Goal: Task Accomplishment & Management: Manage account settings

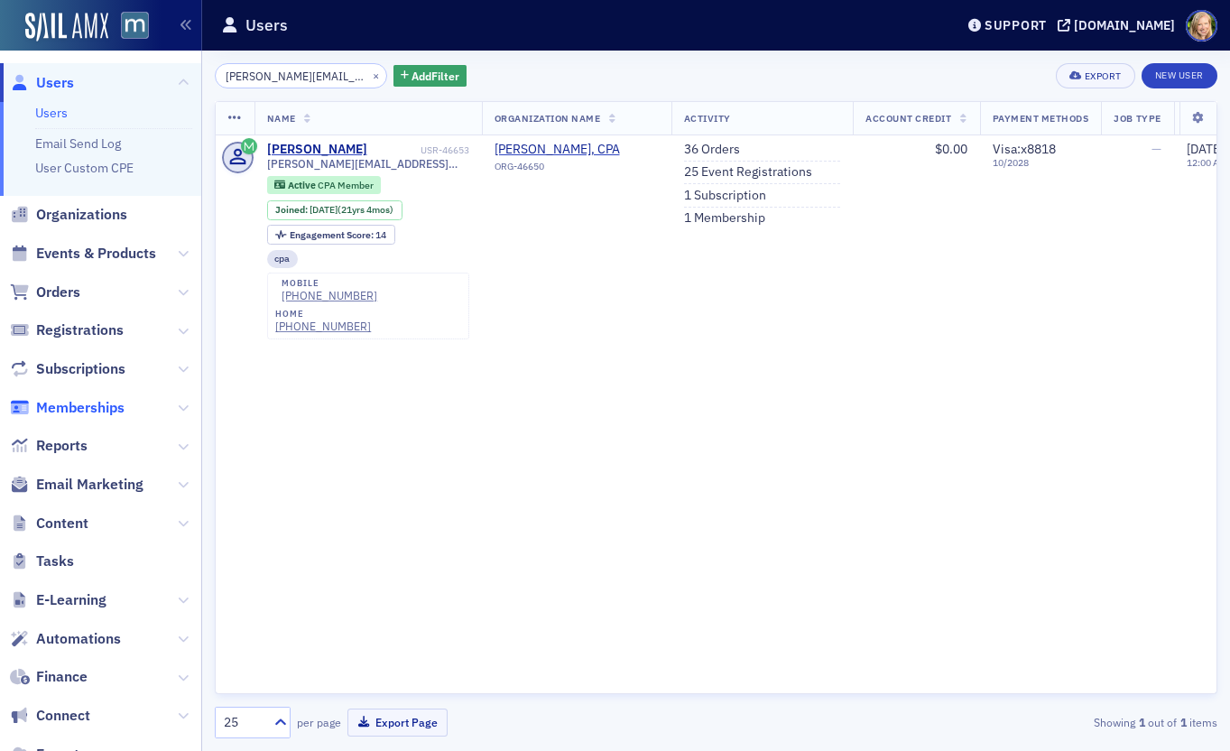
click at [81, 403] on span "Memberships" at bounding box center [80, 408] width 88 height 20
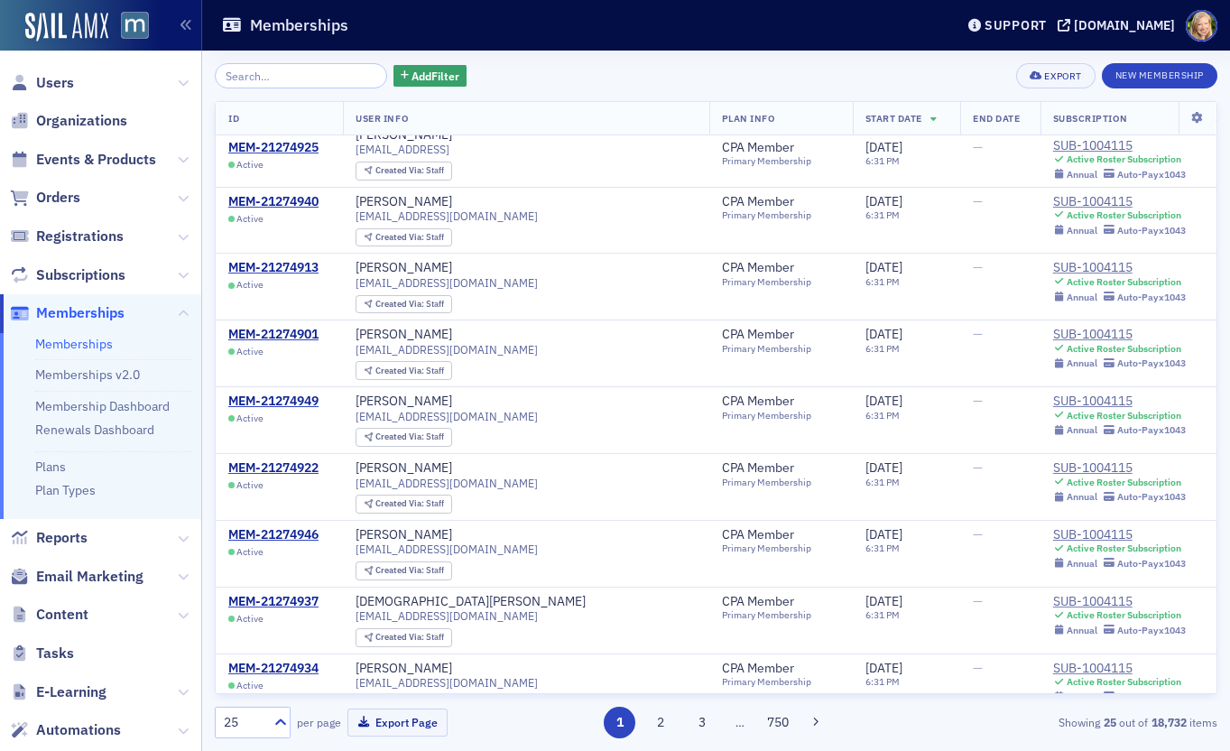
scroll to position [500, 0]
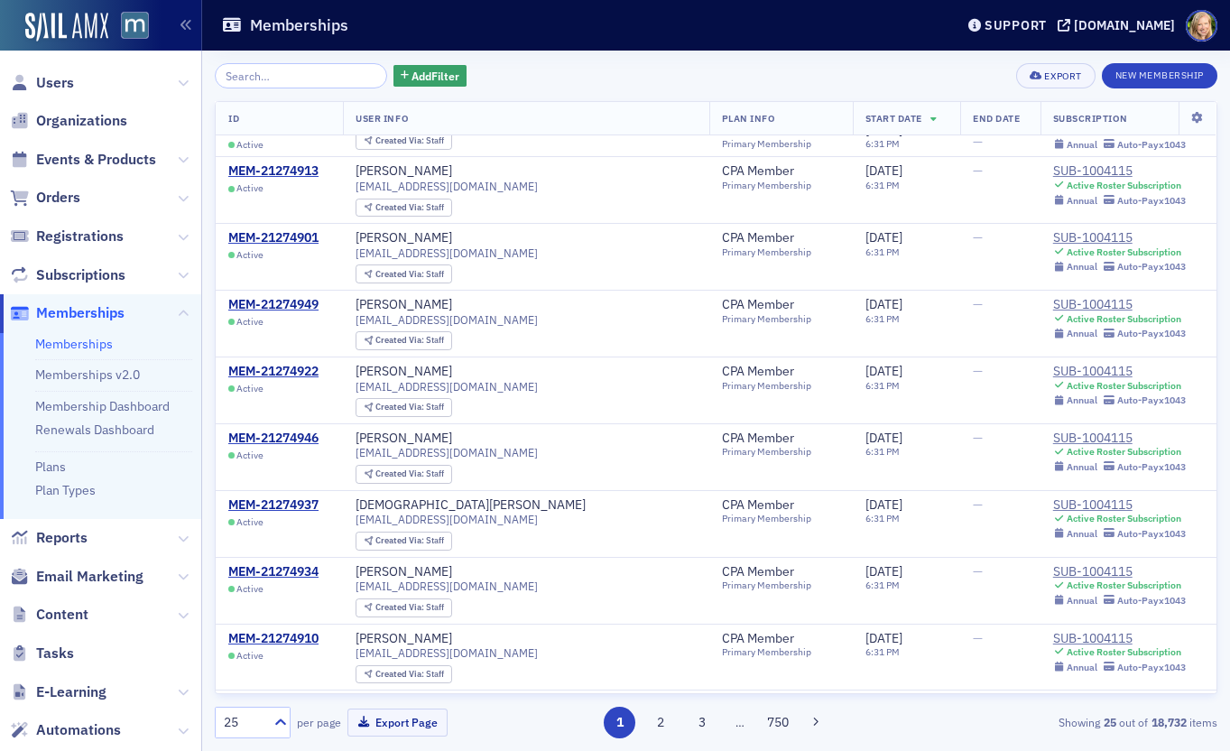
click at [59, 186] on span "Orders" at bounding box center [100, 198] width 201 height 39
click at [69, 242] on span "Registrations" at bounding box center [80, 237] width 88 height 20
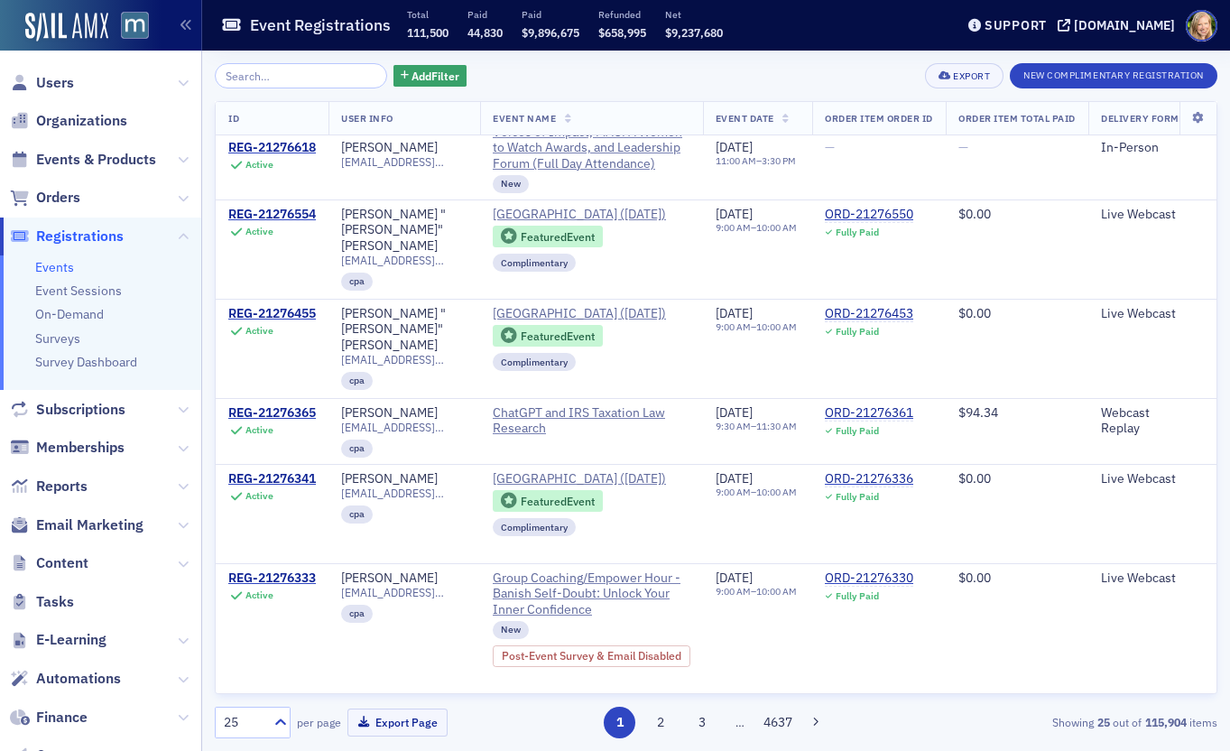
scroll to position [1203, 0]
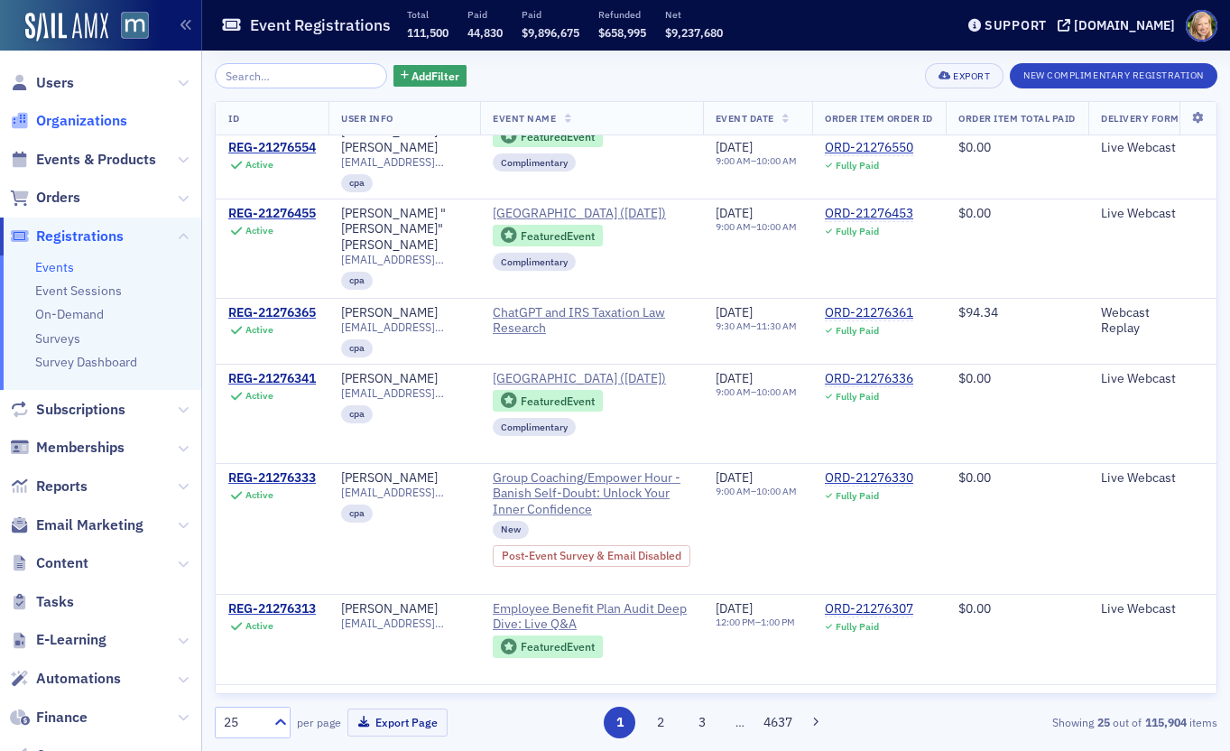
click at [62, 112] on span "Organizations" at bounding box center [81, 121] width 91 height 20
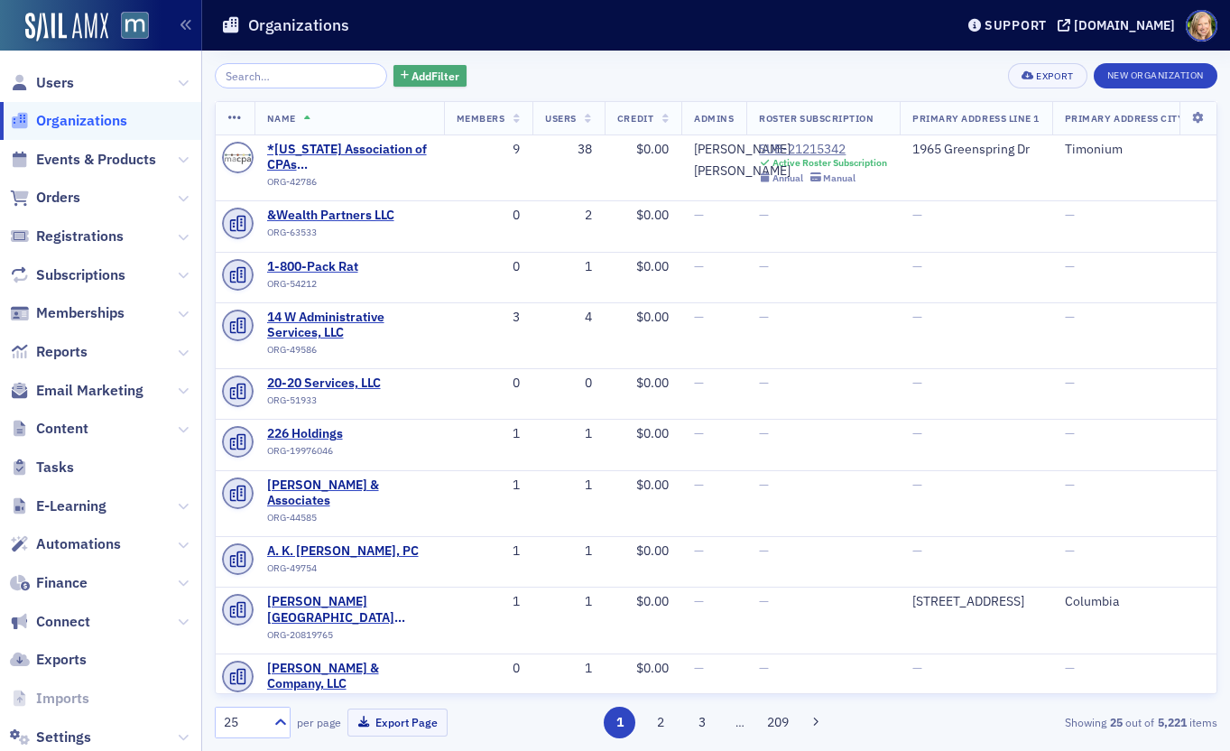
click at [412, 78] on span "Add Filter" at bounding box center [436, 76] width 48 height 16
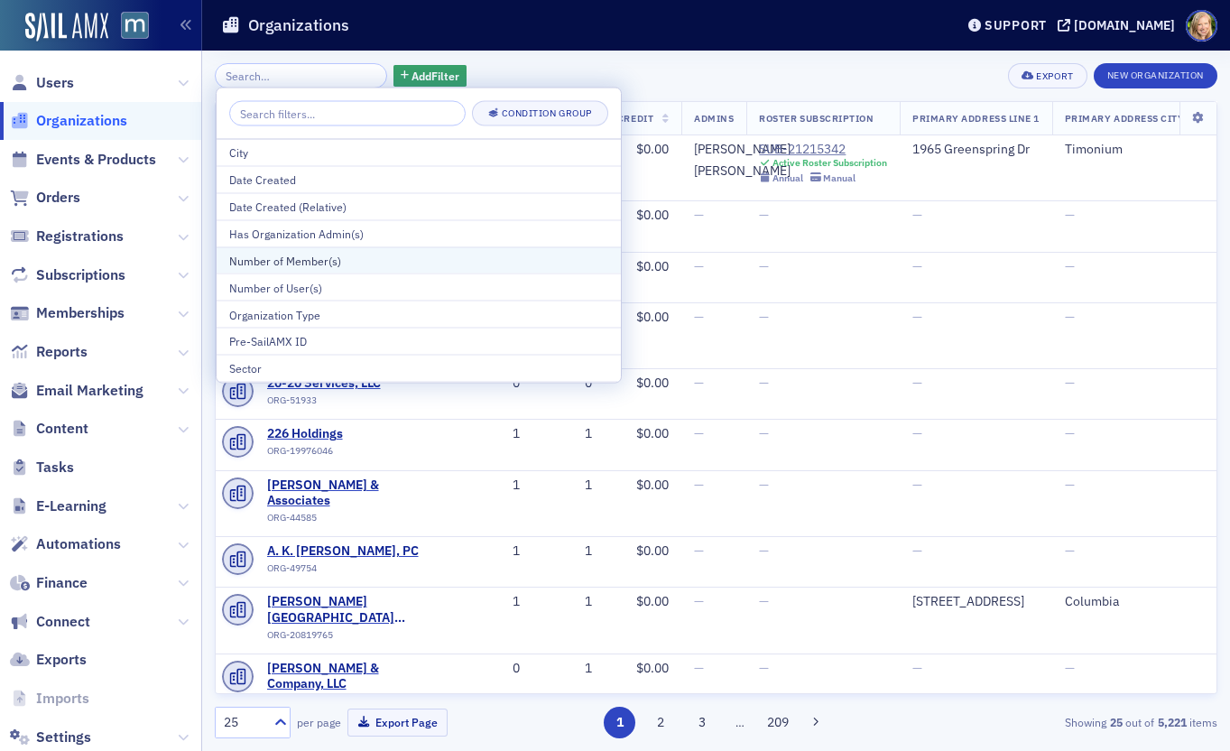
click at [394, 266] on div "Number of Member(s)" at bounding box center [418, 260] width 379 height 16
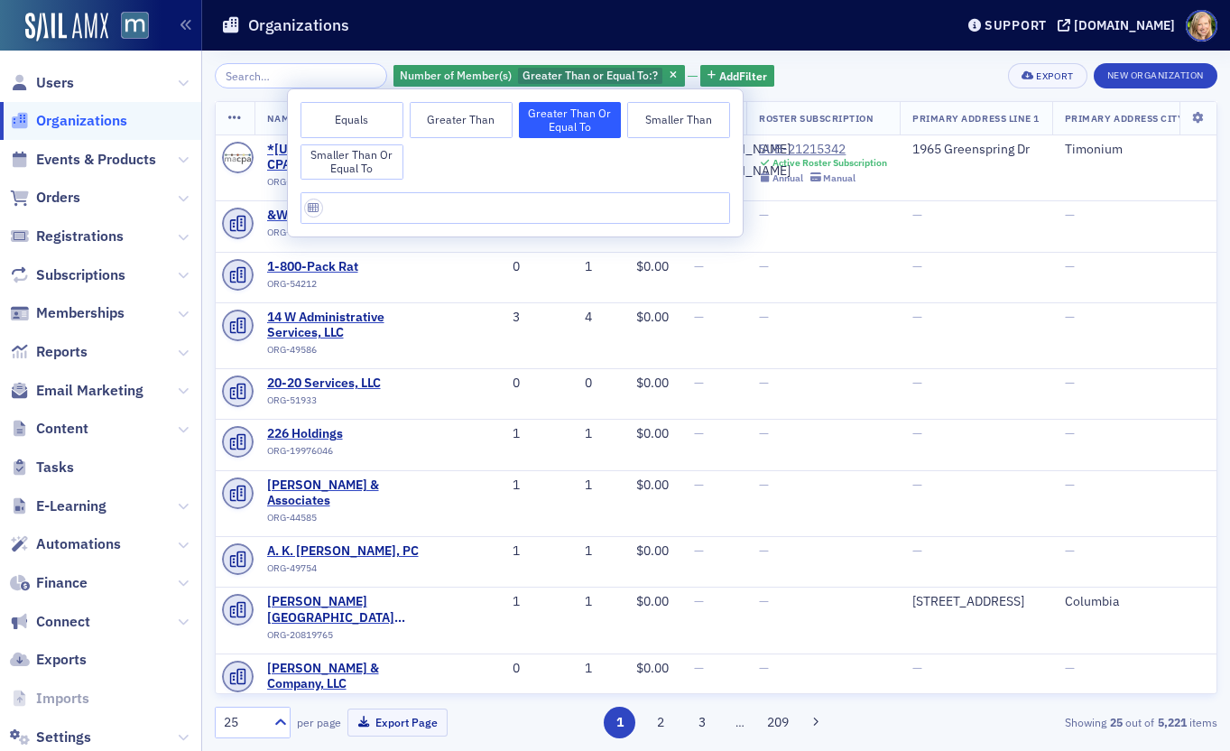
click at [380, 122] on button "Equals" at bounding box center [352, 120] width 103 height 36
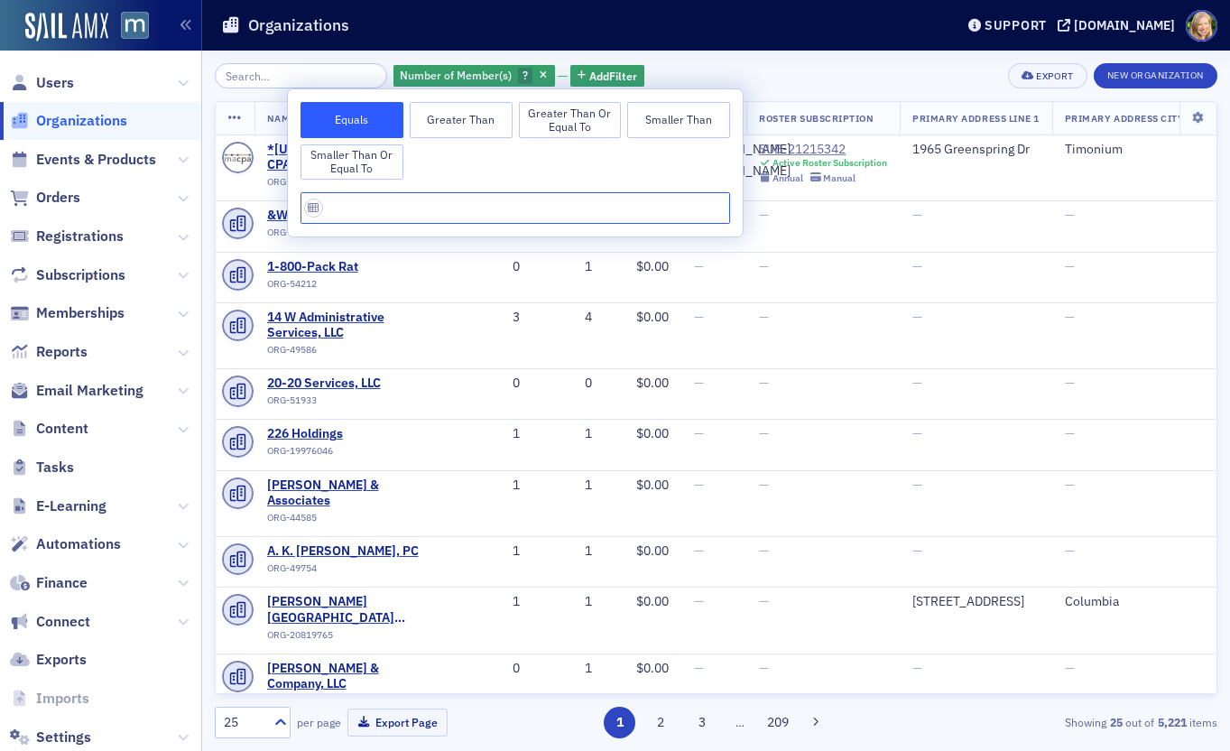
click at [394, 217] on input "text" at bounding box center [516, 208] width 430 height 32
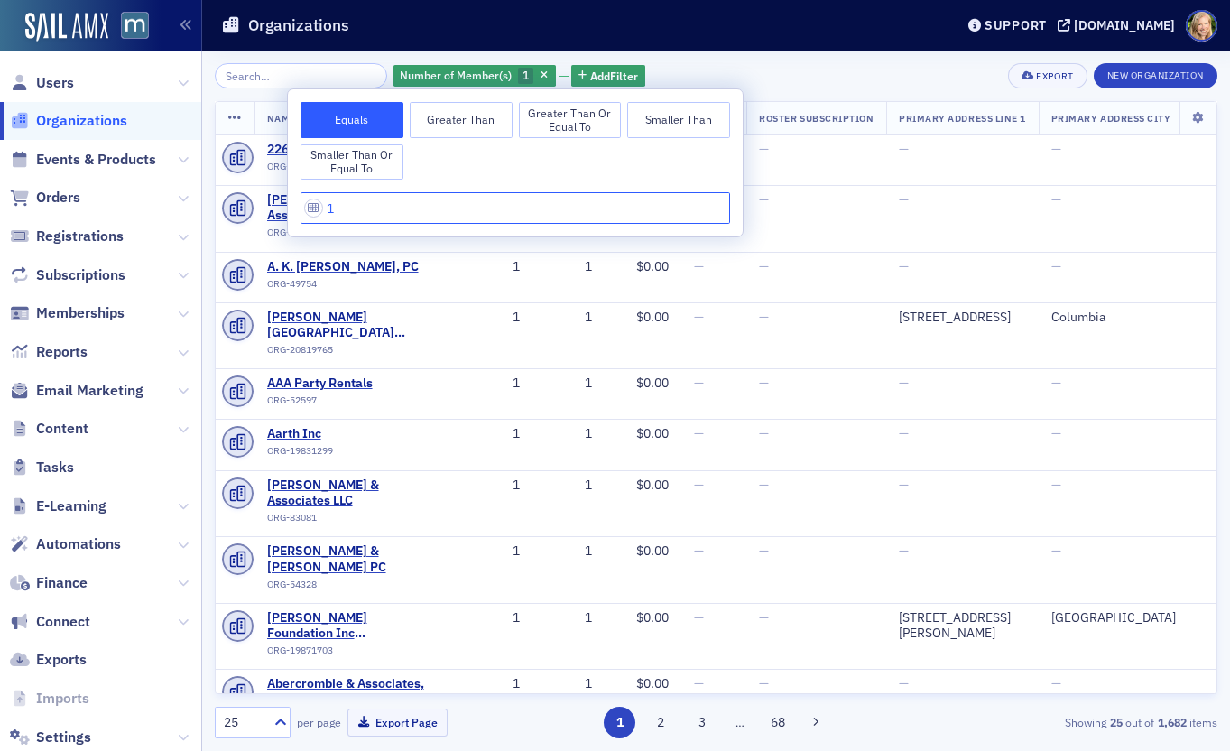
type input "1"
click at [792, 48] on header "Organizations Support macpa.org" at bounding box center [716, 25] width 1028 height 51
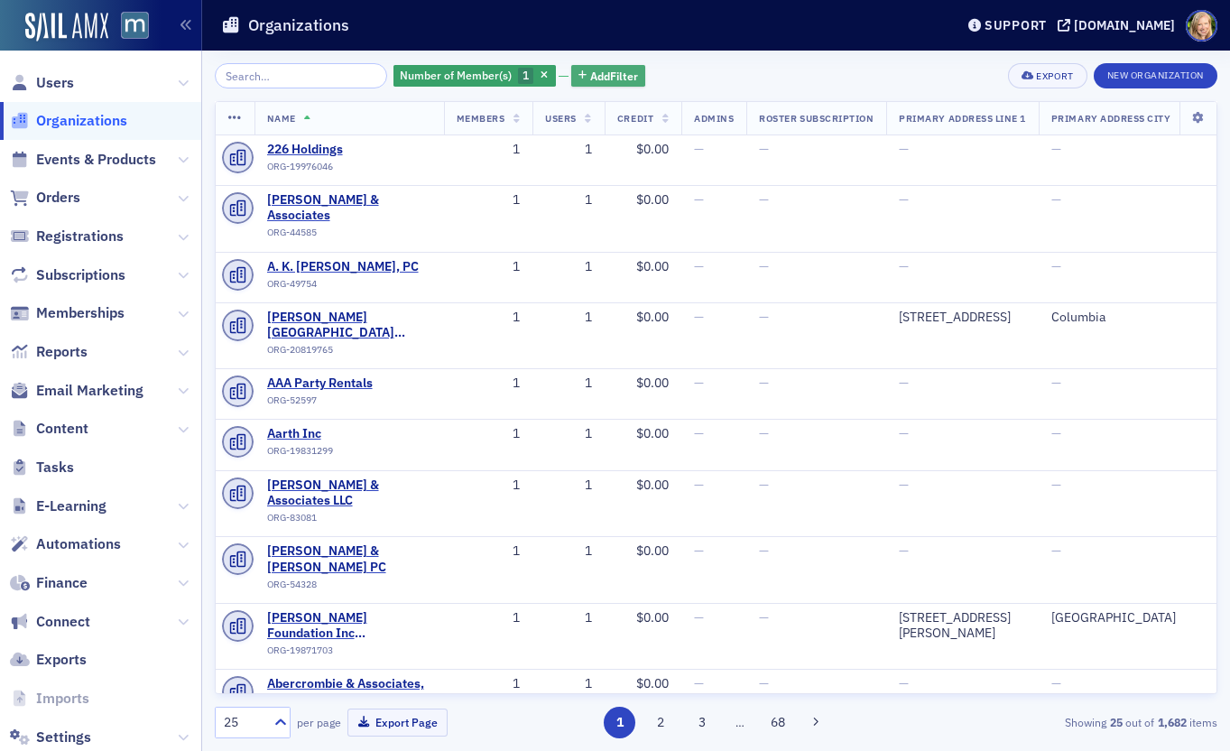
click at [590, 80] on span "Add Filter" at bounding box center [614, 76] width 48 height 16
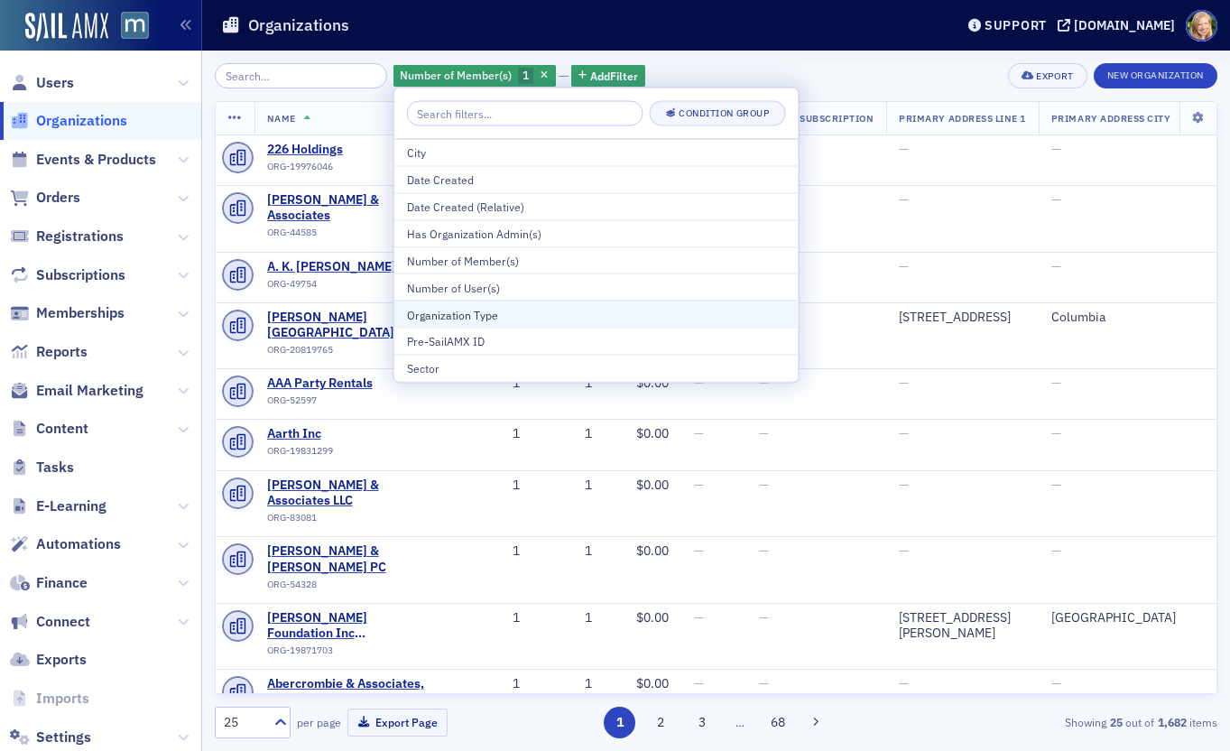
click at [559, 317] on div "Organization Type" at bounding box center [596, 314] width 379 height 16
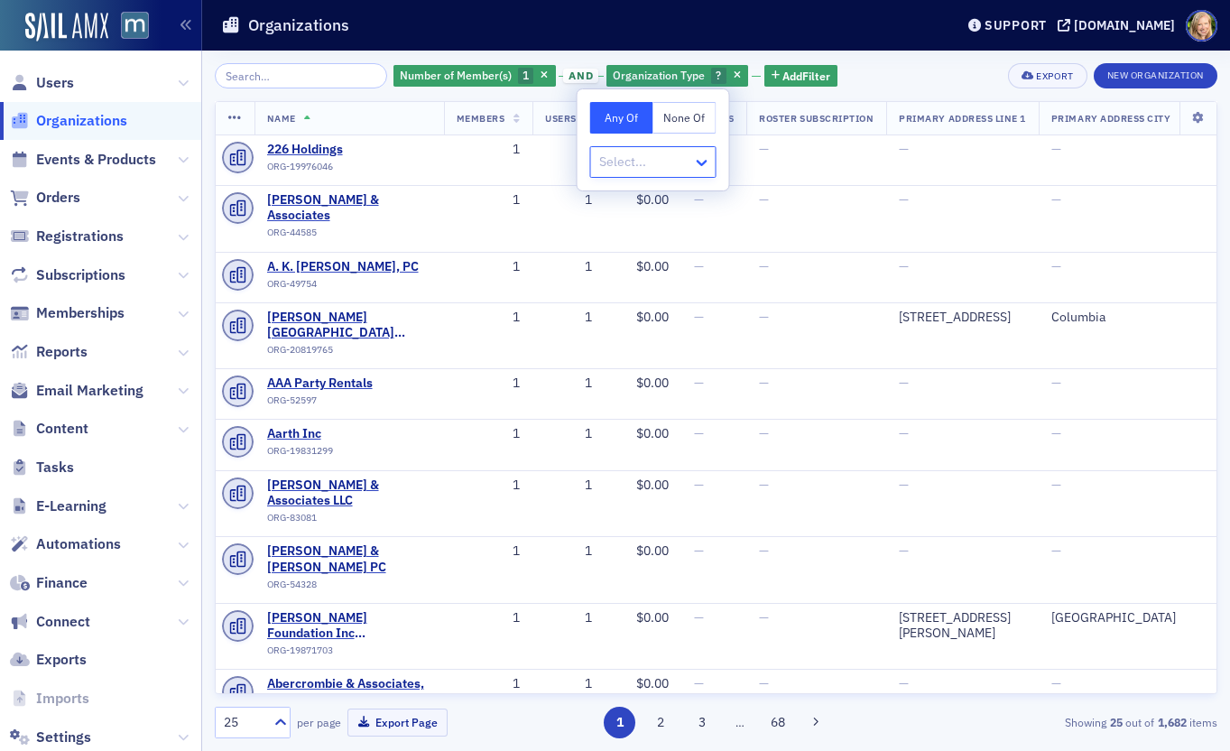
click at [693, 166] on icon at bounding box center [702, 162] width 18 height 18
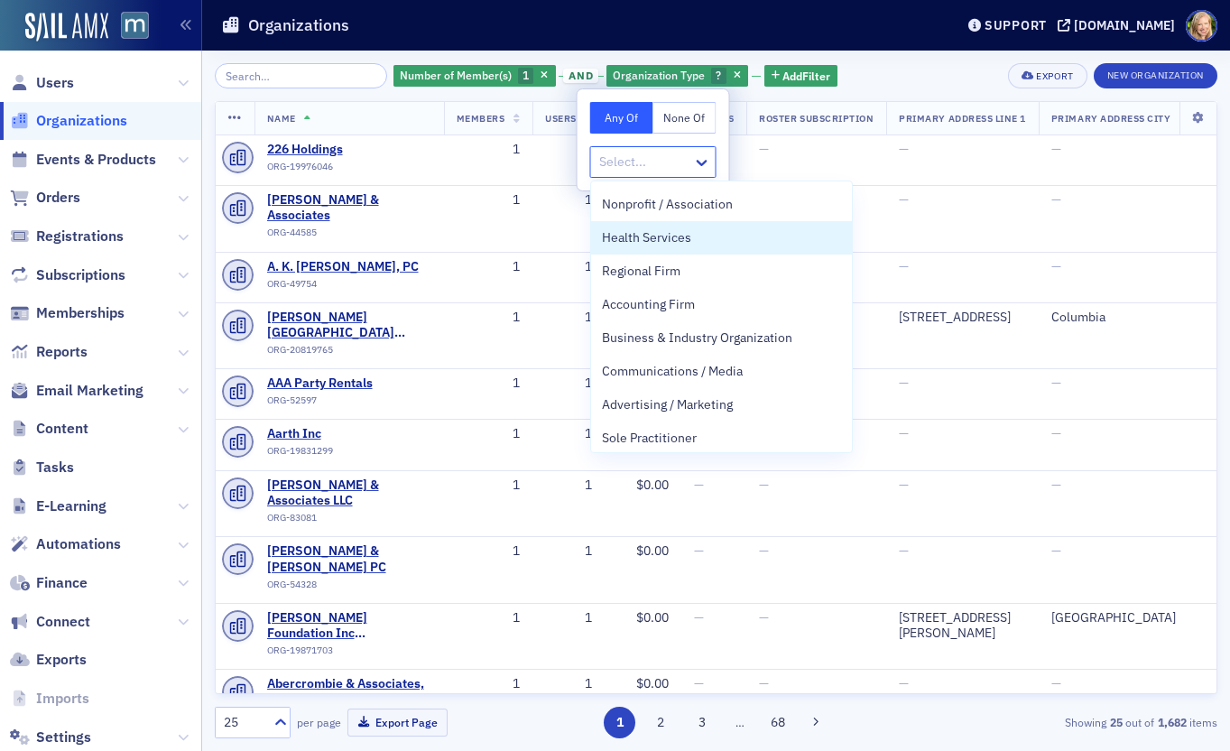
scroll to position [212, 0]
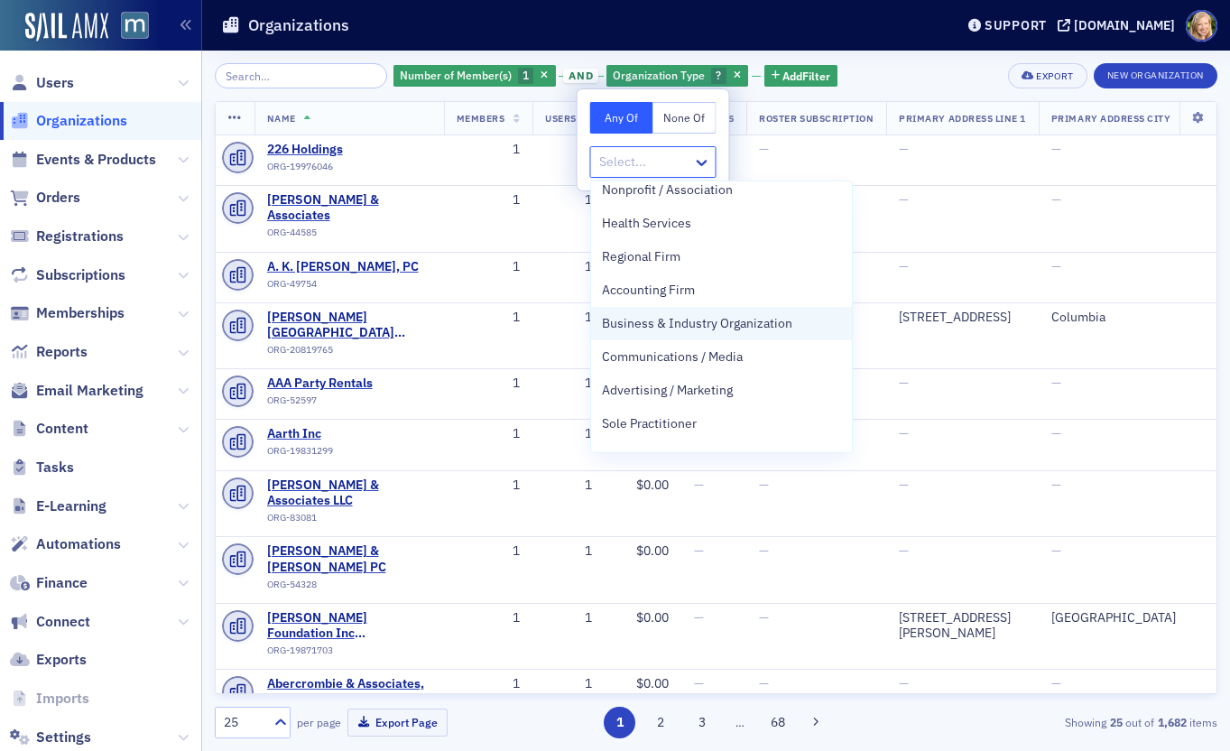
click at [706, 325] on span "Business & Industry Organization" at bounding box center [697, 323] width 190 height 19
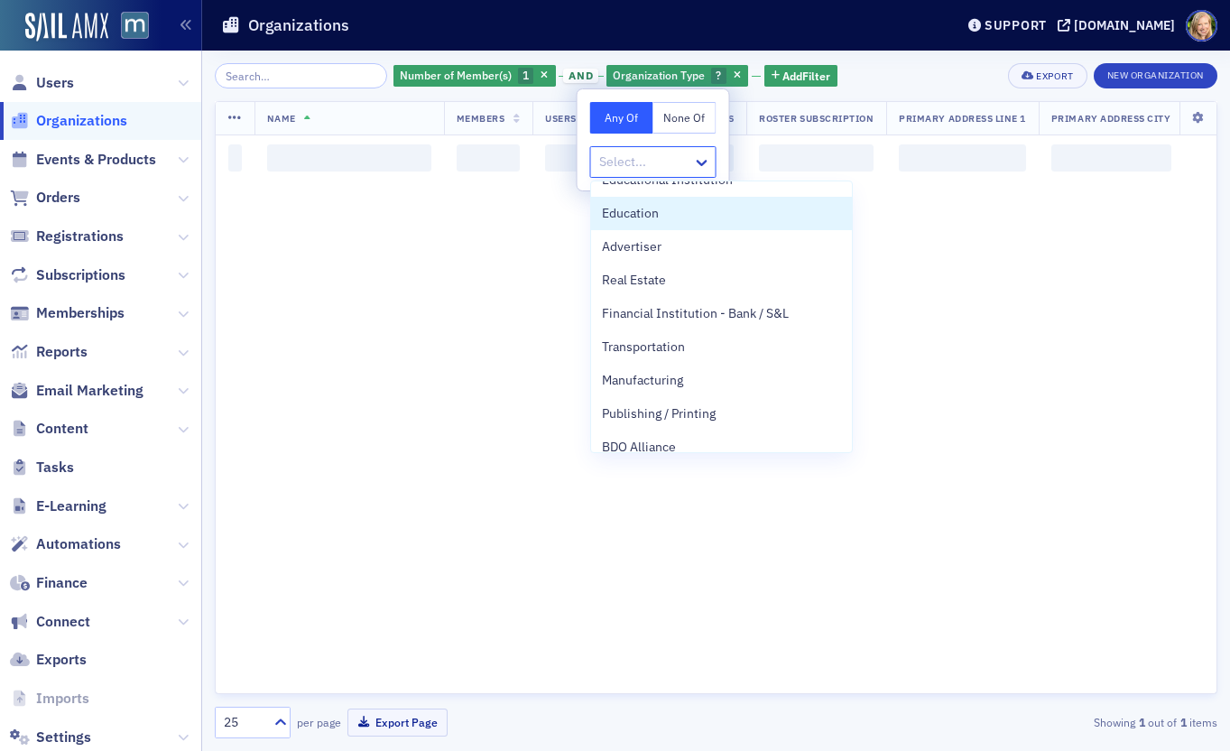
scroll to position [823, 0]
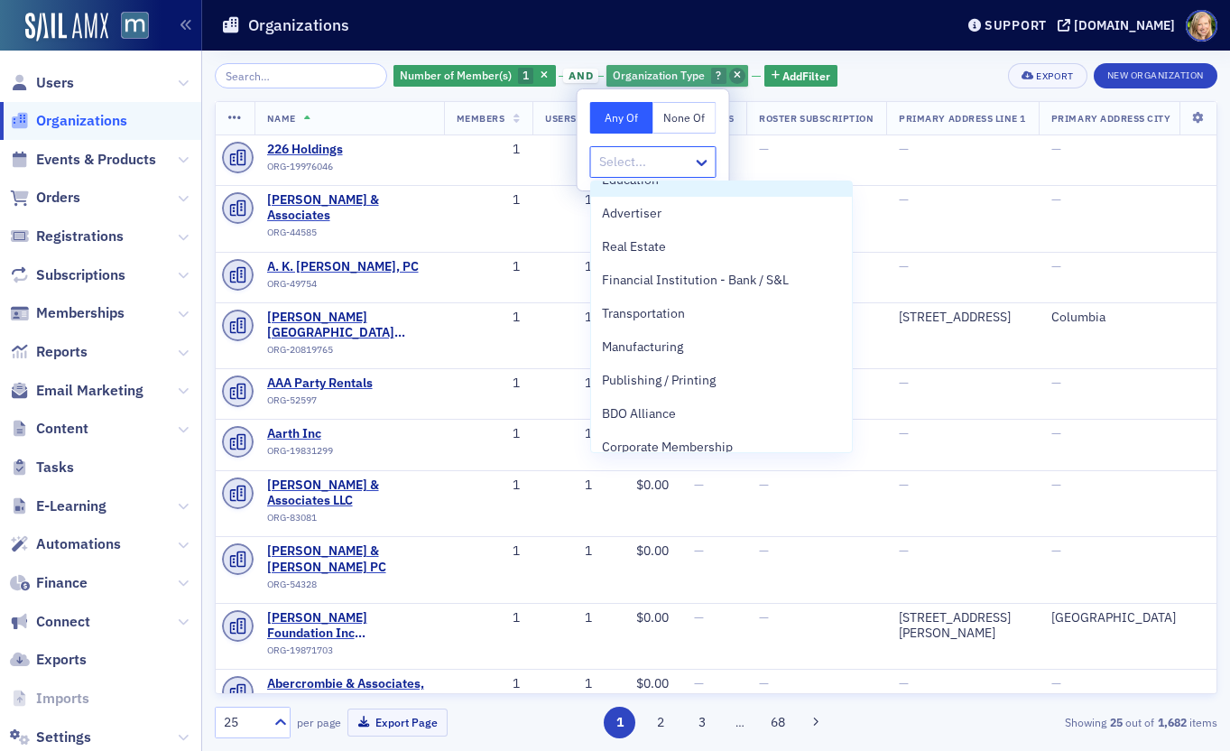
click at [734, 76] on icon "button" at bounding box center [737, 76] width 7 height 10
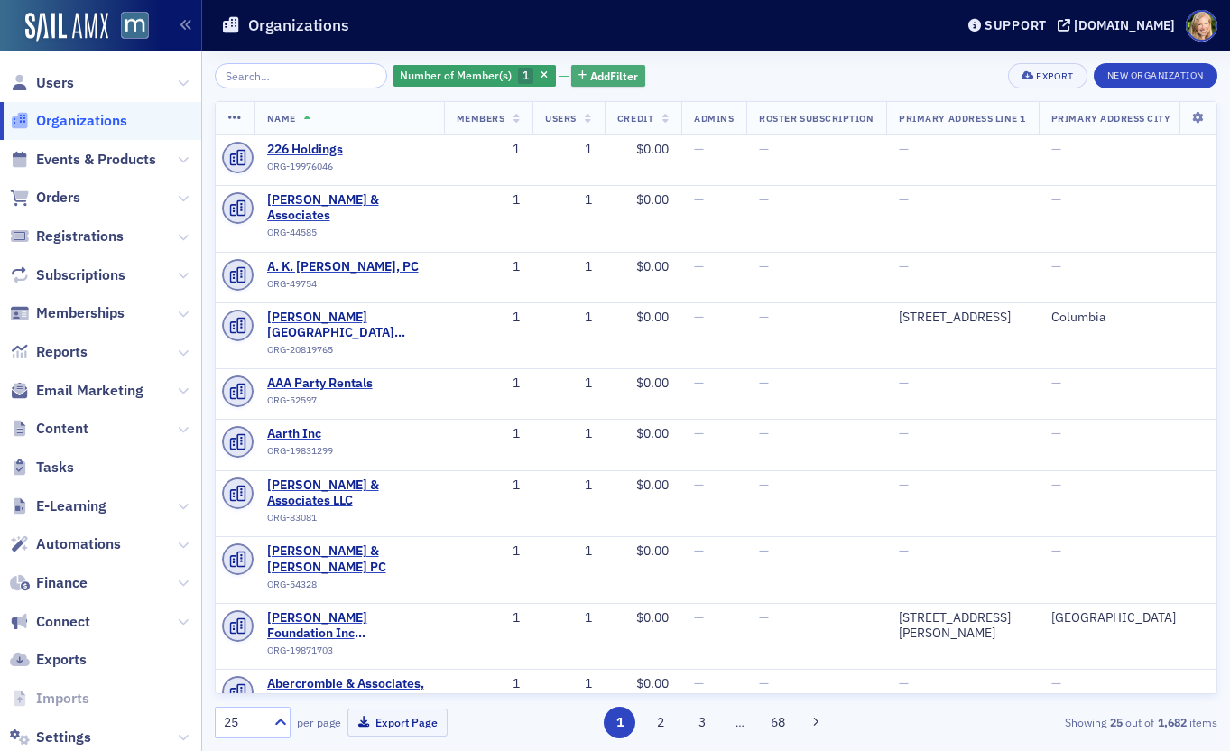
click at [609, 71] on span "Add Filter" at bounding box center [614, 76] width 48 height 16
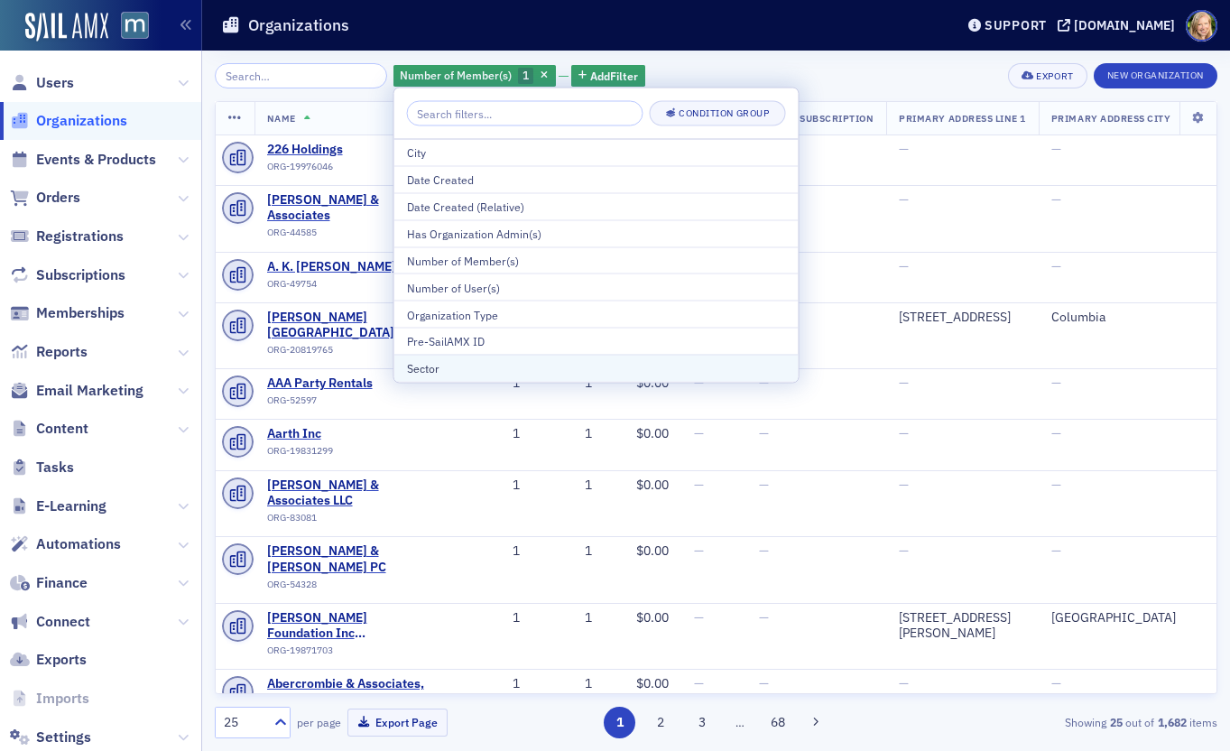
click at [569, 364] on div "Sector" at bounding box center [596, 368] width 379 height 16
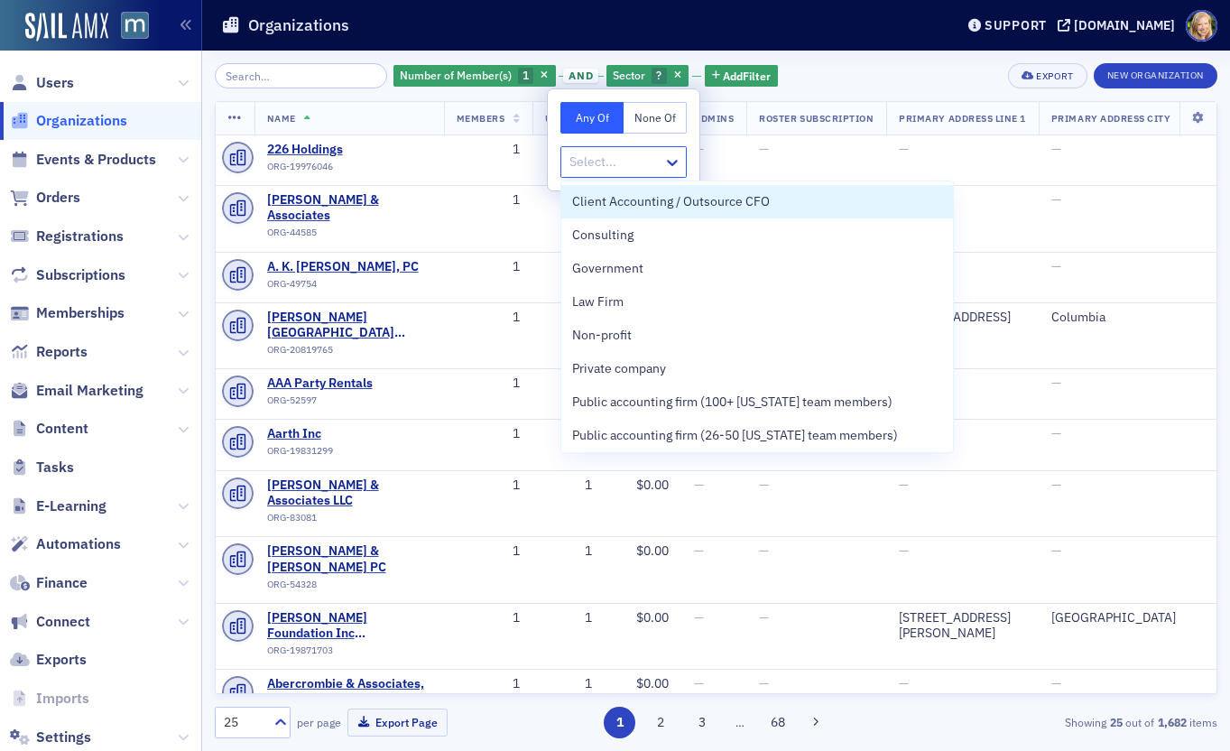
click at [648, 158] on div at bounding box center [615, 162] width 94 height 23
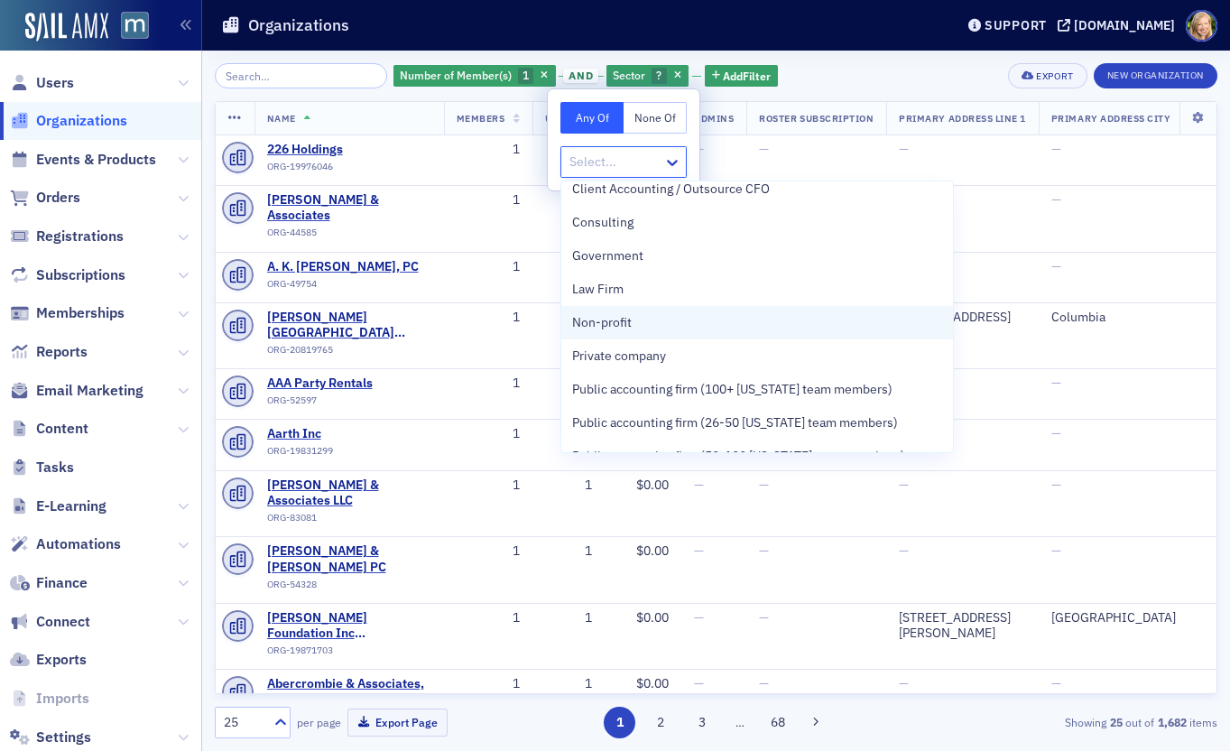
scroll to position [15, 0]
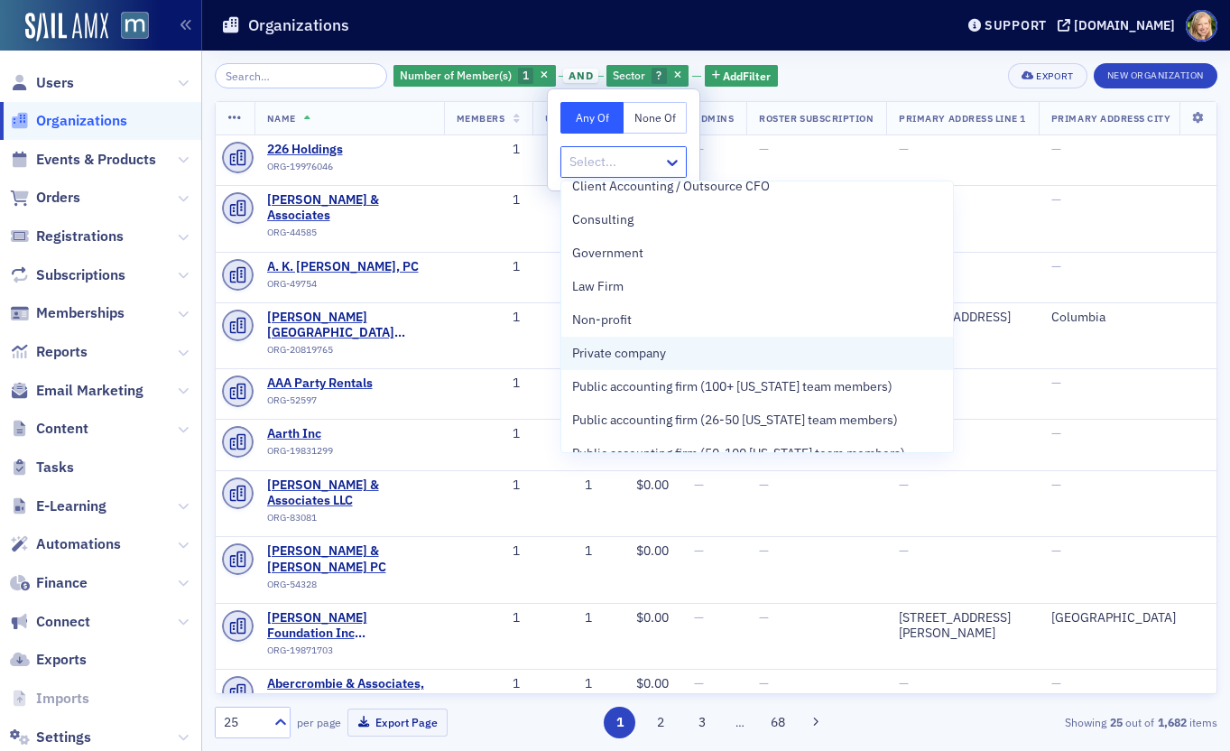
click at [655, 348] on span "Private company" at bounding box center [619, 353] width 94 height 19
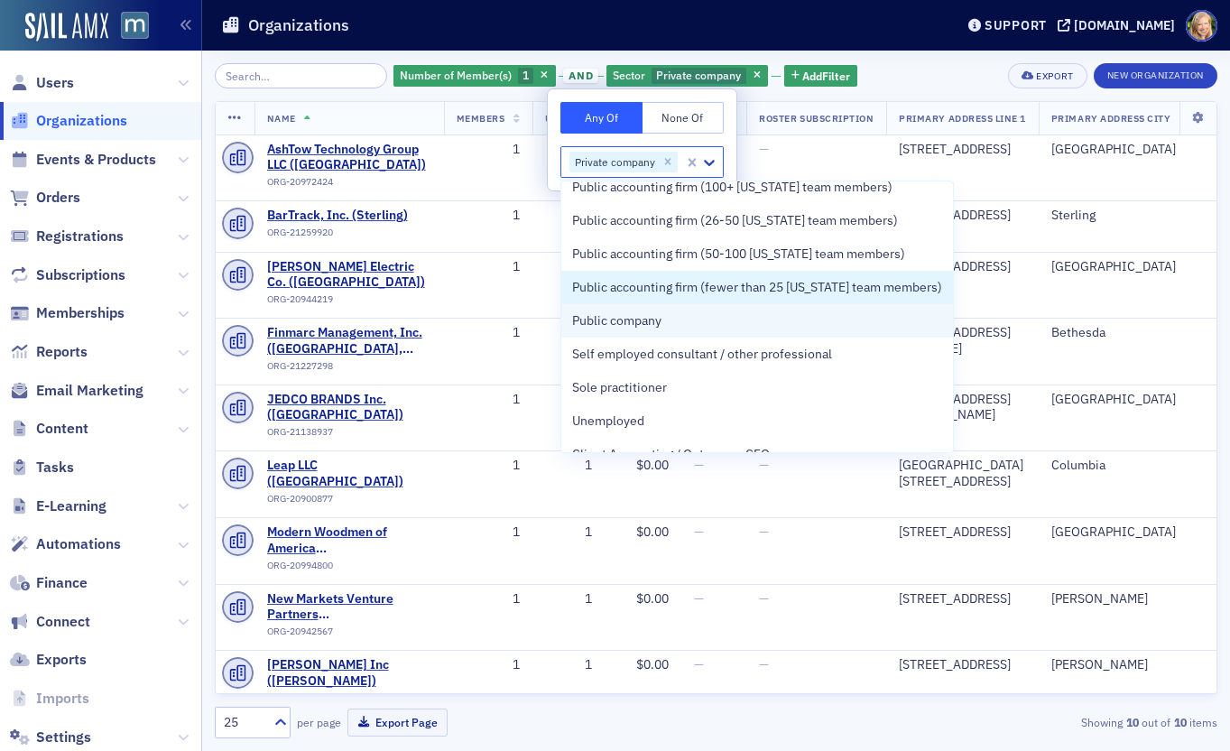
scroll to position [182, 0]
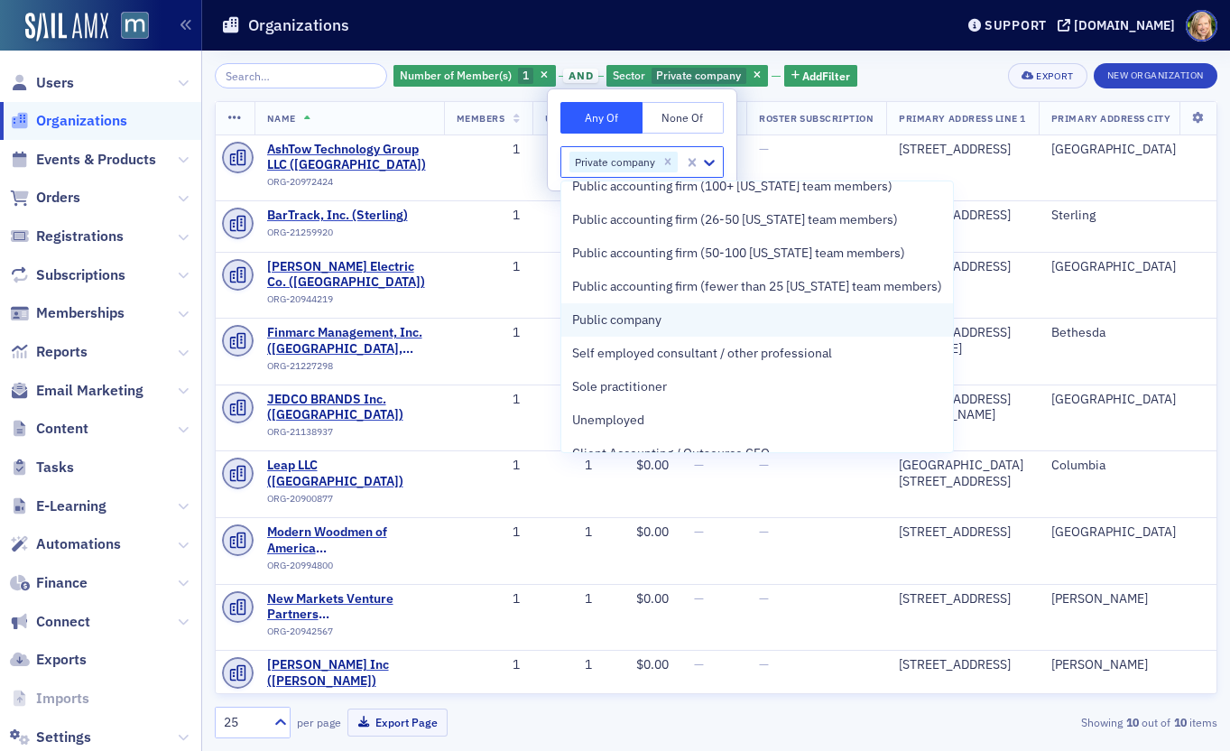
click at [652, 322] on span "Public company" at bounding box center [616, 319] width 89 height 19
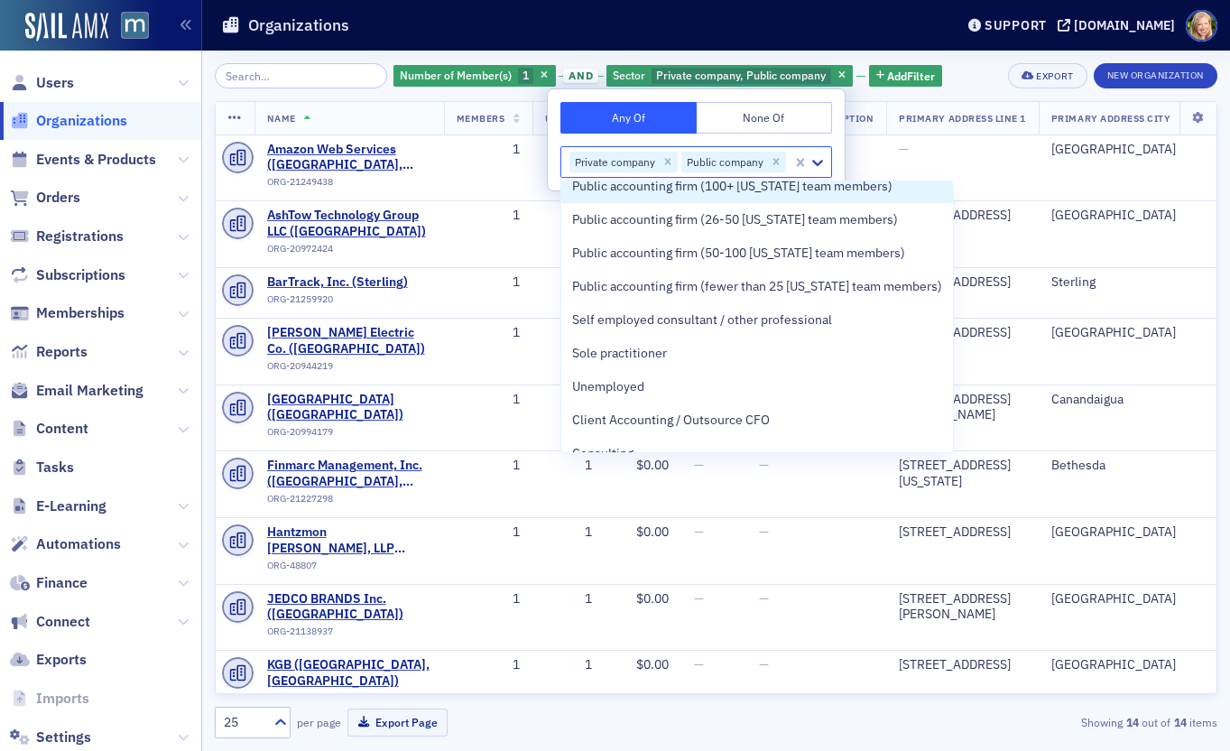
click at [968, 61] on div "Number of Member(s) 1 and Sector Private company, Public company Add Filter Exp…" at bounding box center [716, 401] width 1003 height 700
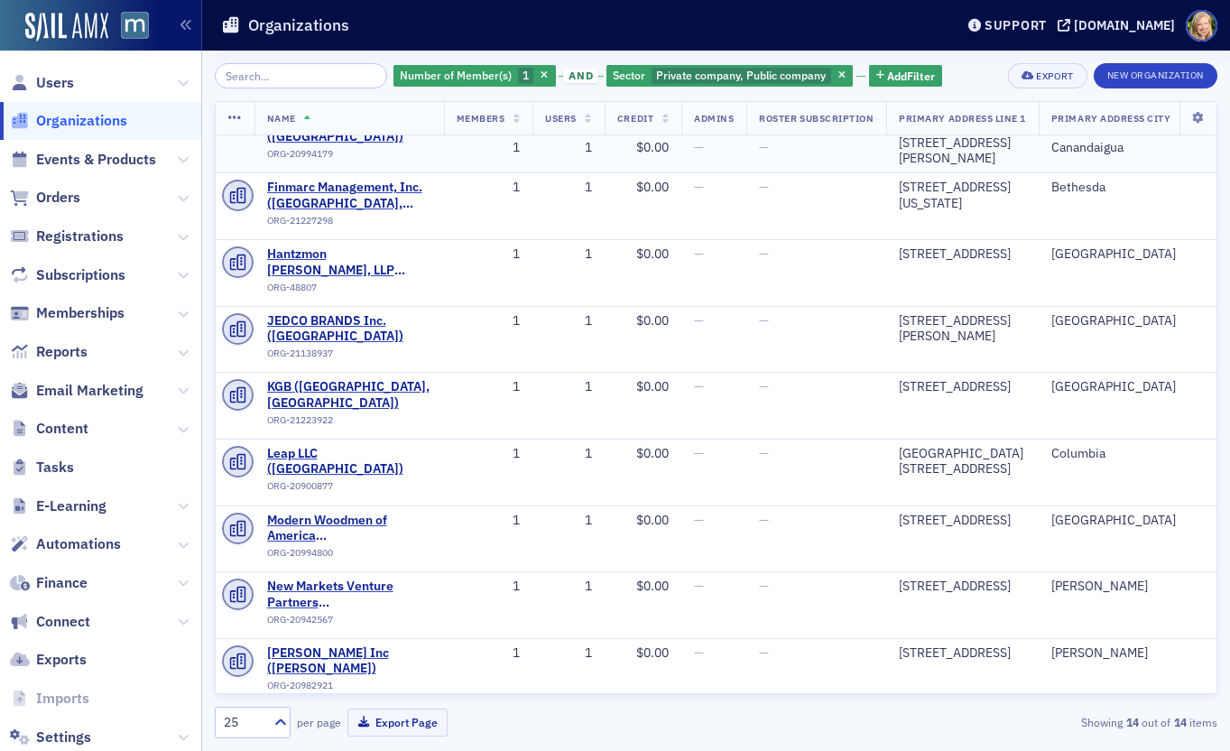
scroll to position [308, 0]
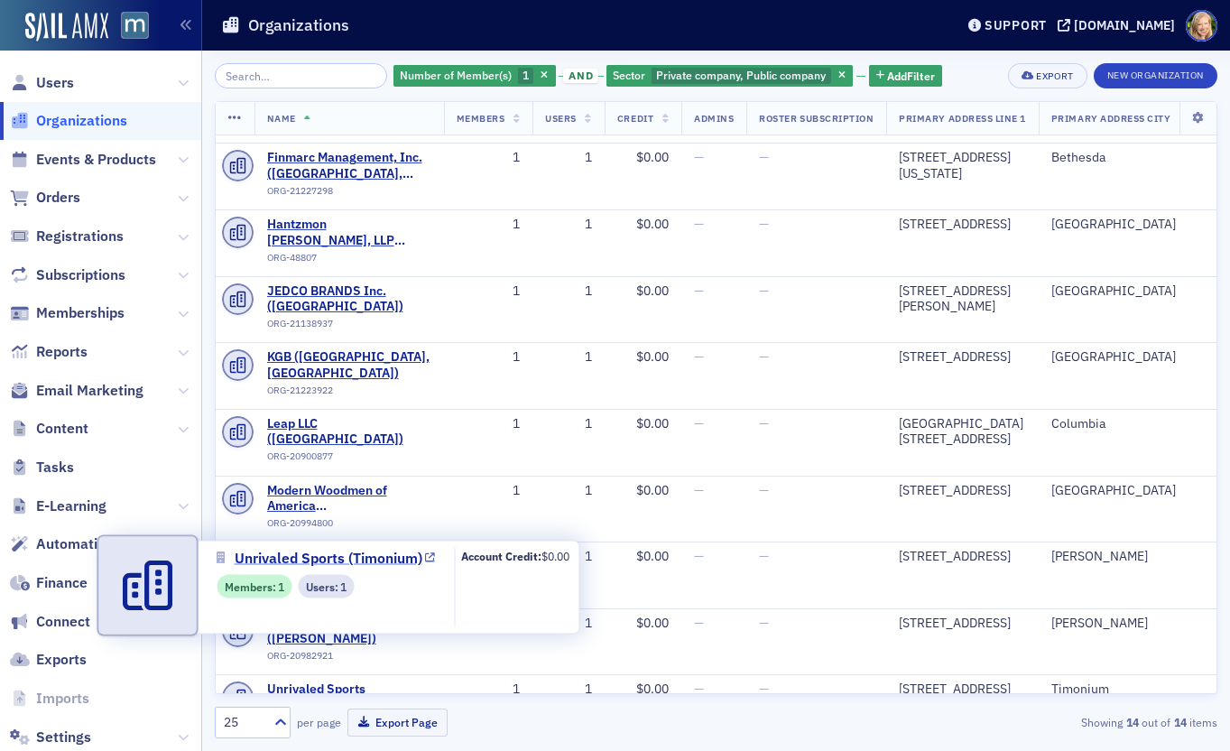
click at [360, 556] on span "Unrivaled Sports (Timonium)" at bounding box center [329, 558] width 188 height 22
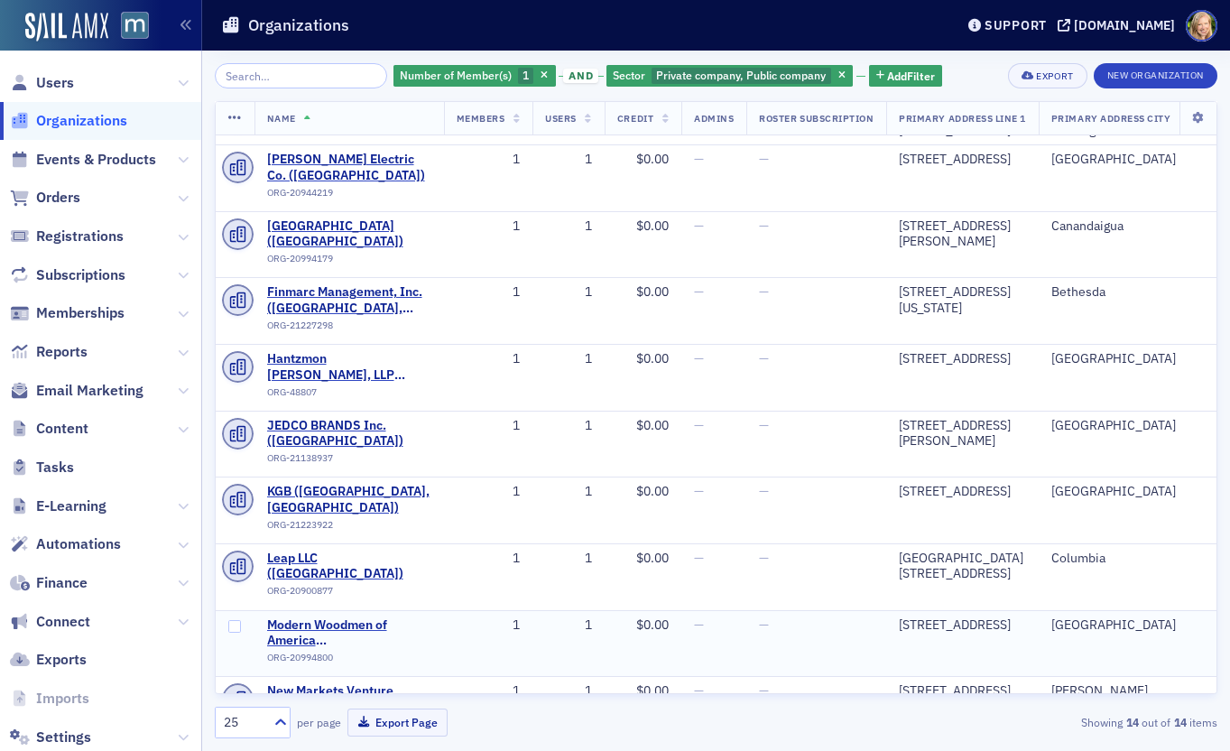
scroll to position [0, 0]
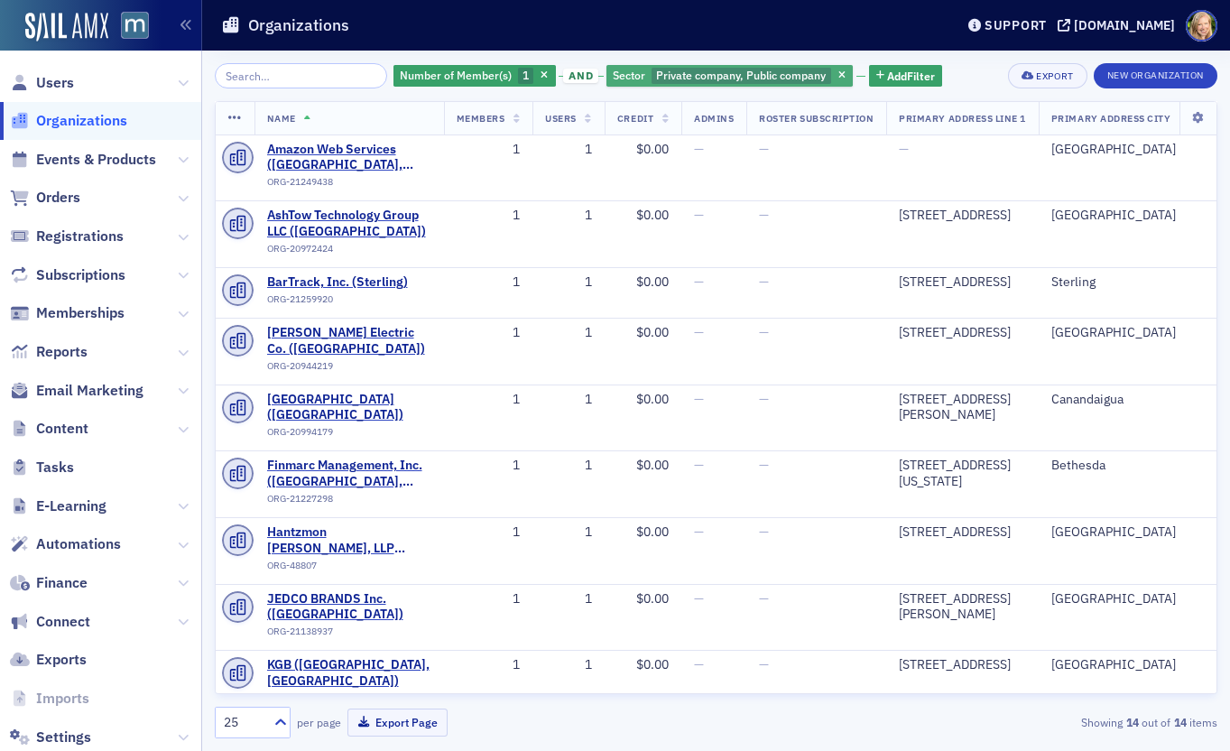
click at [724, 77] on span "Private company, Public company" at bounding box center [741, 75] width 170 height 14
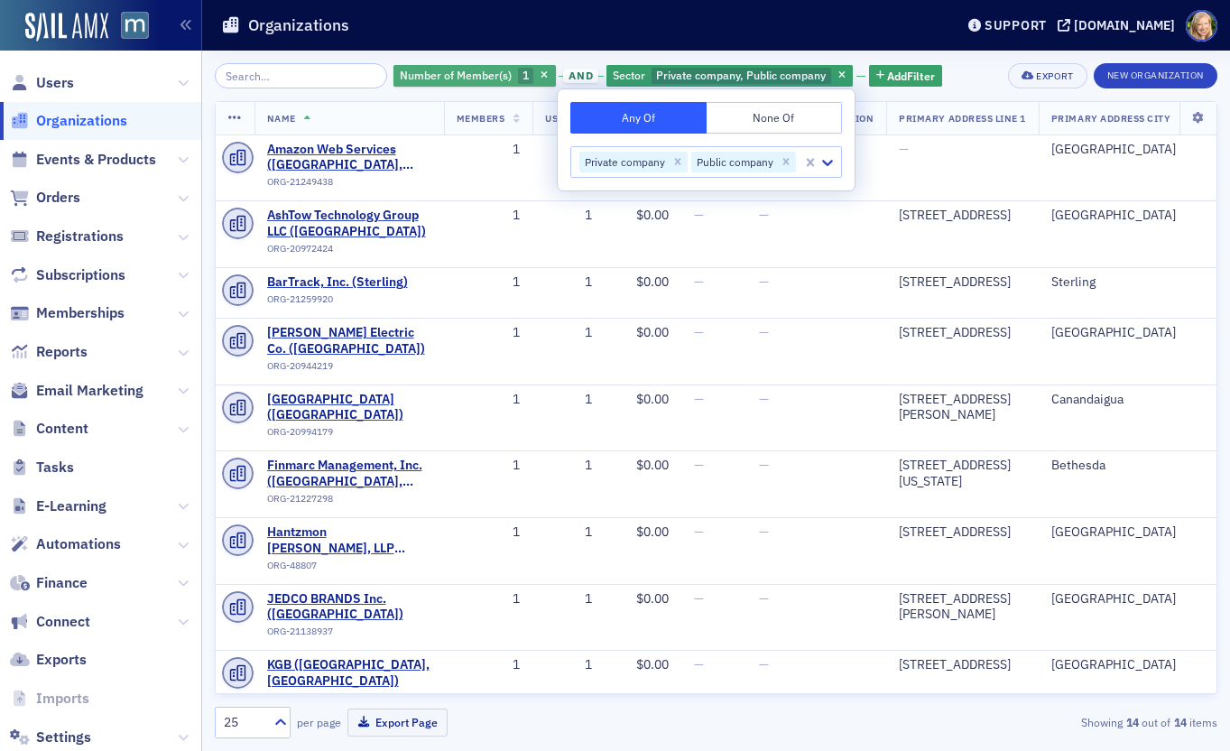
click at [472, 79] on span "Number of Member(s)" at bounding box center [456, 75] width 112 height 14
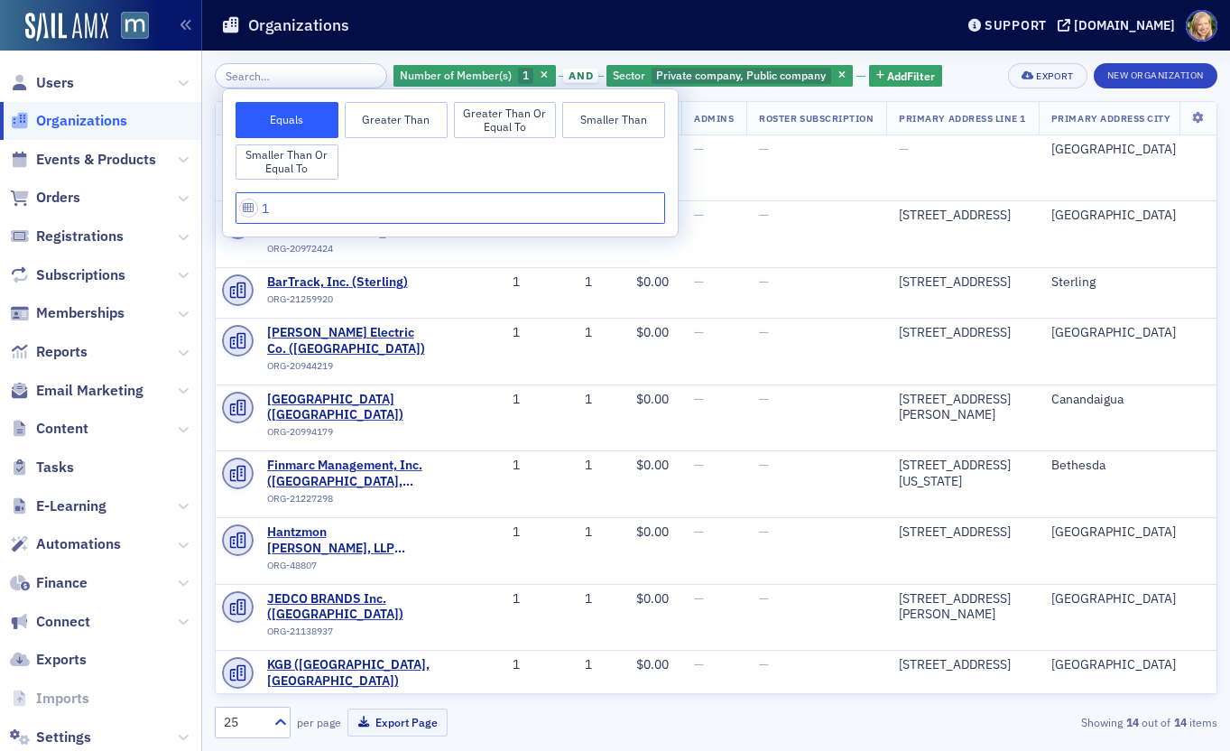
click at [284, 210] on input "1" at bounding box center [451, 208] width 430 height 32
click at [534, 113] on button "Greater Than or Equal To" at bounding box center [505, 120] width 103 height 36
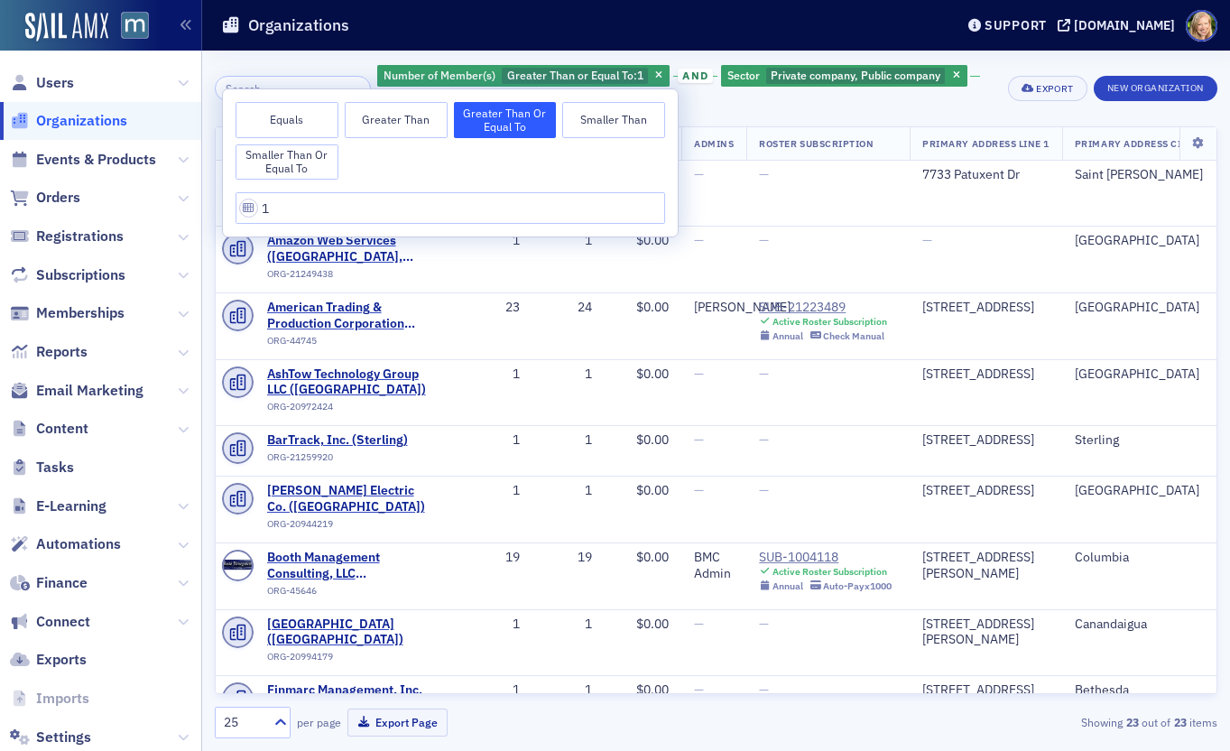
click at [730, 97] on div "Number of Member(s) Greater Than or Equal To : 1 and Sector Private company, Pu…" at bounding box center [686, 88] width 618 height 51
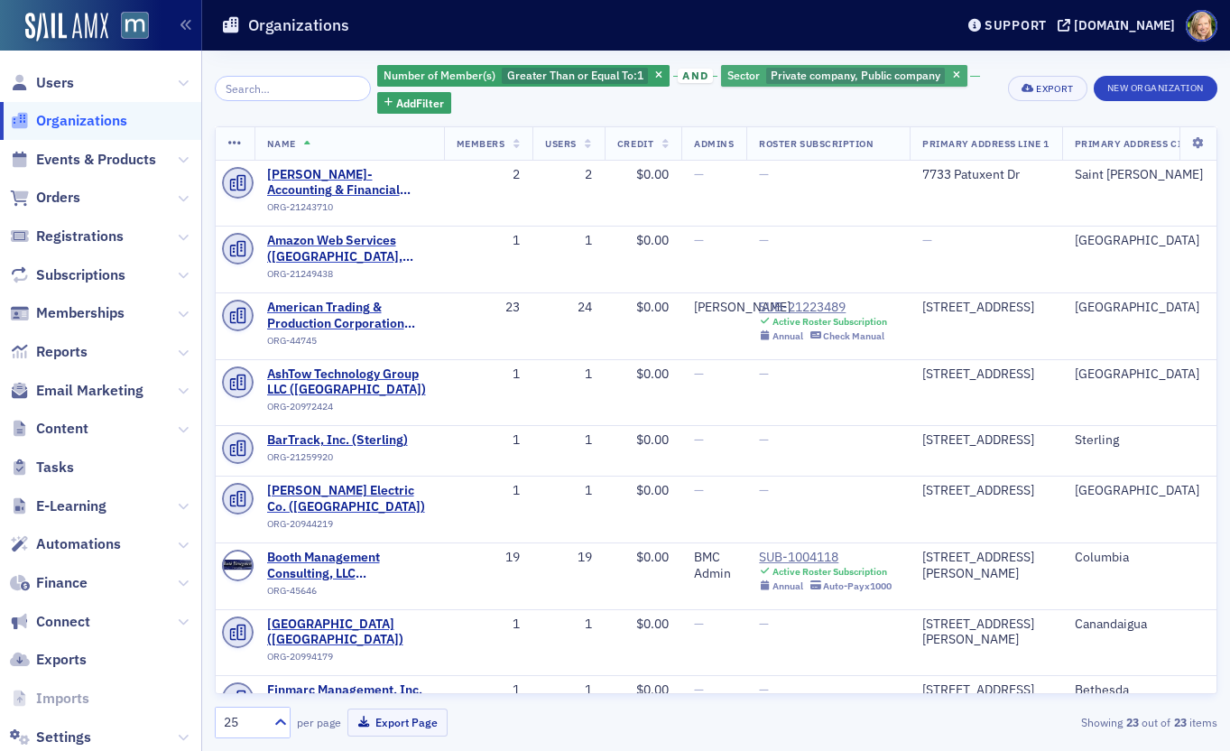
click at [807, 71] on span "Private company, Public company" at bounding box center [856, 75] width 170 height 14
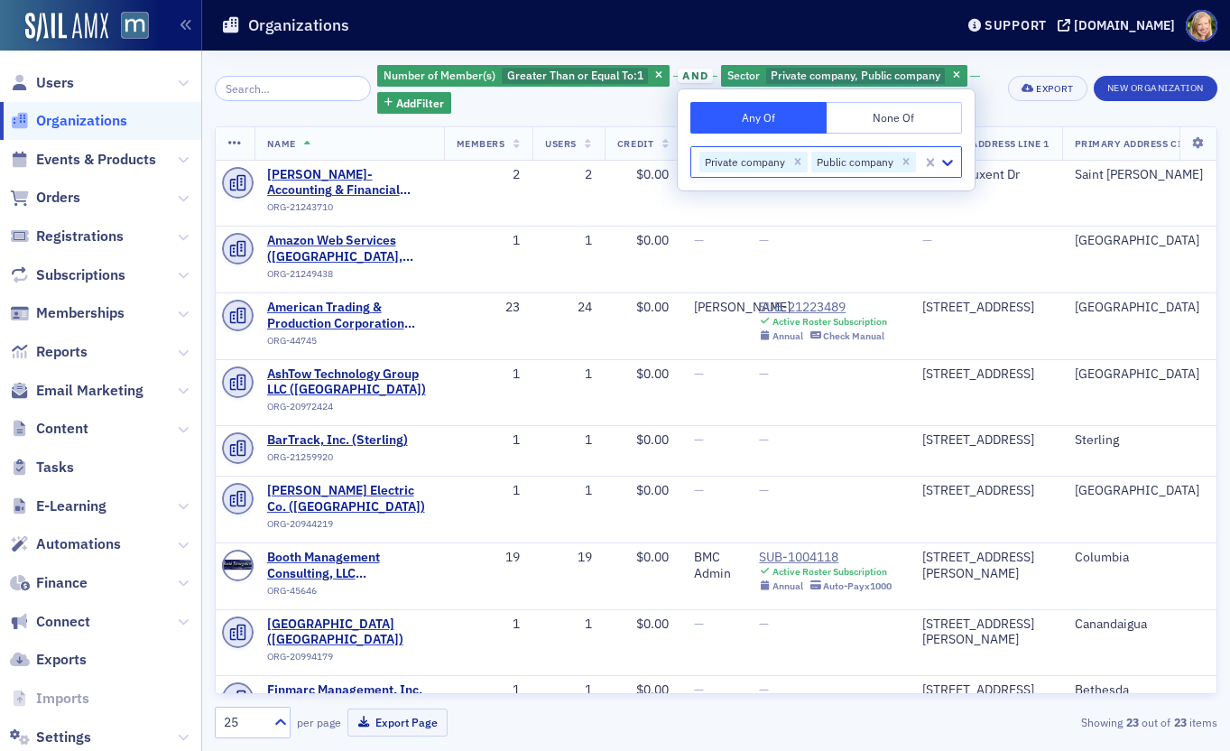
type input "n"
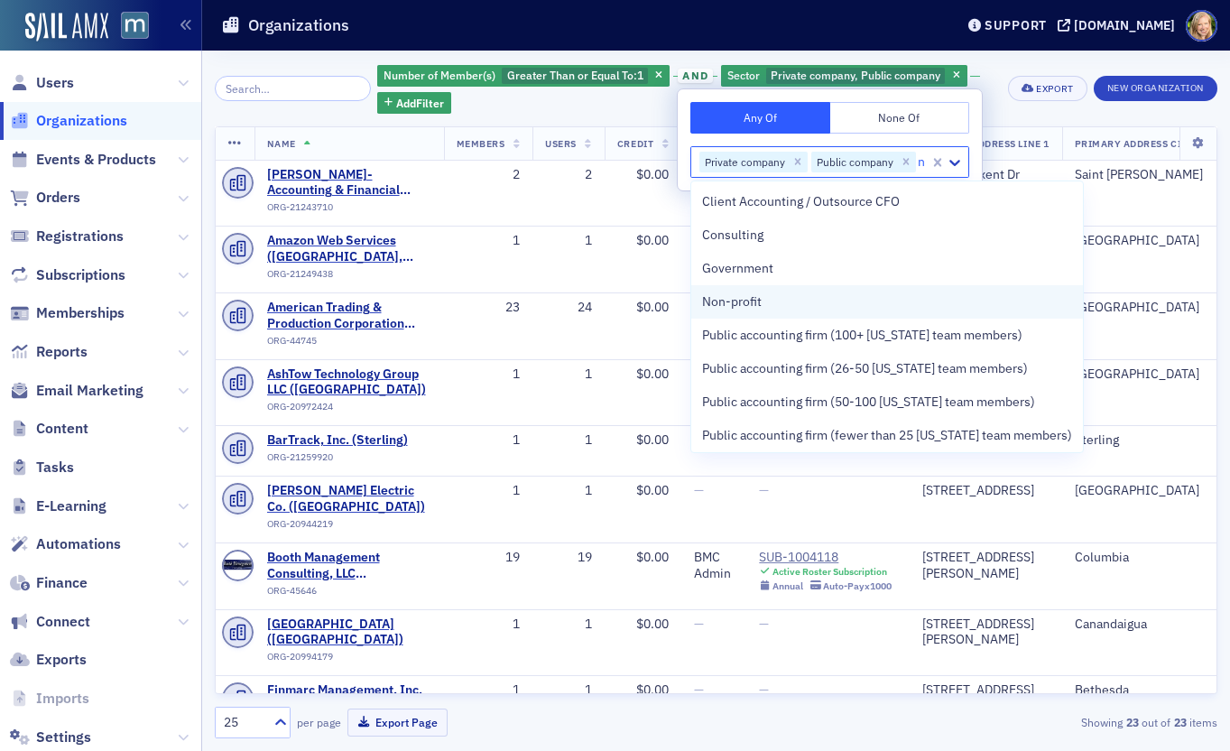
click at [910, 296] on div "Non-profit" at bounding box center [887, 301] width 370 height 19
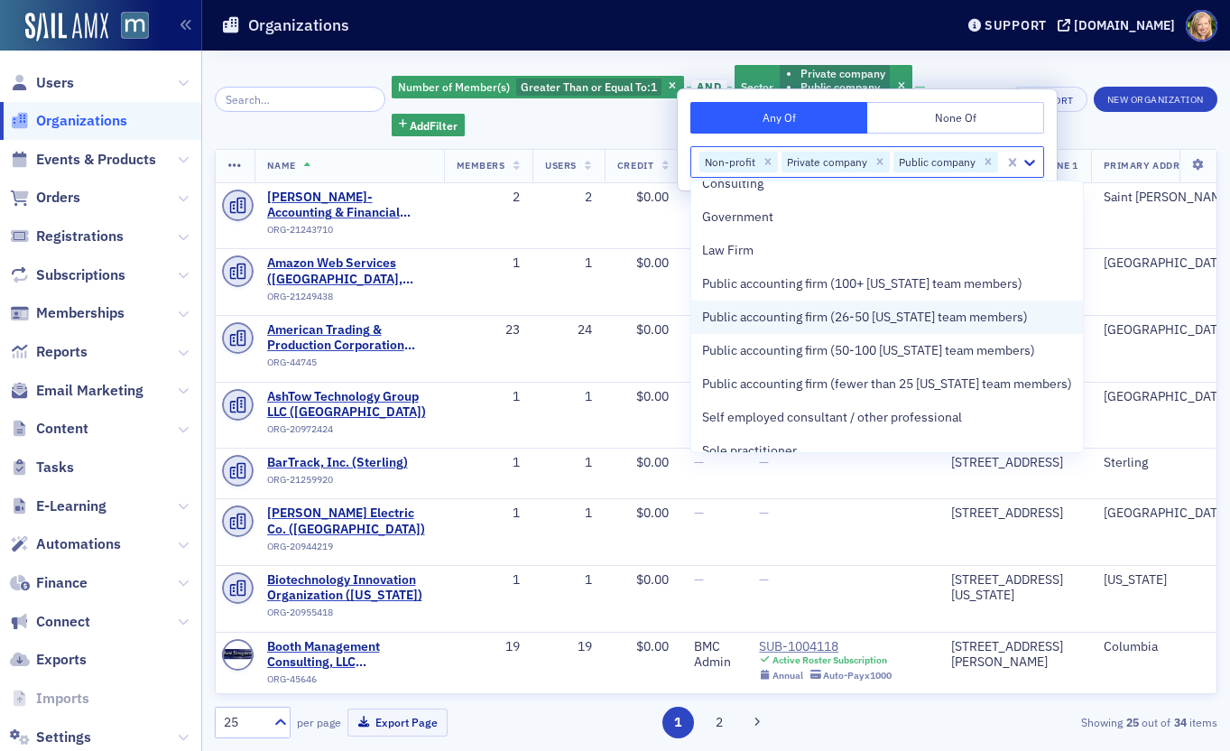
scroll to position [795, 0]
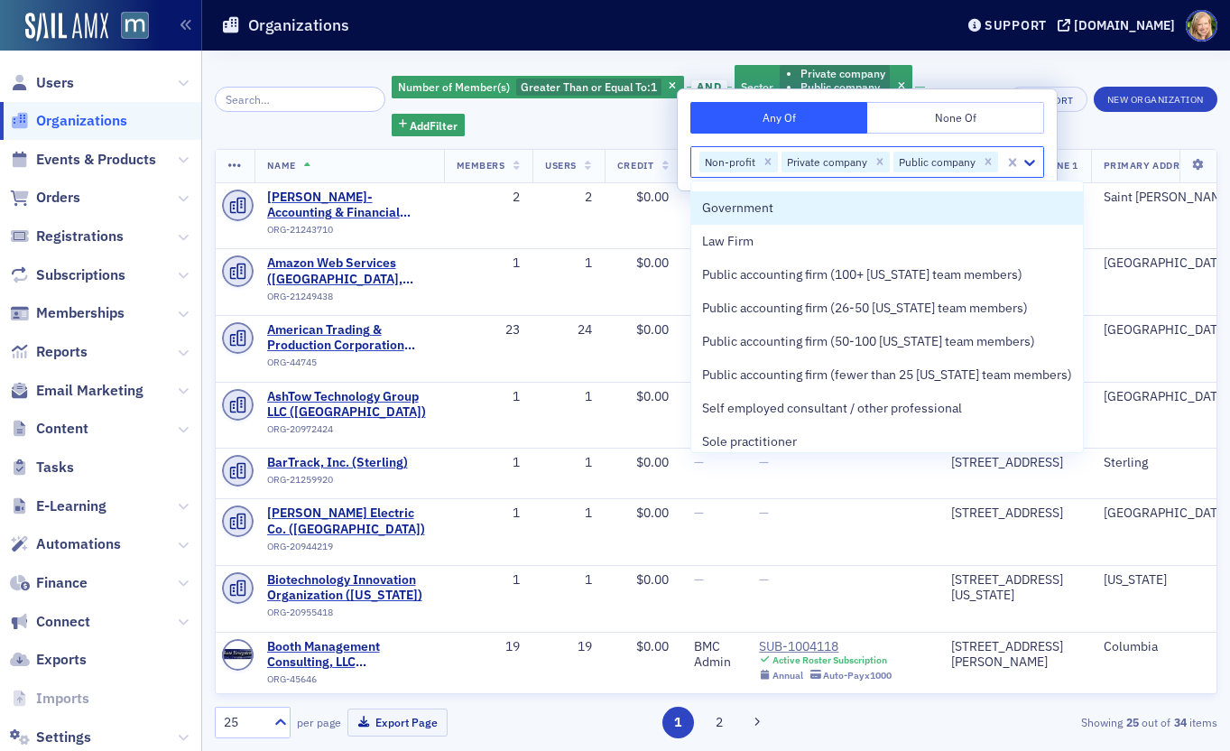
click at [496, 111] on div "Number of Member(s) Greater Than or Equal To : 1 and Sector Private company Pub…" at bounding box center [716, 400] width 1003 height 675
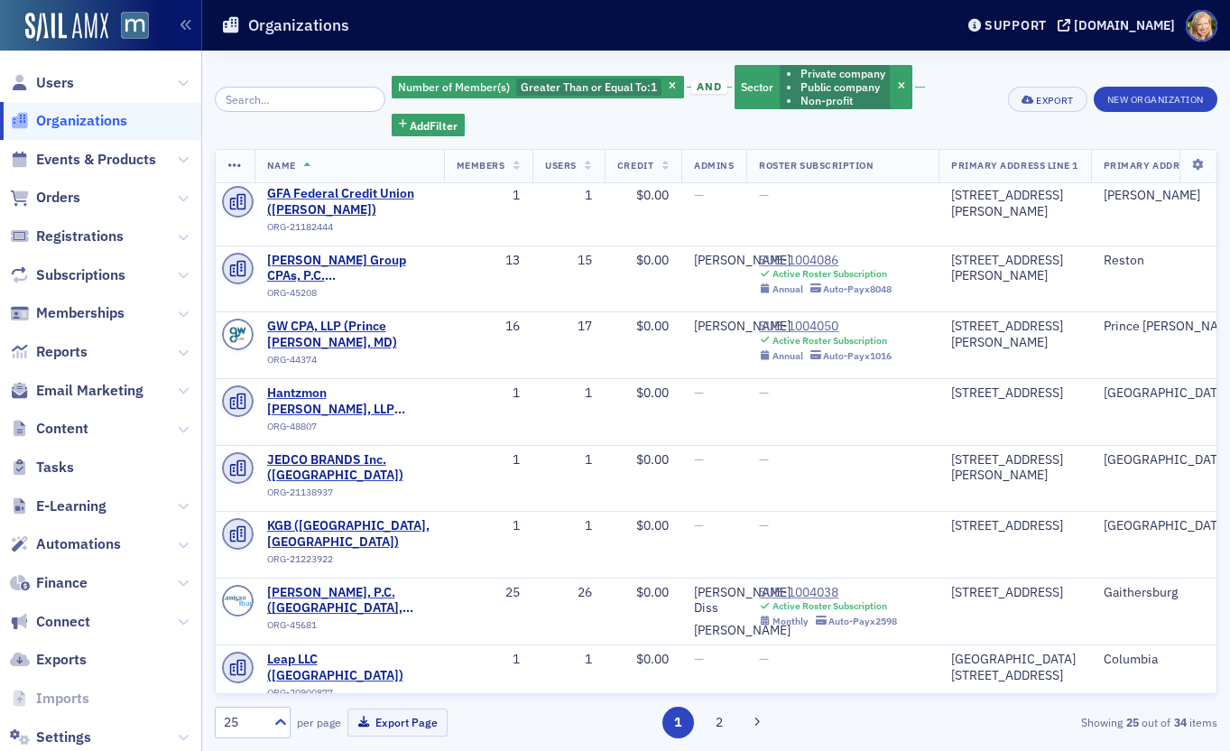
scroll to position [1078, 0]
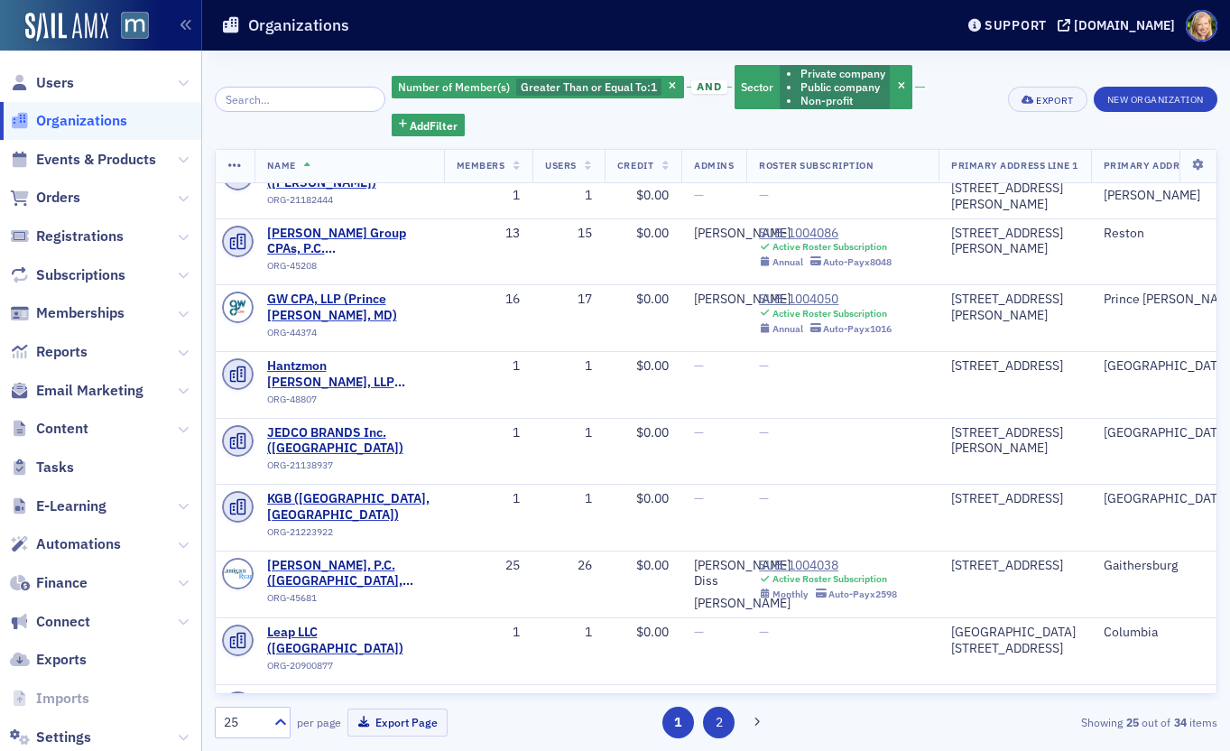
click at [723, 722] on button "2" at bounding box center [719, 723] width 32 height 32
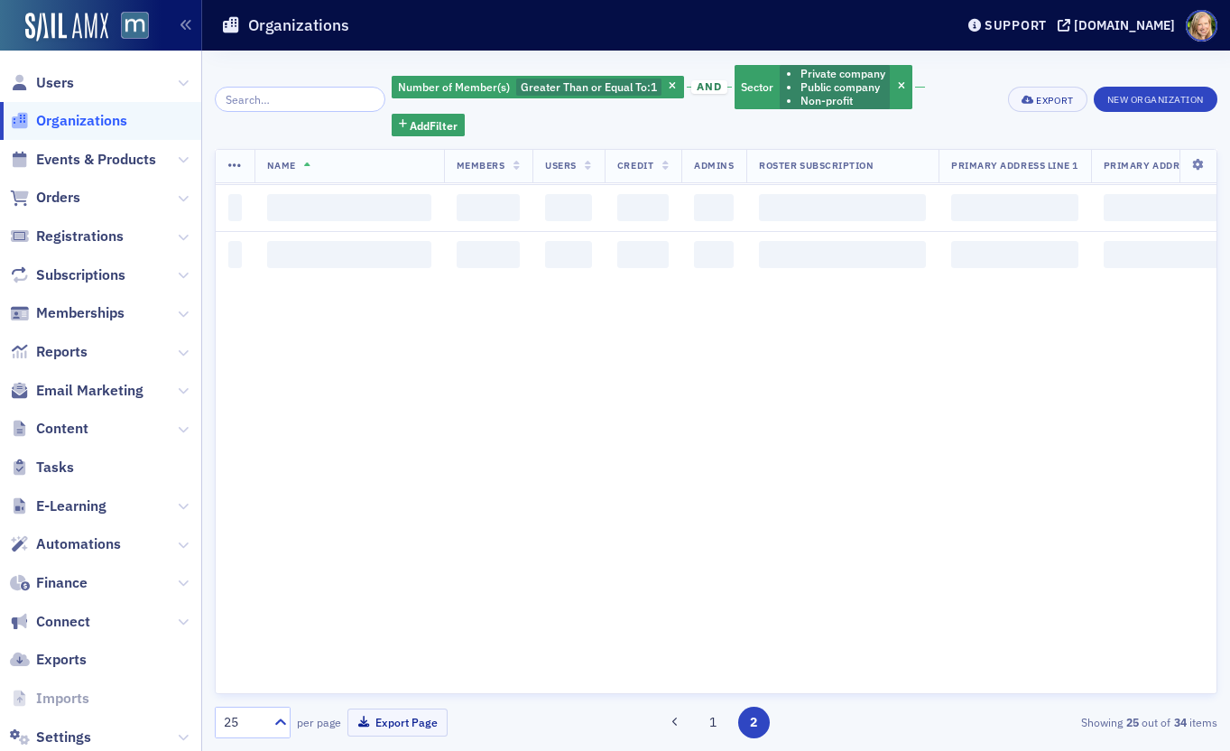
scroll to position [0, 0]
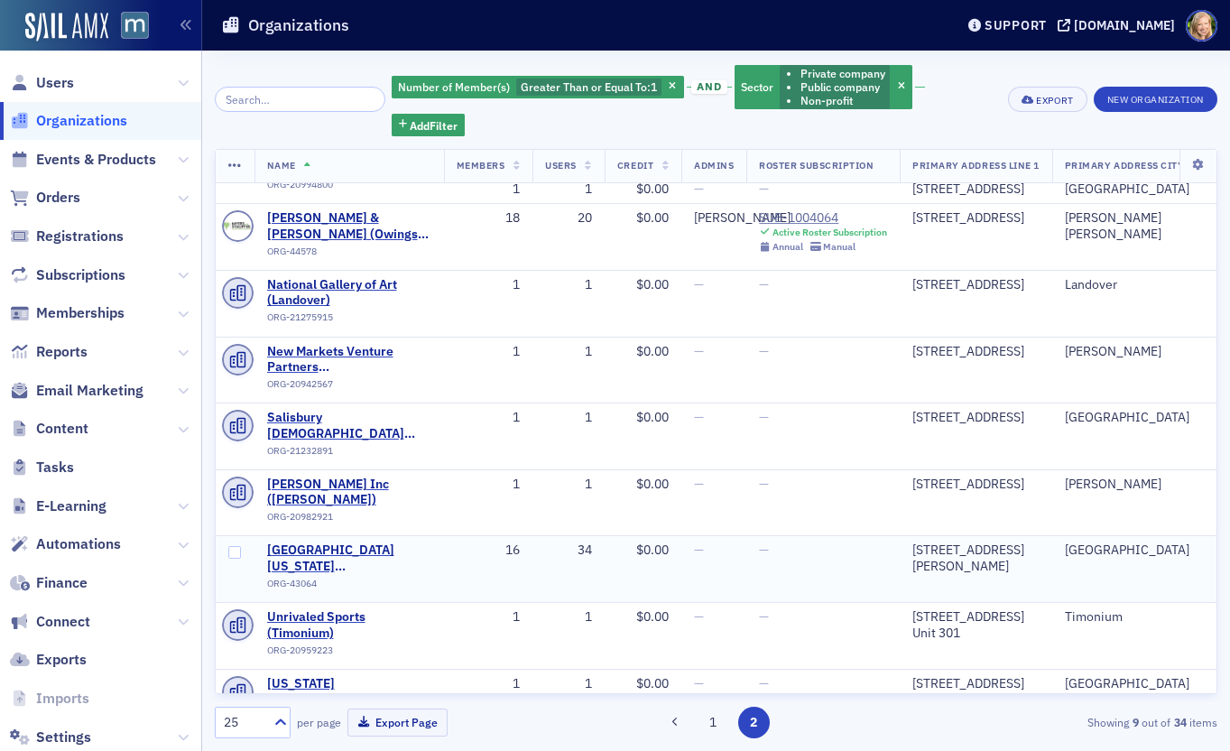
scroll to position [46, 0]
click at [718, 722] on button "1" at bounding box center [713, 723] width 32 height 32
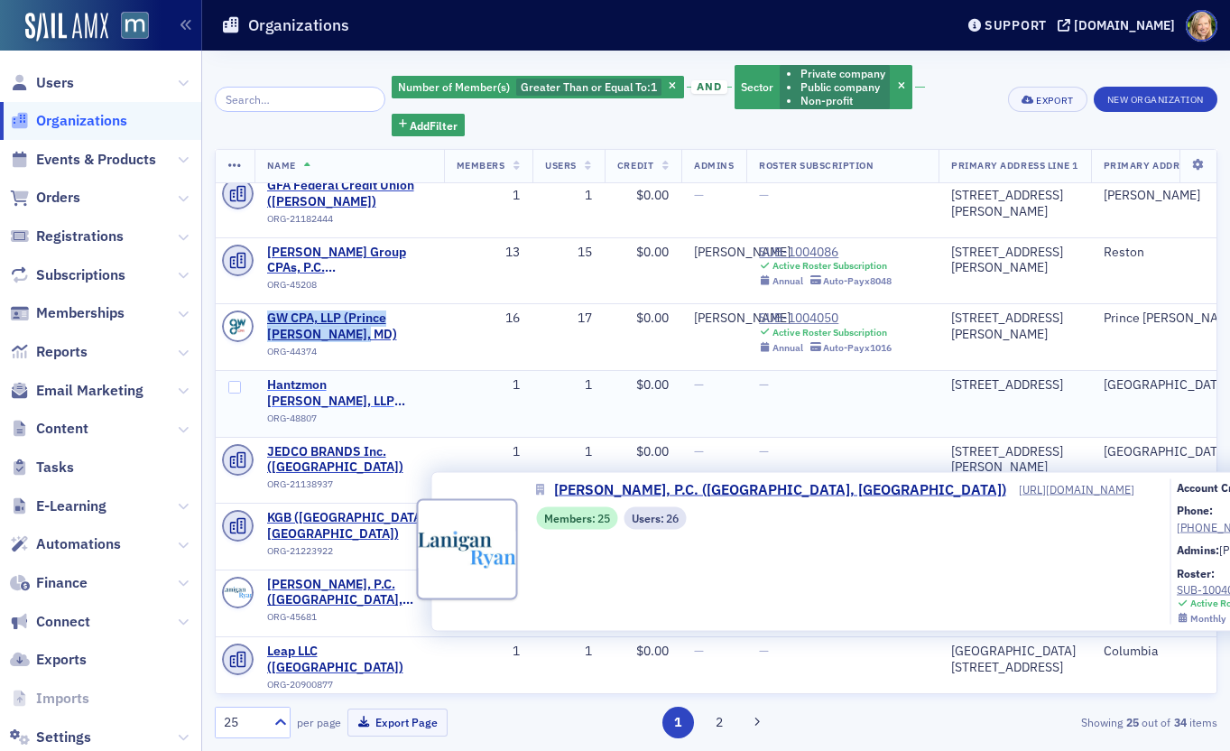
scroll to position [1078, 0]
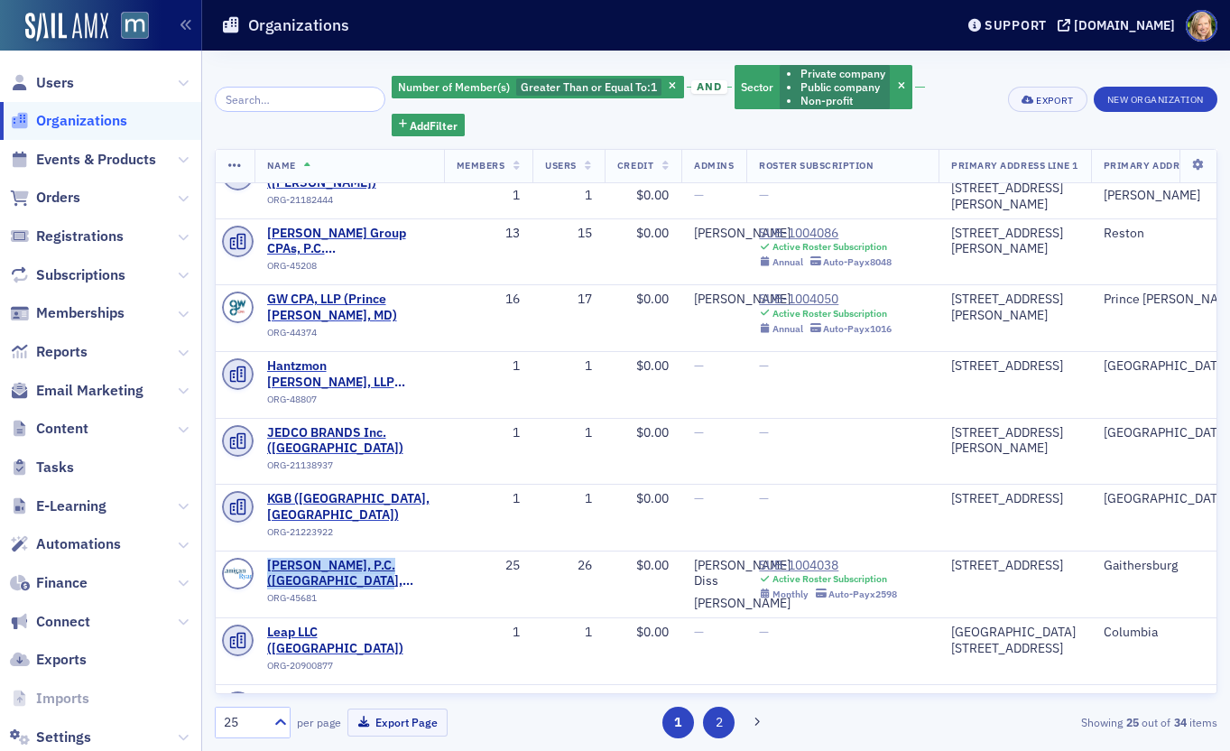
click at [721, 720] on button "2" at bounding box center [719, 723] width 32 height 32
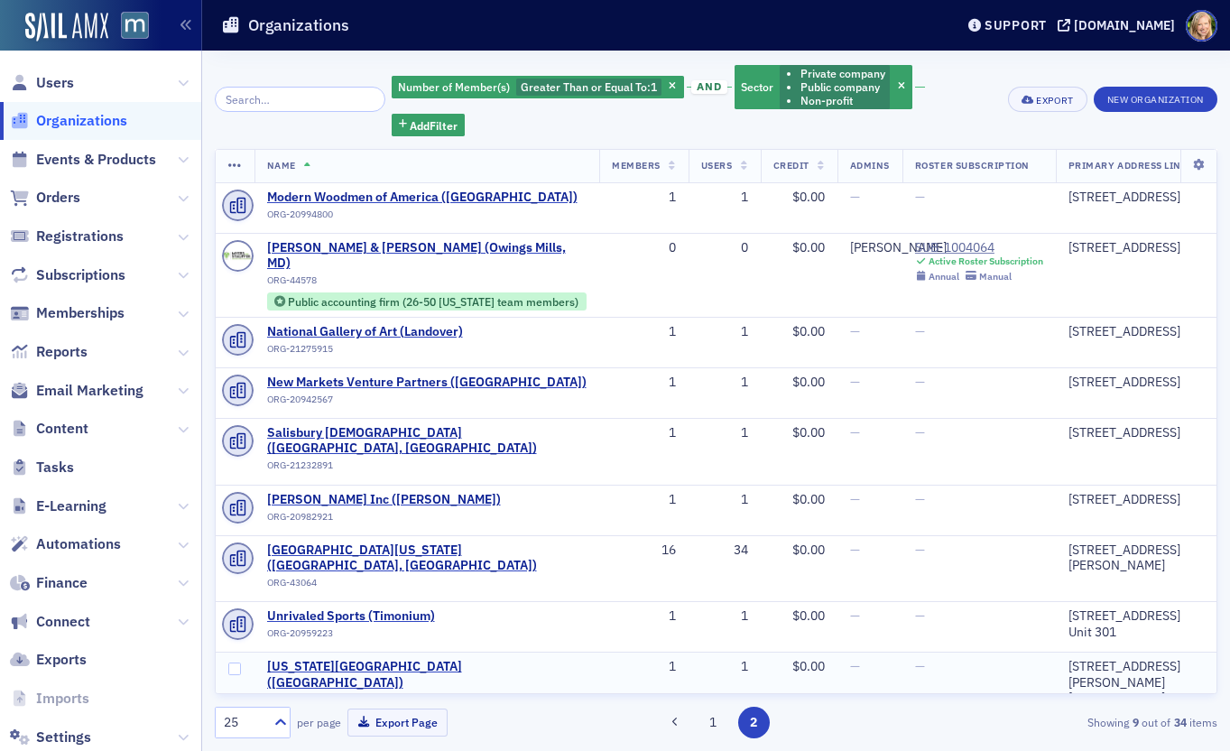
click at [422, 694] on div "ORG-21253465" at bounding box center [427, 703] width 320 height 18
click at [727, 721] on button "1" at bounding box center [713, 723] width 32 height 32
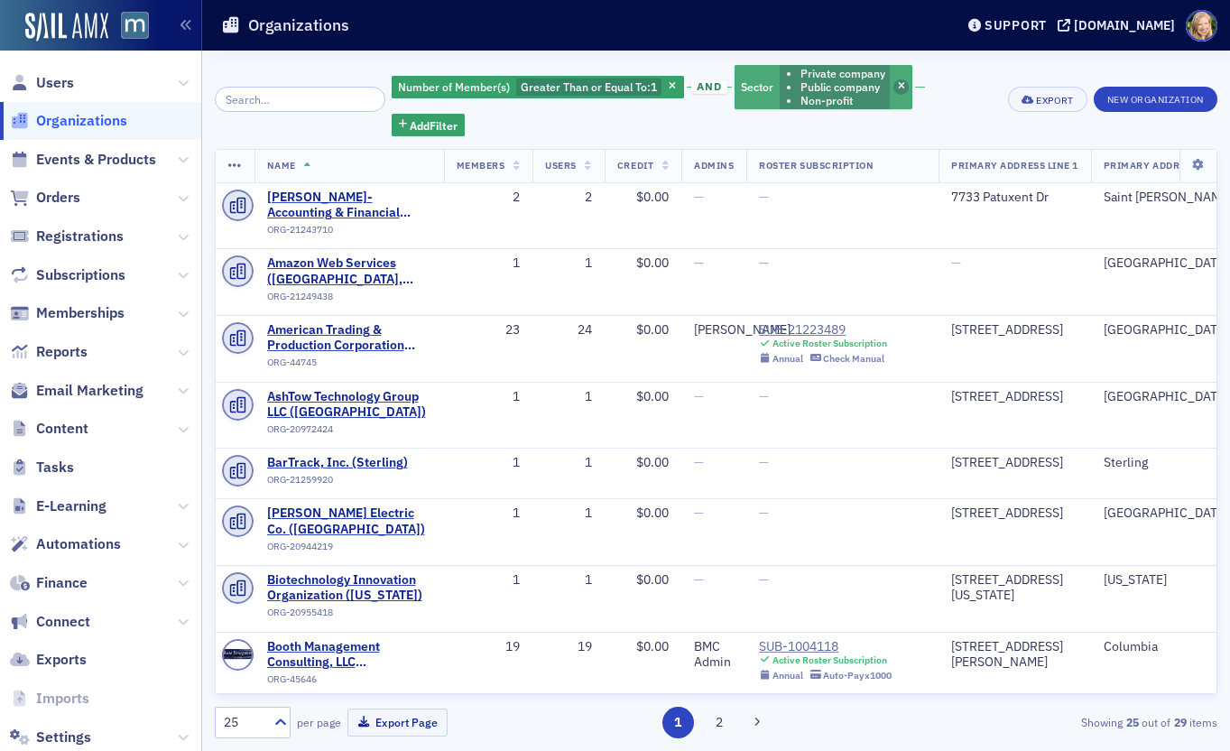
click at [894, 85] on span "button" at bounding box center [902, 87] width 16 height 16
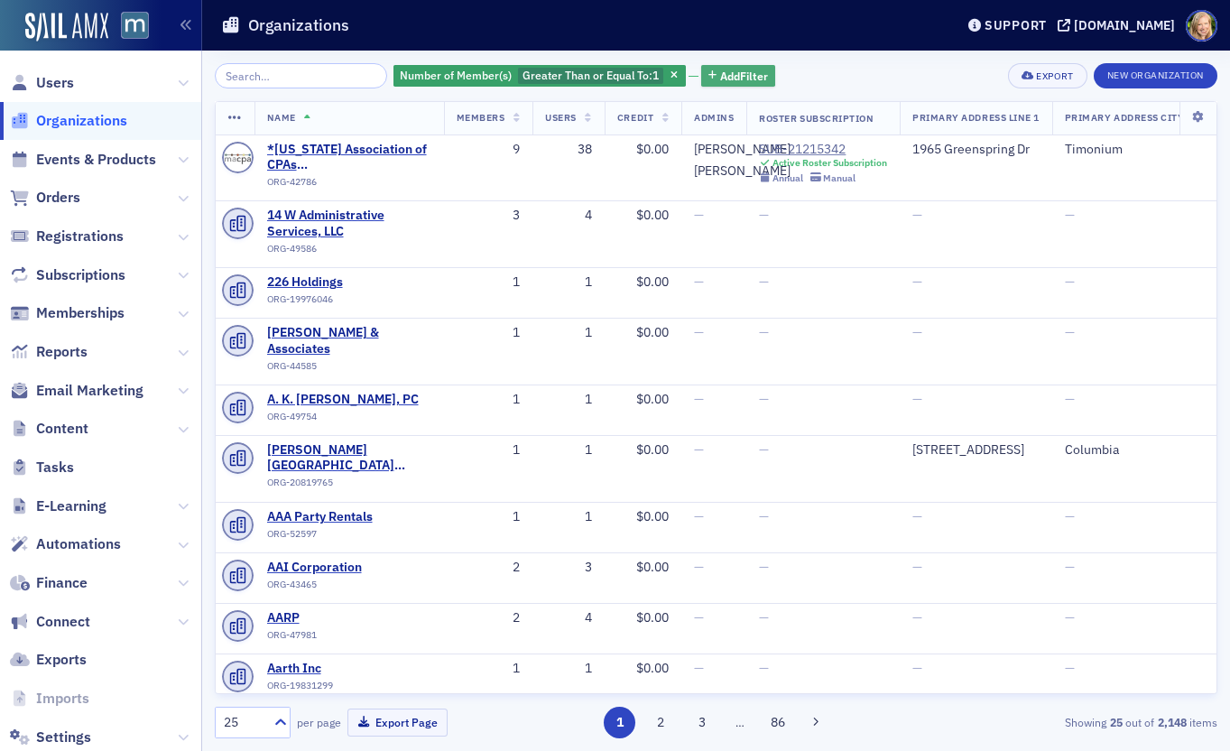
click at [720, 68] on span "Add Filter" at bounding box center [744, 76] width 48 height 16
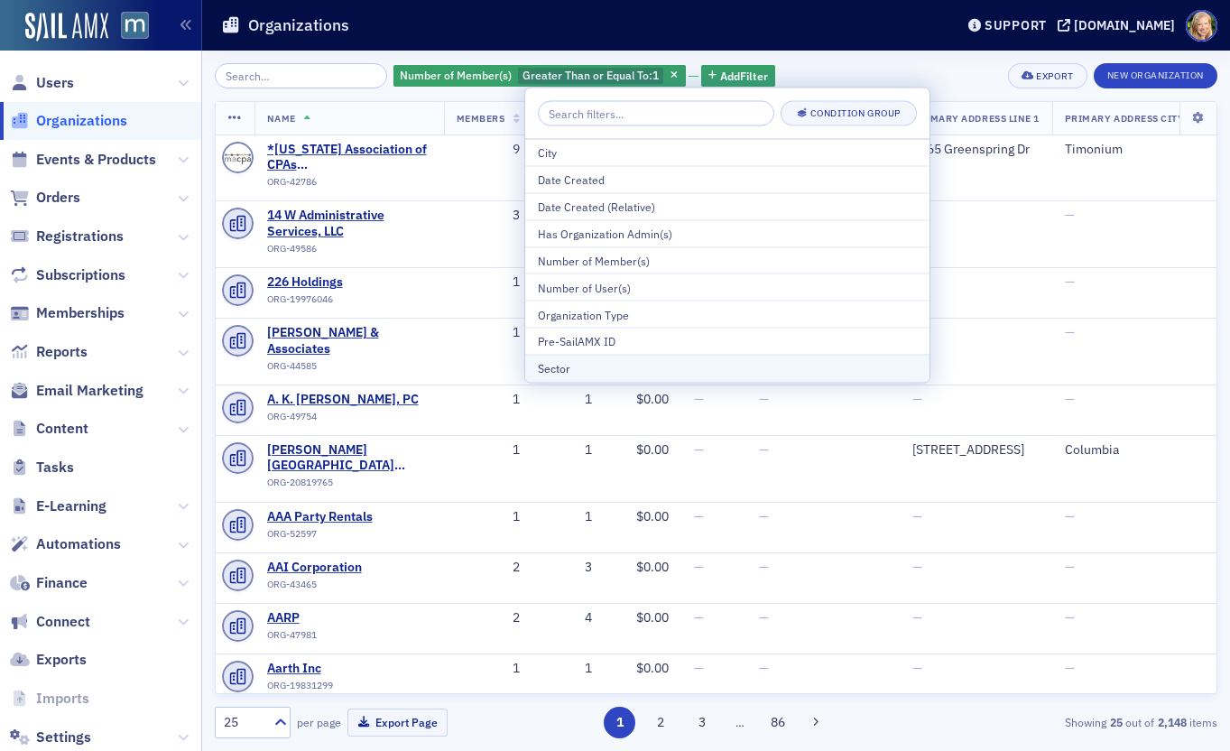
click at [676, 366] on div "Sector" at bounding box center [727, 368] width 379 height 16
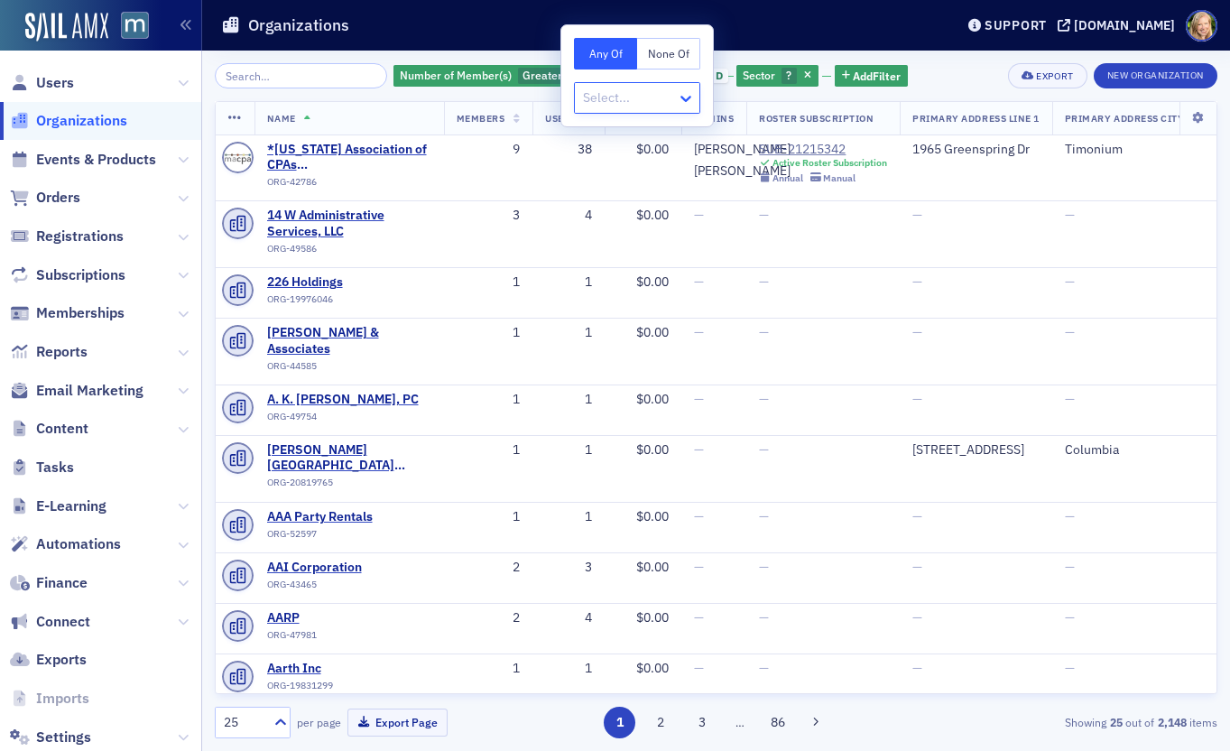
click at [681, 95] on icon at bounding box center [686, 98] width 18 height 18
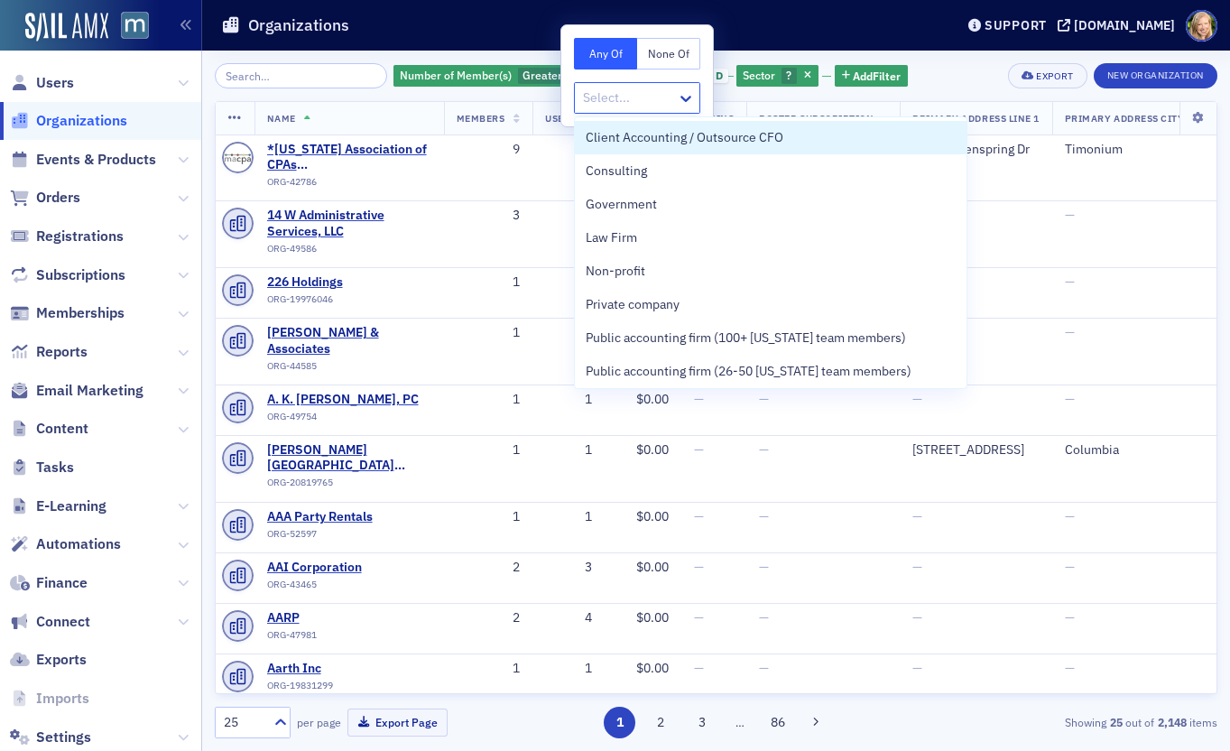
click at [681, 45] on button "None Of" at bounding box center [668, 54] width 63 height 32
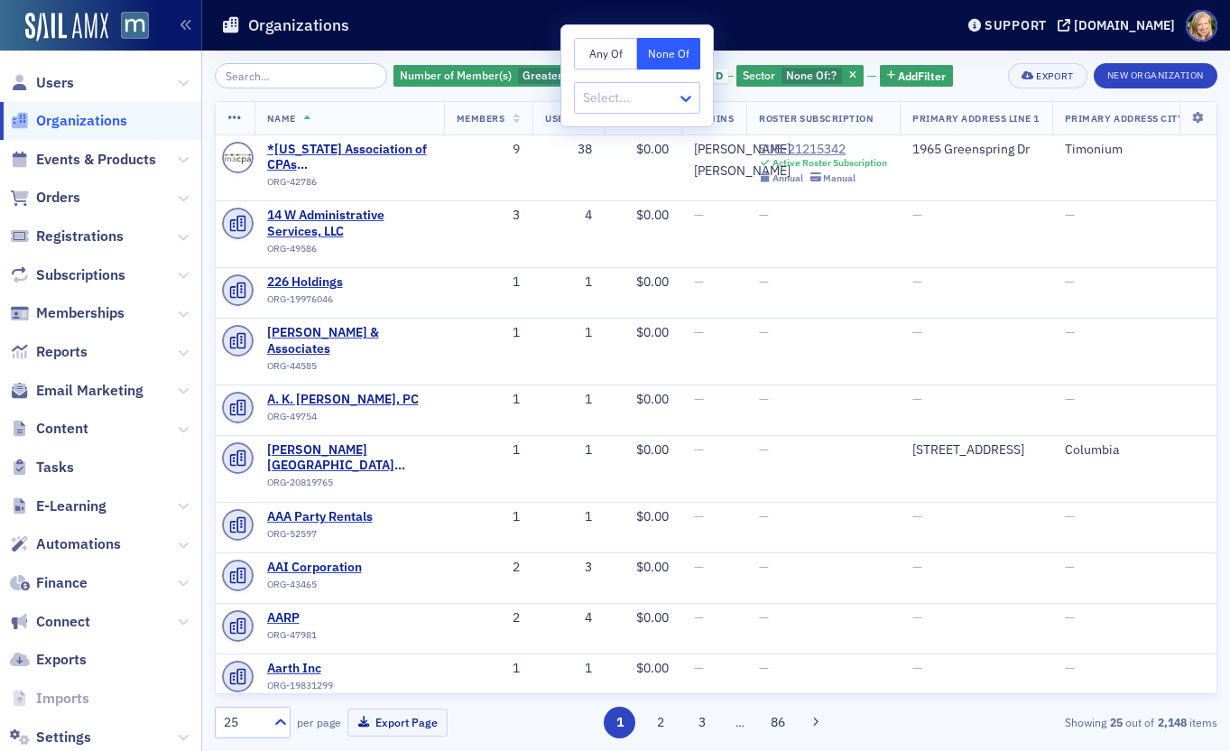
click at [685, 95] on icon at bounding box center [686, 98] width 18 height 18
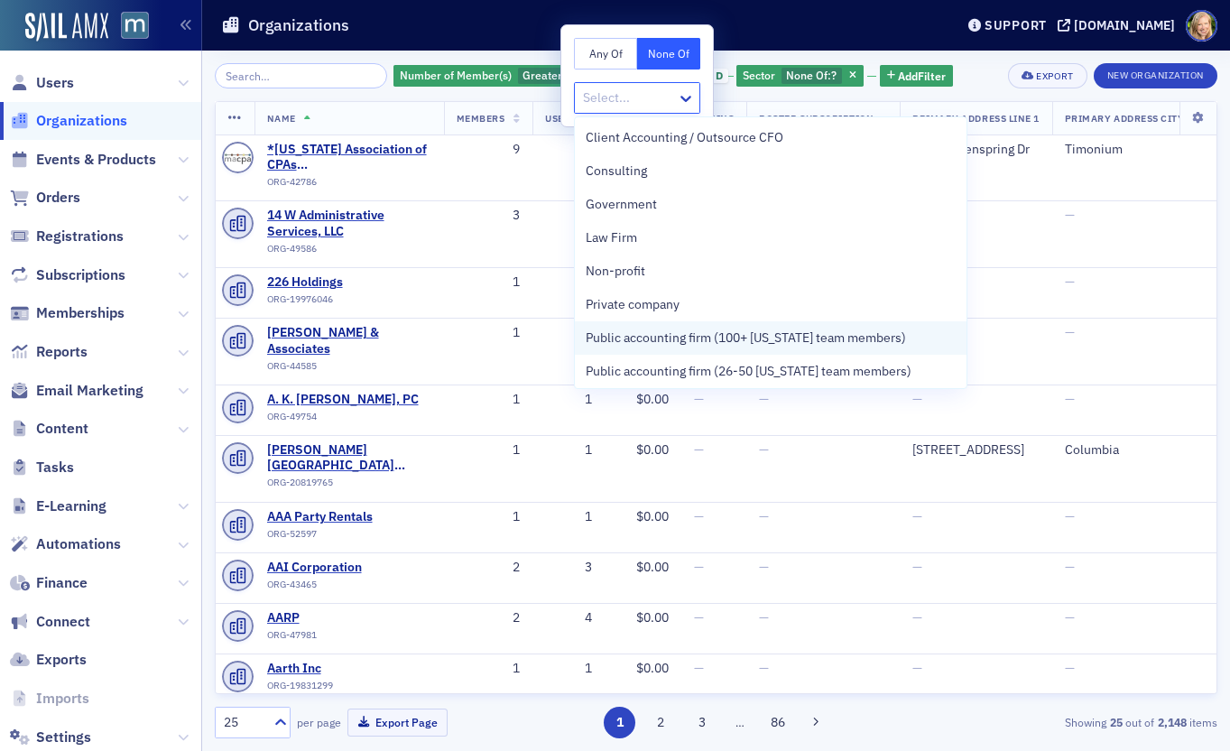
click at [681, 334] on span "Public accounting firm (100+ [US_STATE] team members)" at bounding box center [746, 338] width 320 height 19
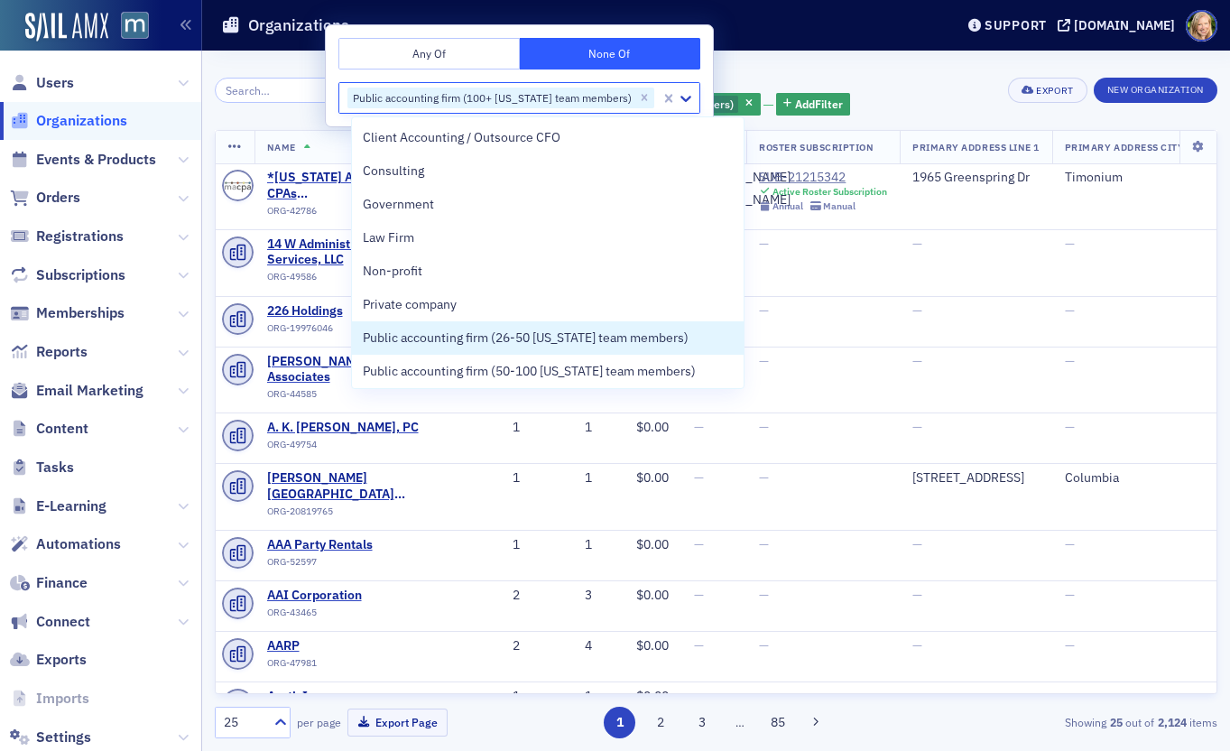
click at [681, 334] on span "Public accounting firm (26-50 [US_STATE] team members)" at bounding box center [526, 338] width 326 height 19
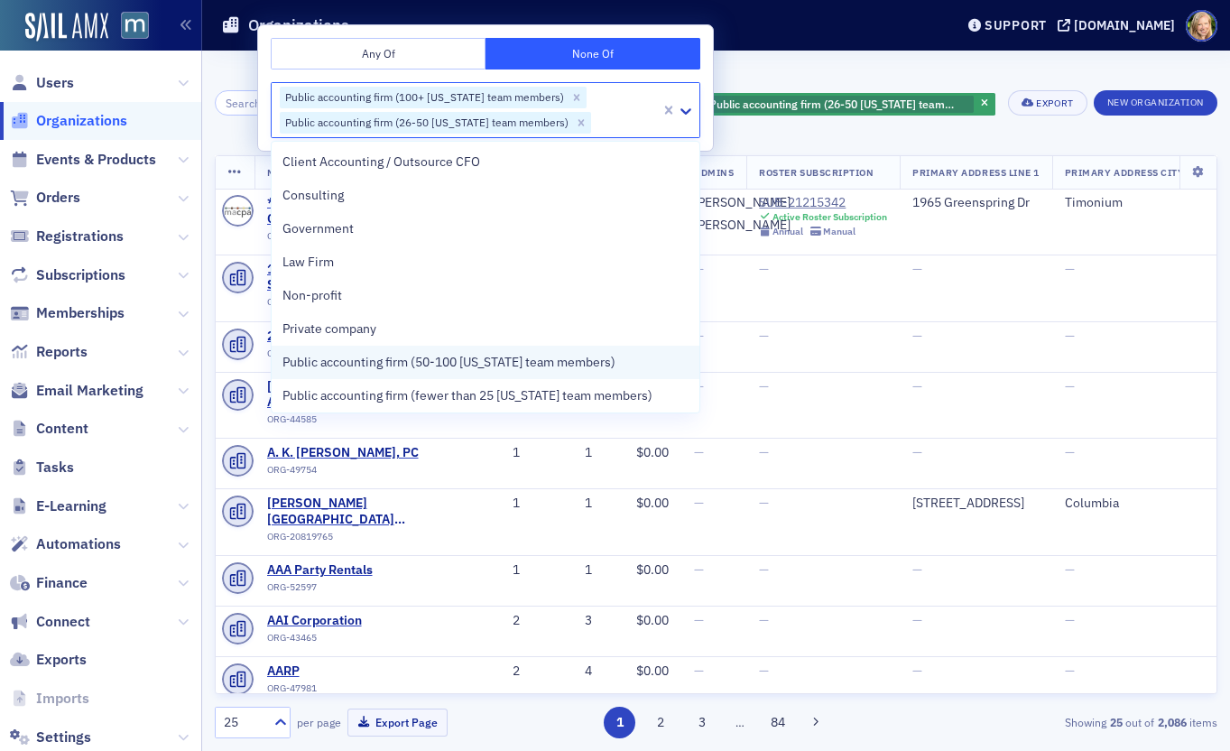
click at [649, 373] on div "Public accounting firm (50-100 [US_STATE] team members)" at bounding box center [486, 362] width 428 height 33
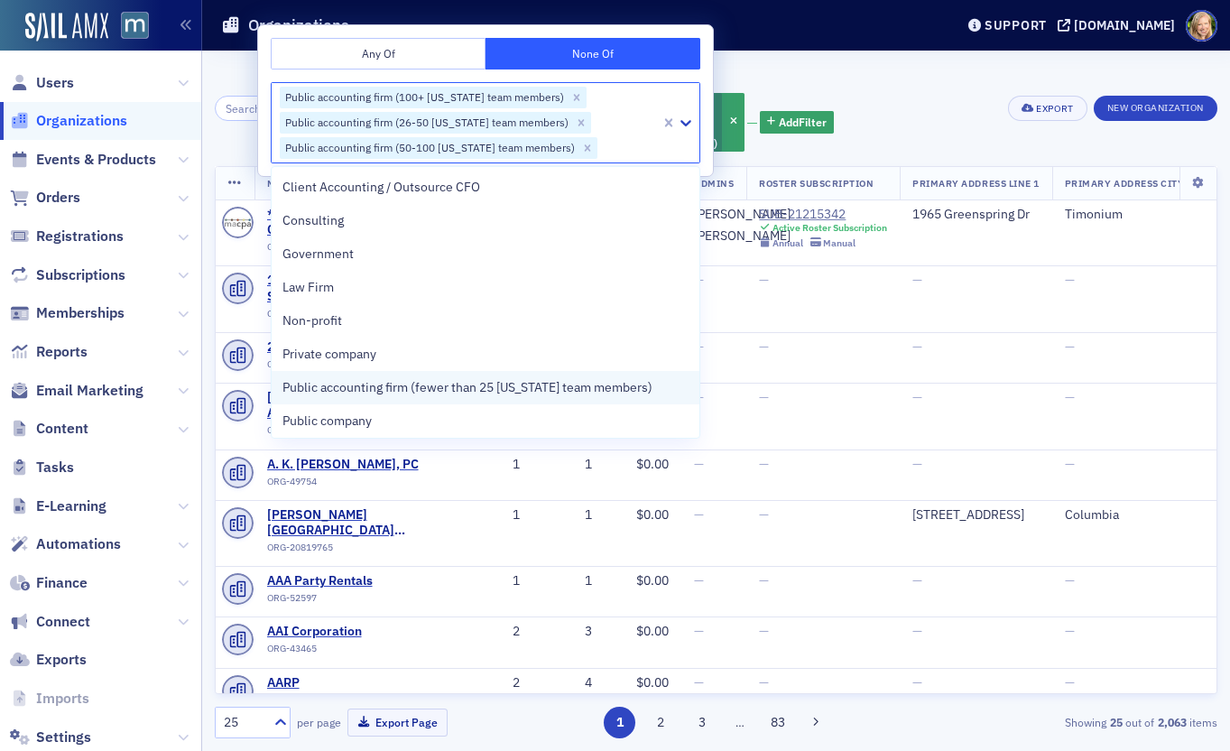
click at [636, 381] on span "Public accounting firm (fewer than 25 [US_STATE] team members)" at bounding box center [468, 387] width 370 height 19
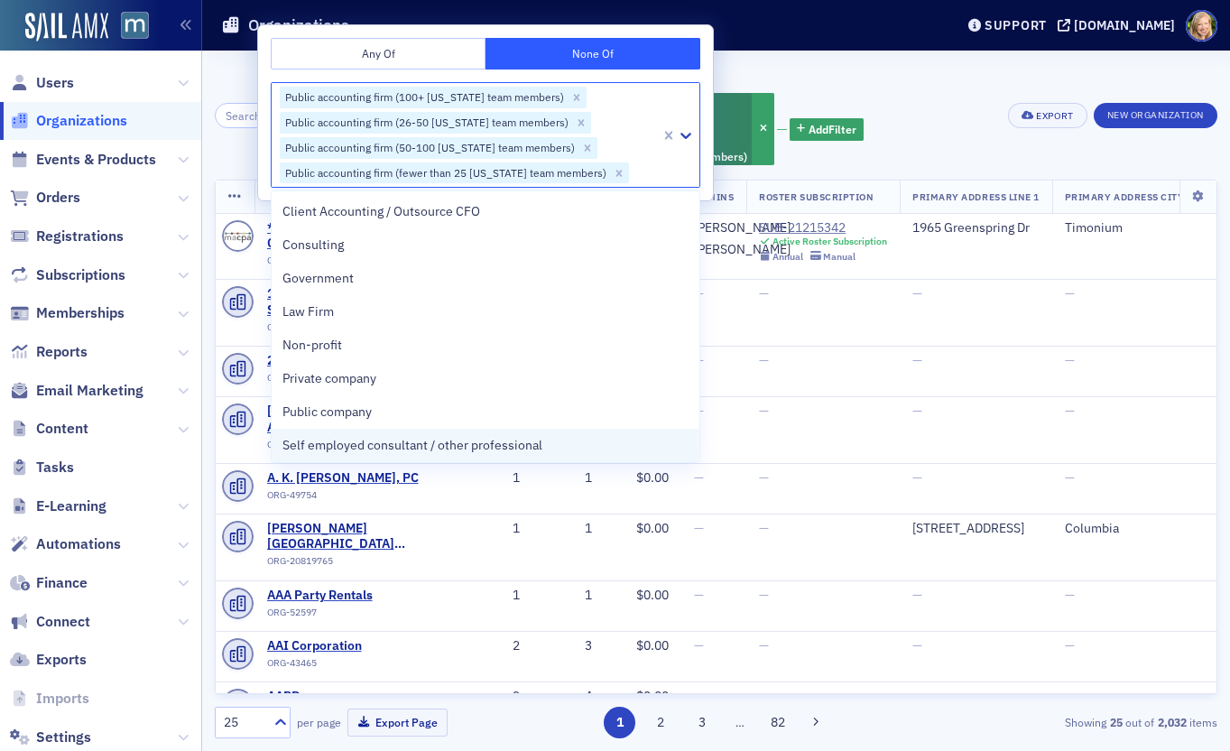
click at [607, 446] on div "Self employed consultant / other professional" at bounding box center [486, 445] width 406 height 19
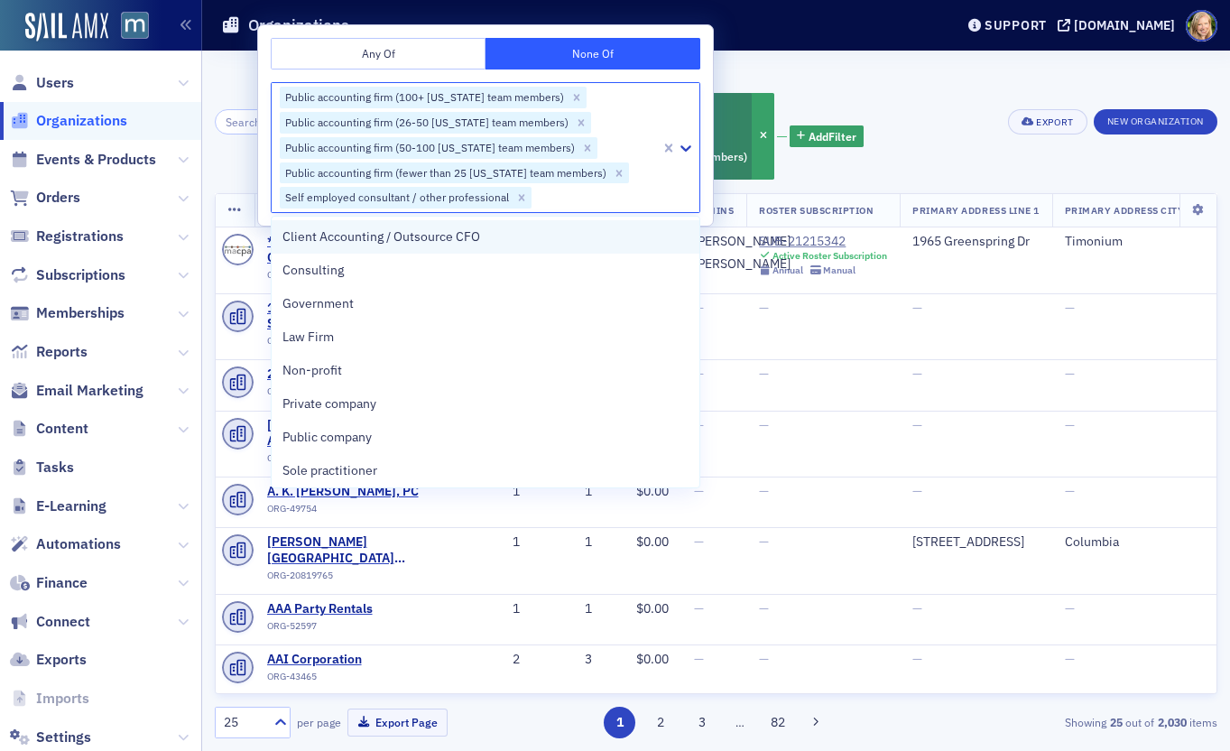
click at [579, 246] on div "Client Accounting / Outsource CFO" at bounding box center [486, 236] width 406 height 19
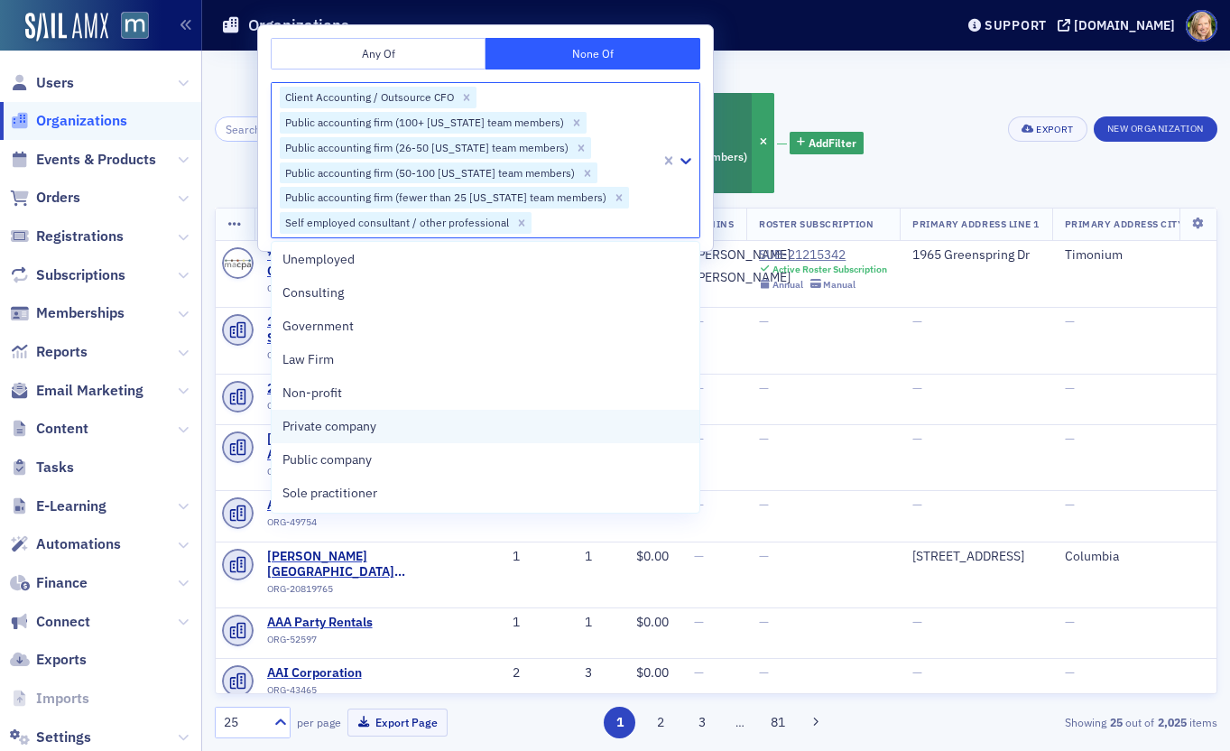
scroll to position [271, 0]
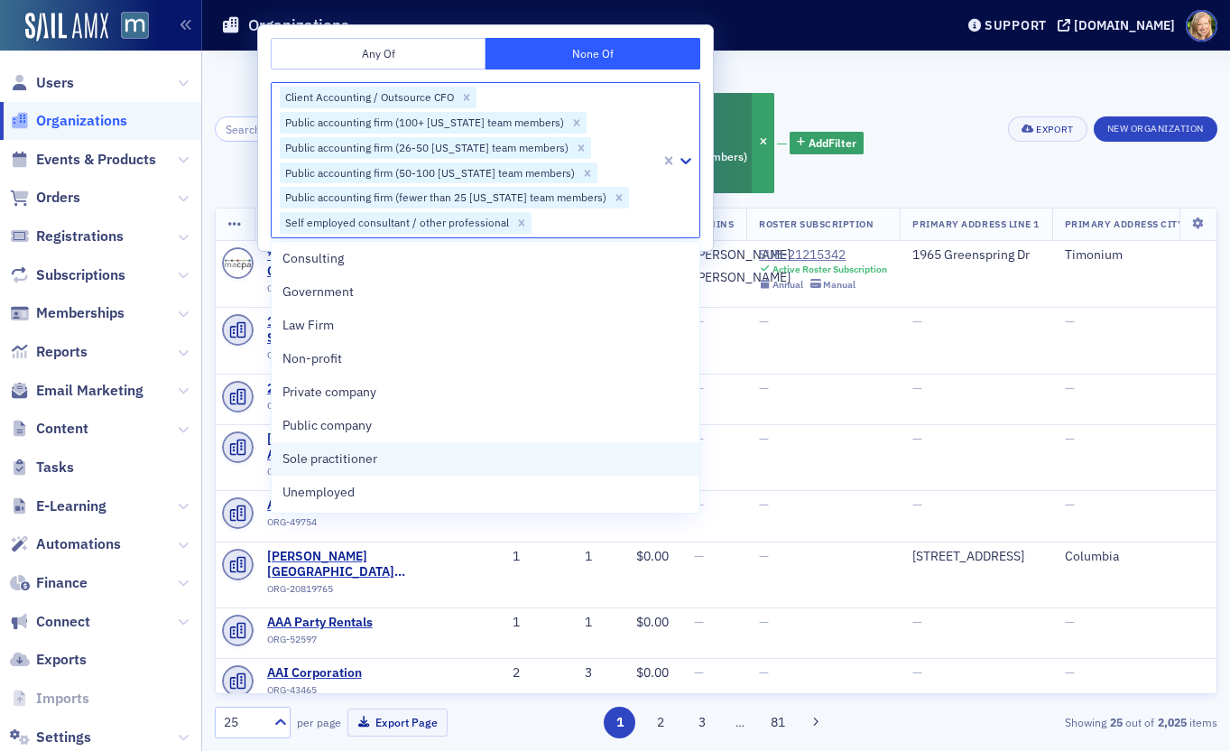
click at [533, 464] on div "Sole practitioner" at bounding box center [486, 458] width 406 height 19
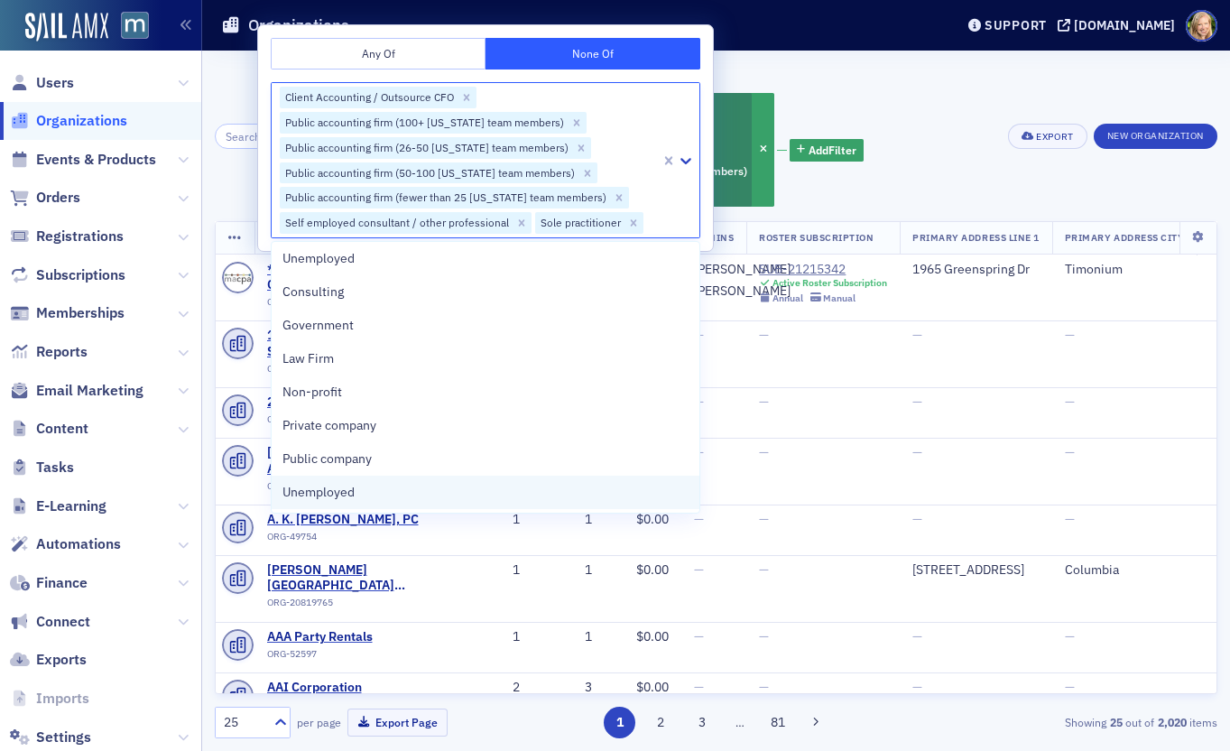
click at [533, 494] on div "Unemployed" at bounding box center [486, 492] width 406 height 19
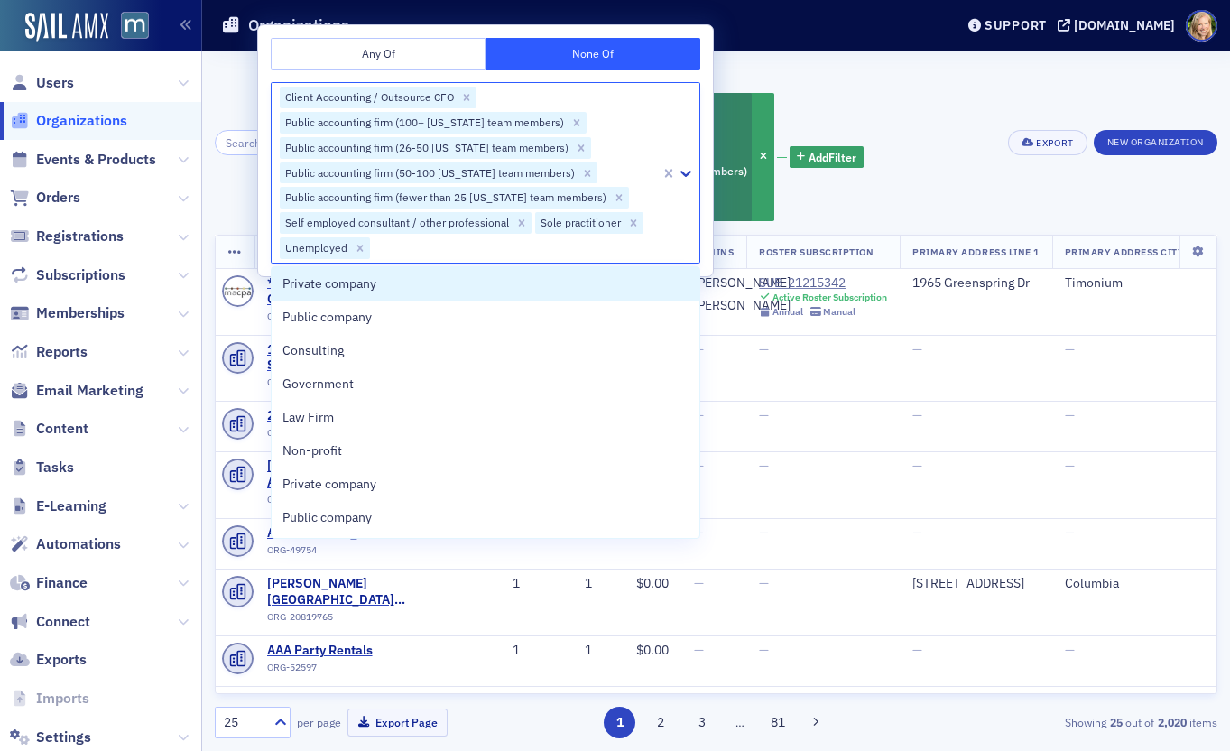
click at [820, 85] on div "Number of Member(s) Greater Than or Equal To : 1 and Sector None Of : Client Ac…" at bounding box center [672, 142] width 645 height 159
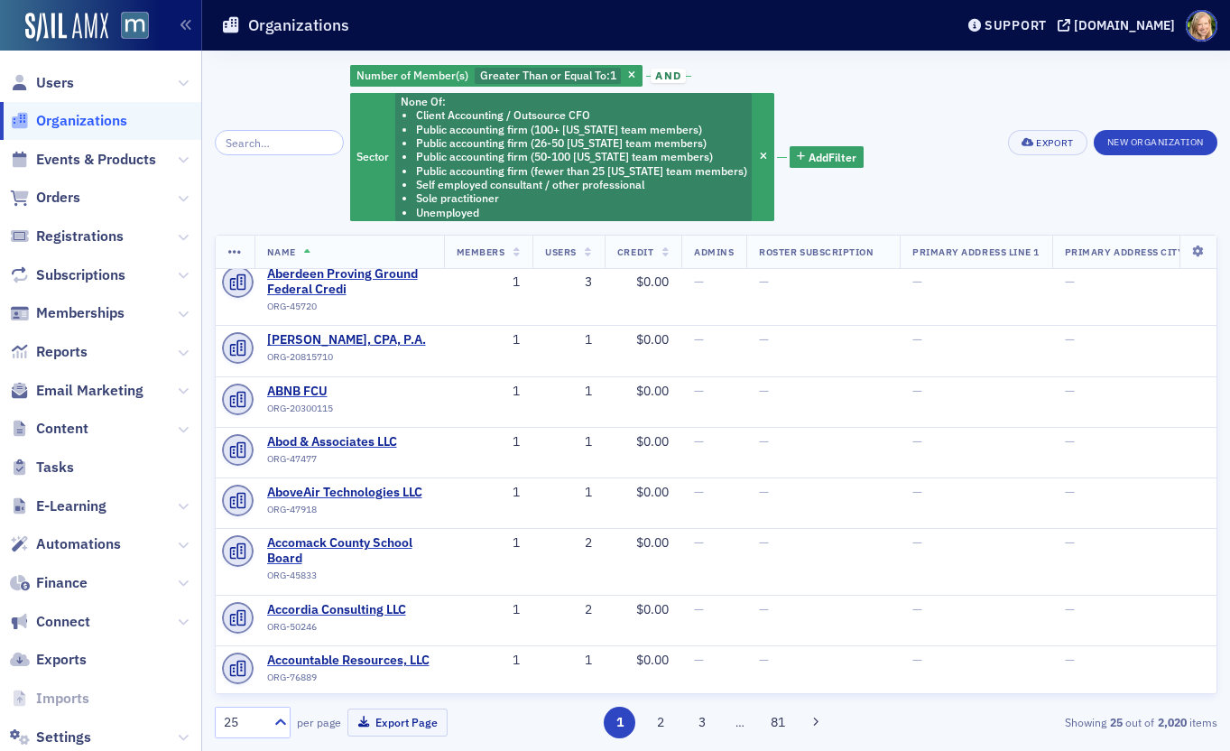
scroll to position [1032, 0]
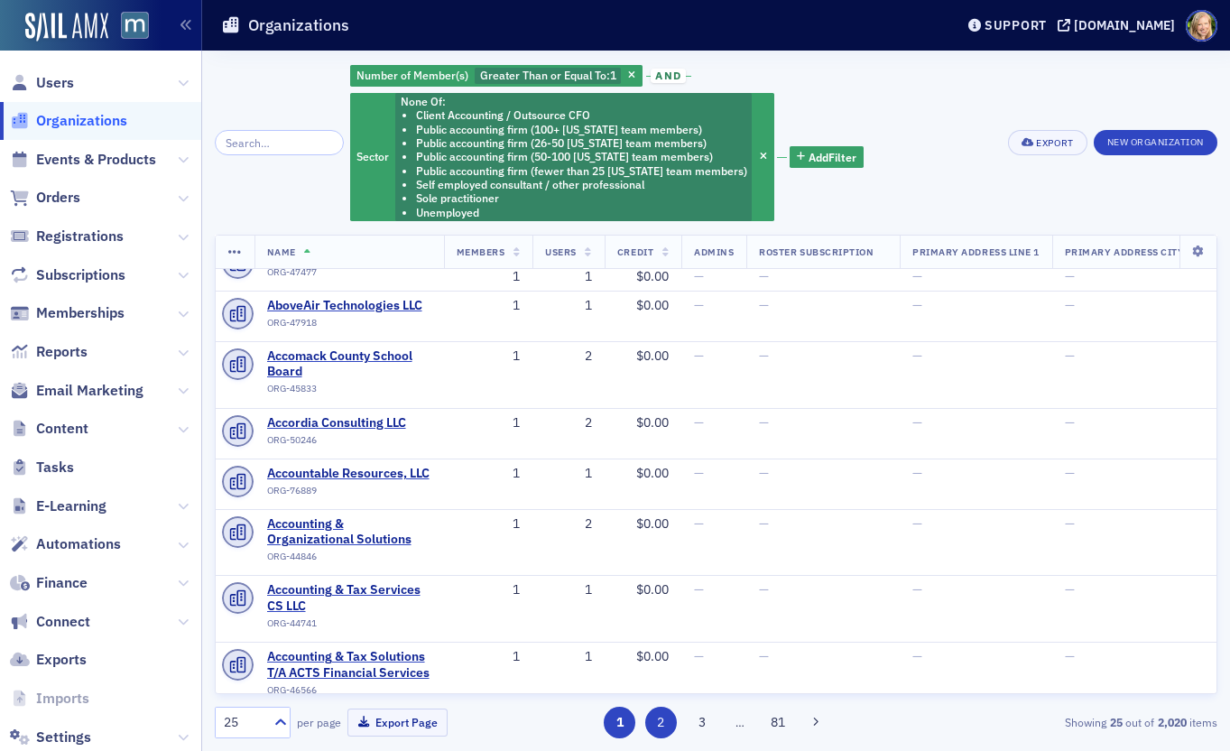
click at [656, 720] on button "2" at bounding box center [661, 723] width 32 height 32
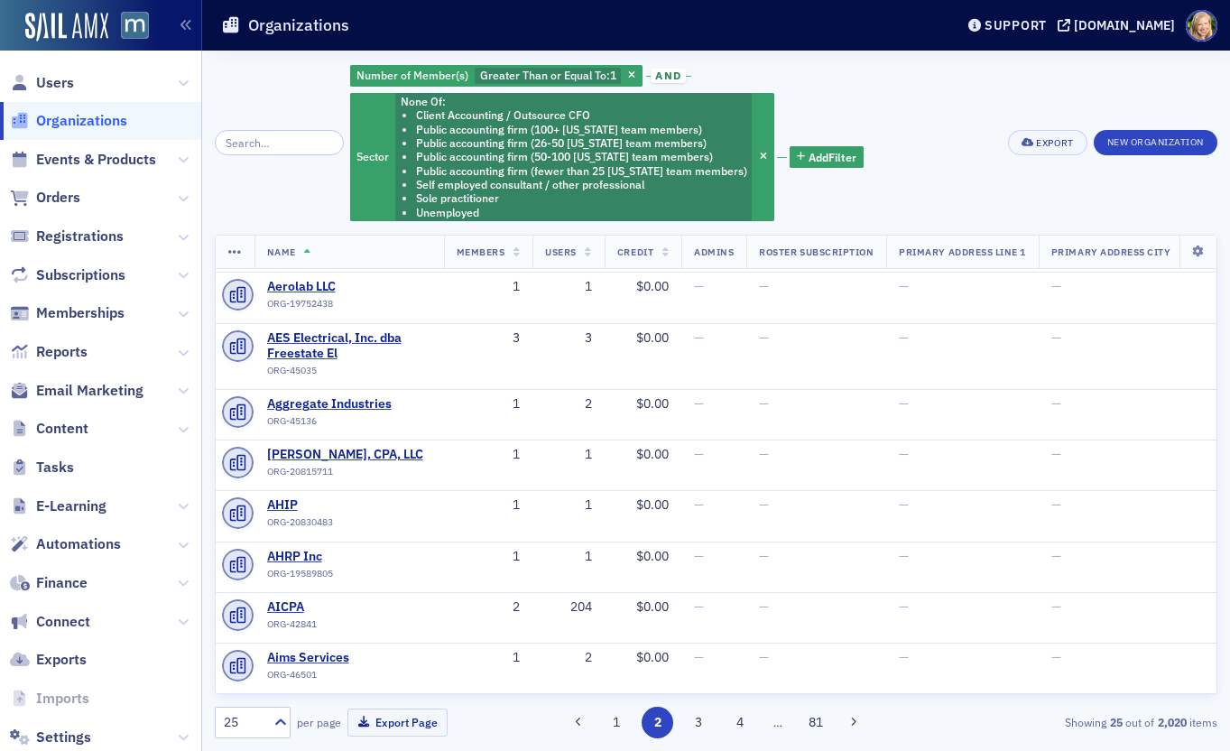
scroll to position [968, 0]
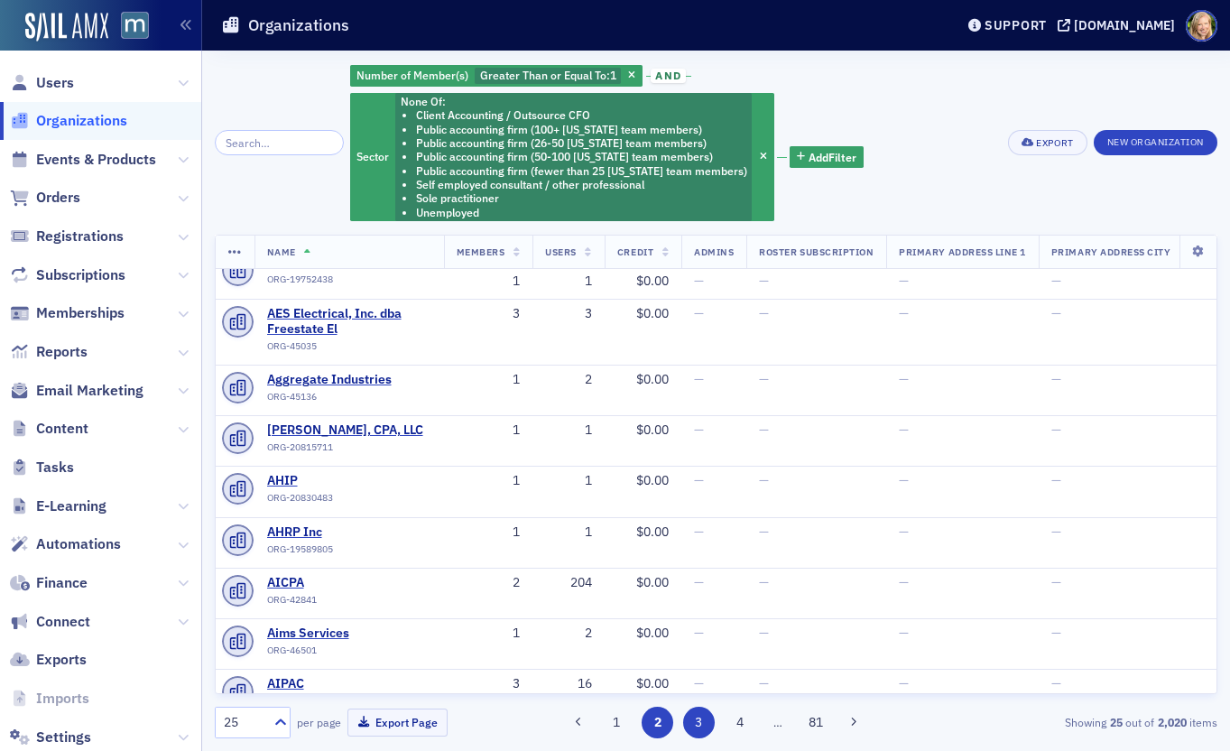
click at [701, 727] on button "3" at bounding box center [699, 723] width 32 height 32
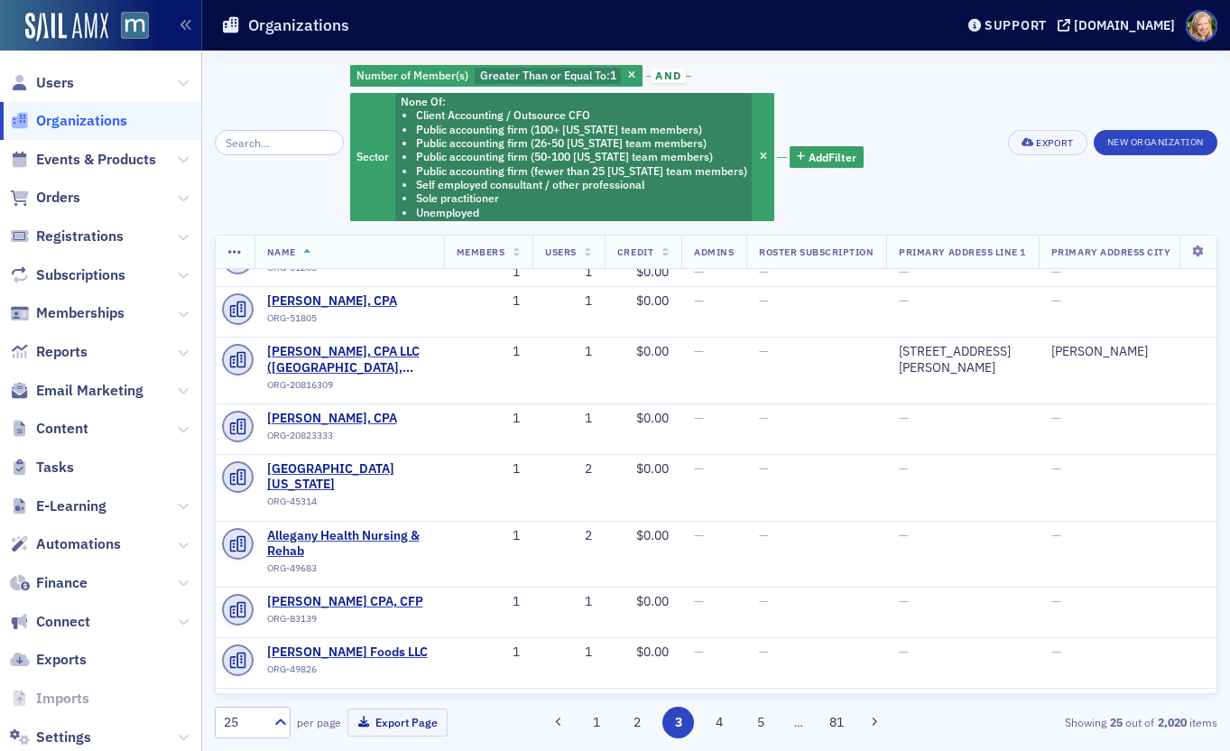
scroll to position [968, 0]
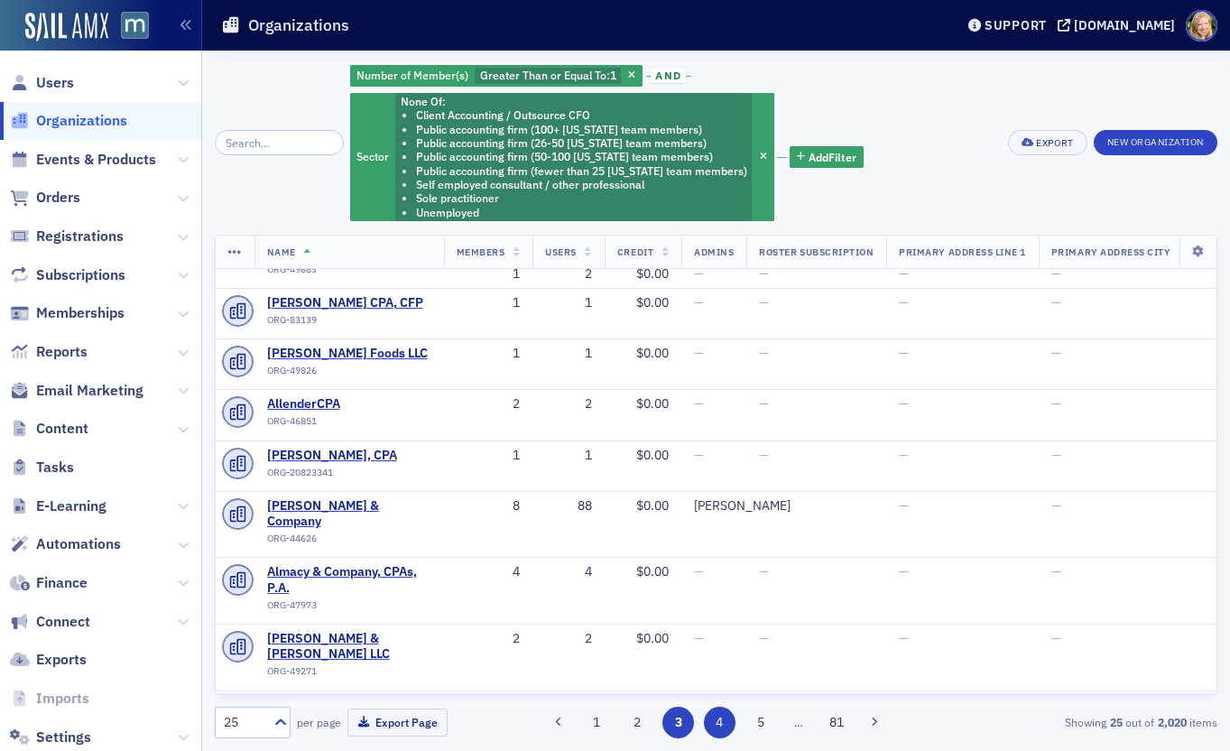
click at [725, 718] on button "4" at bounding box center [720, 723] width 32 height 32
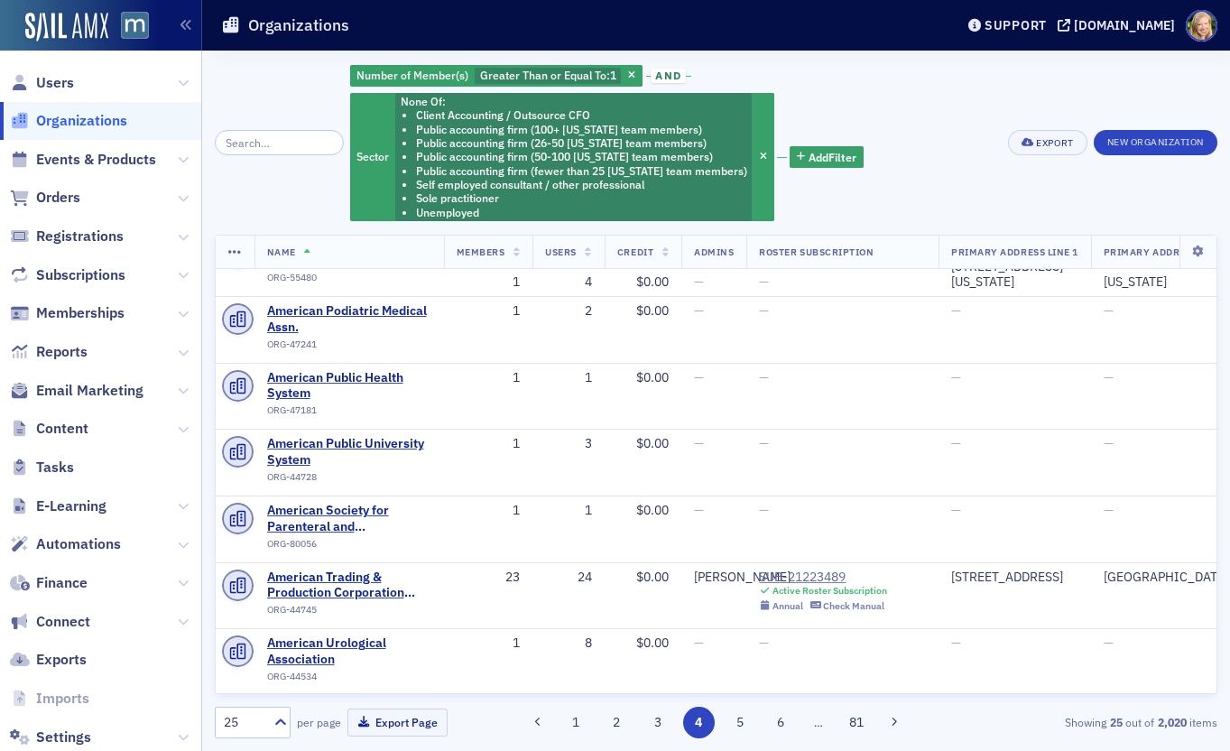
scroll to position [1142, 0]
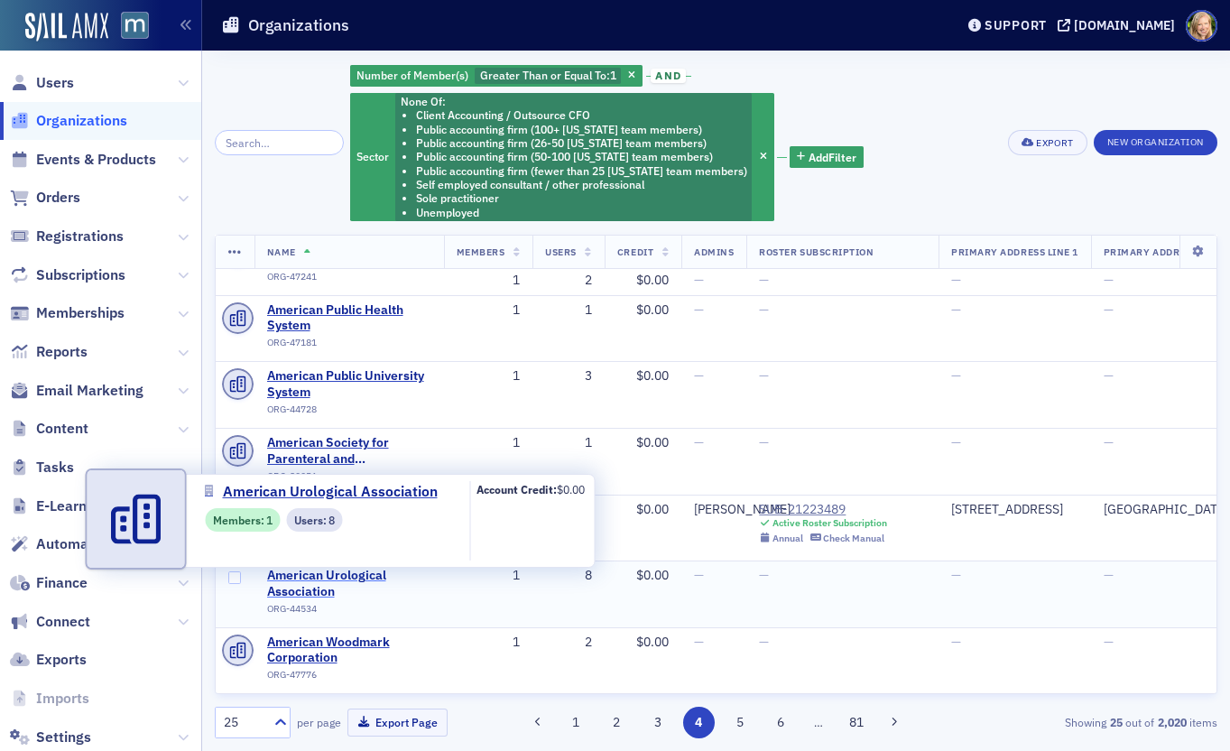
click at [367, 579] on span "American Urological Association" at bounding box center [349, 584] width 164 height 32
select select "US"
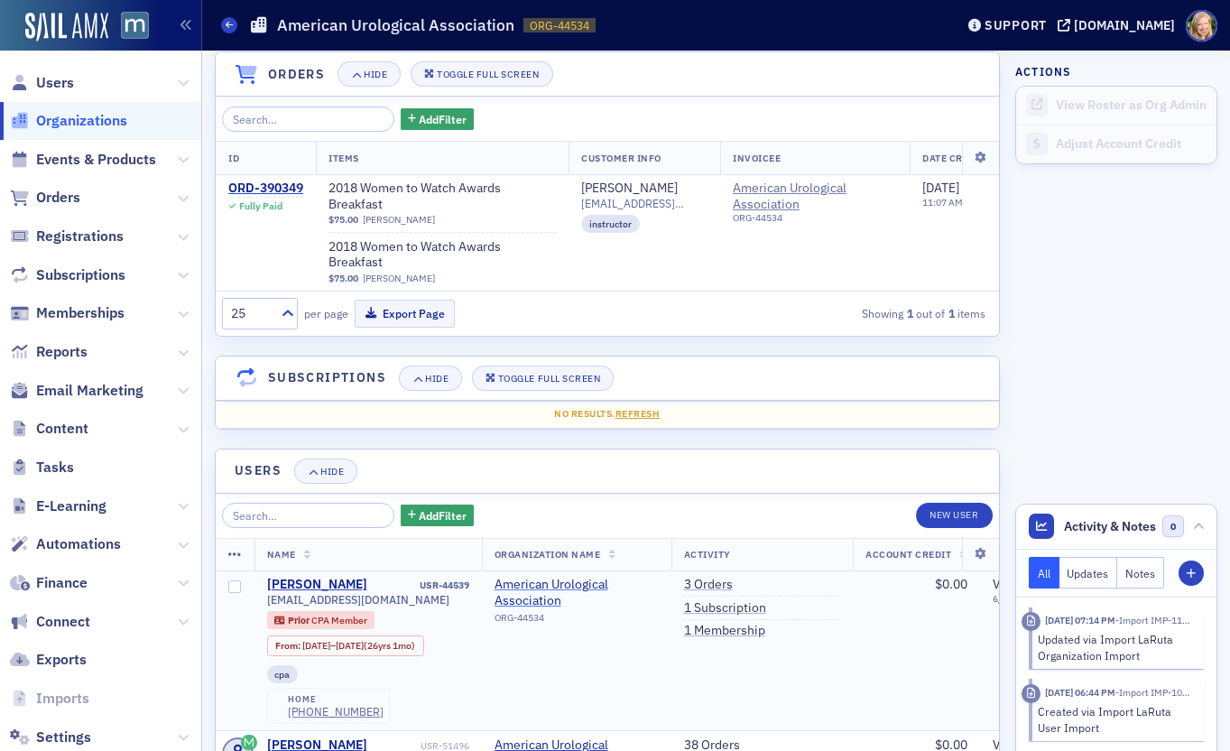
scroll to position [164, 0]
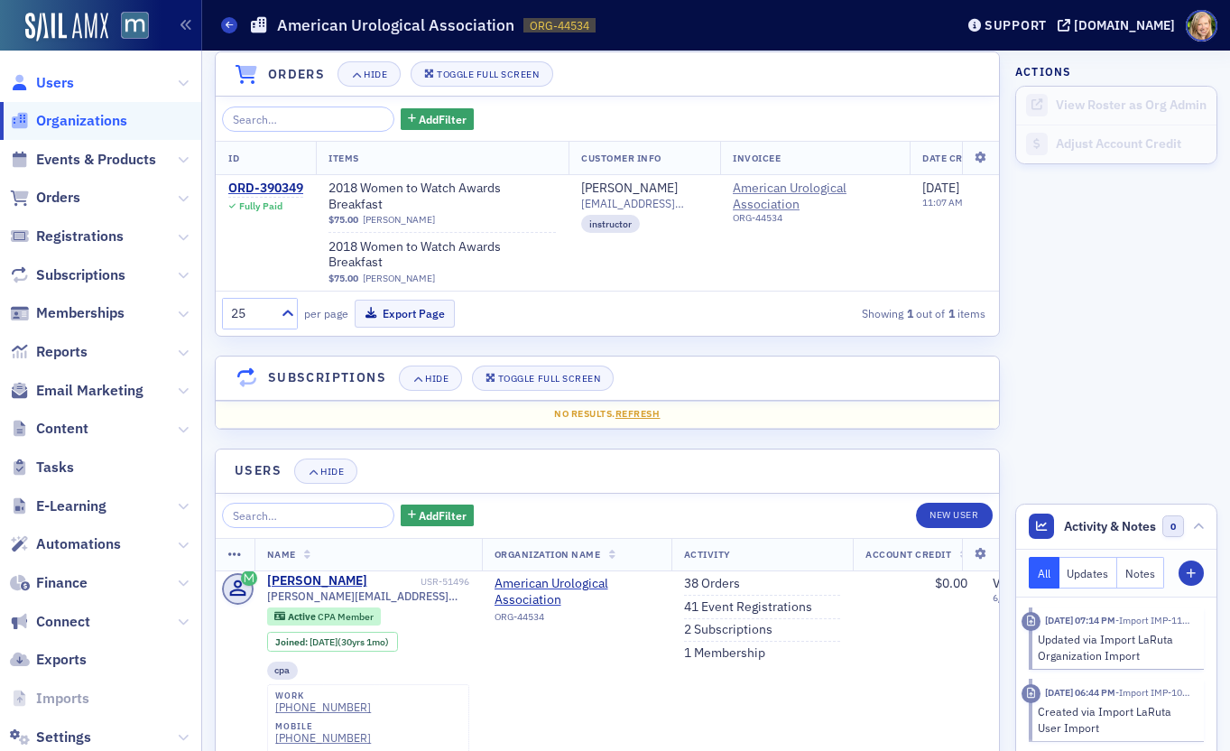
click at [52, 85] on span "Users" at bounding box center [55, 83] width 38 height 20
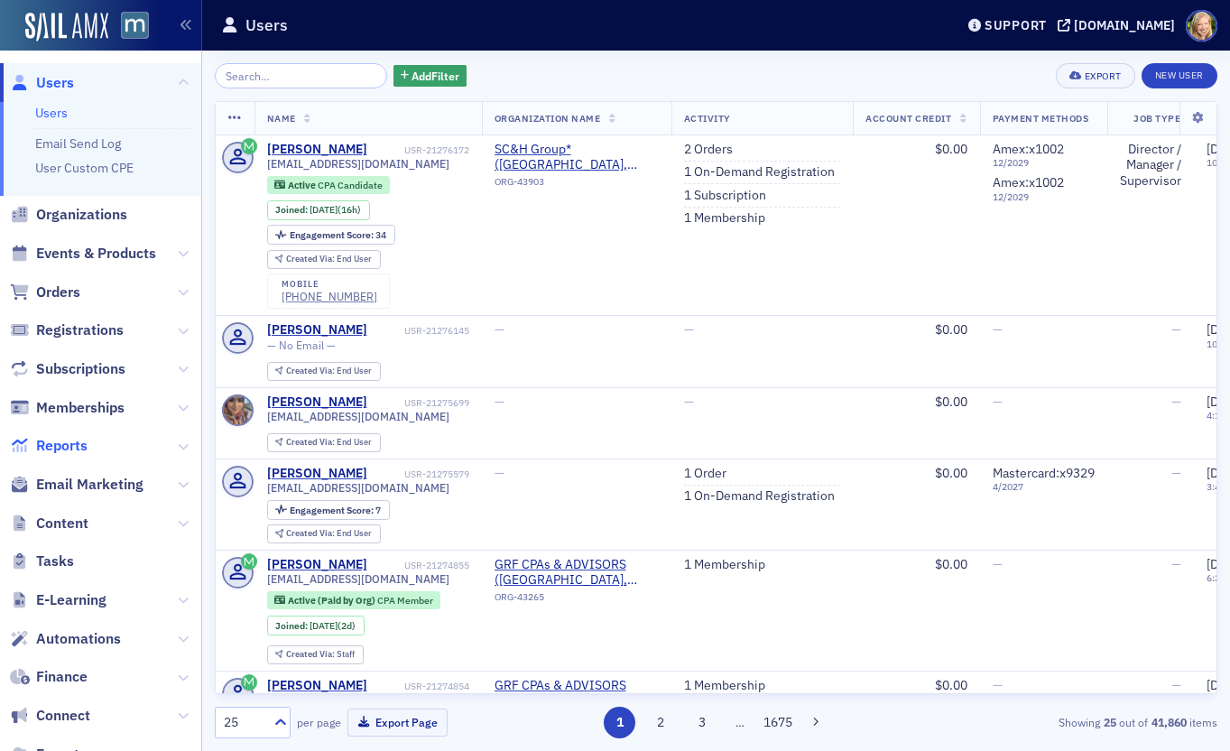
click at [59, 446] on span "Reports" at bounding box center [61, 446] width 51 height 20
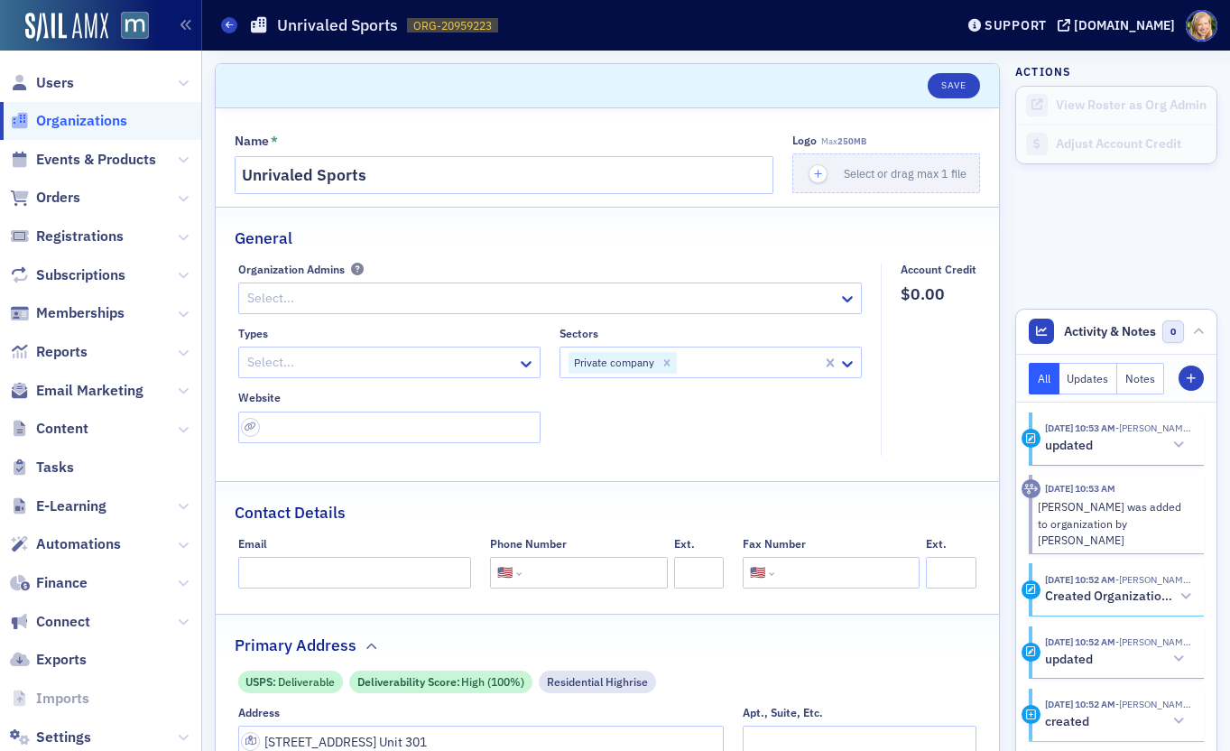
select select "US"
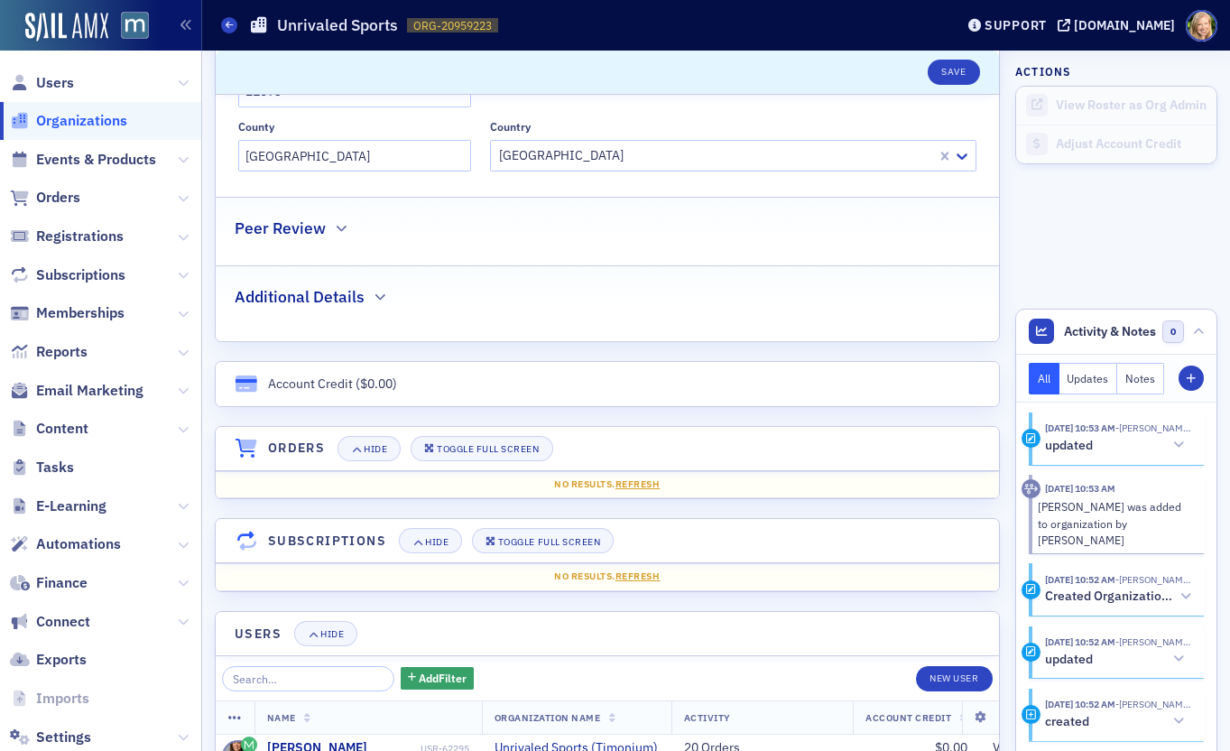
scroll to position [581, 0]
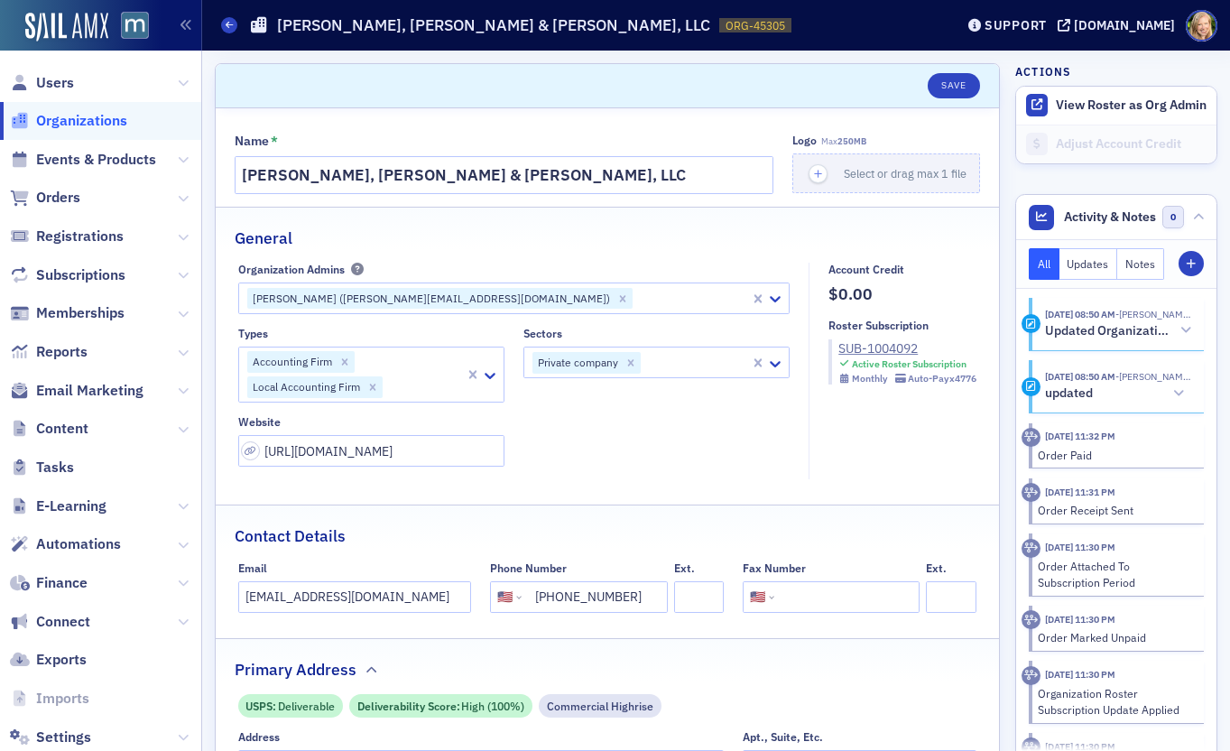
select select "US"
click at [721, 360] on div at bounding box center [696, 362] width 106 height 23
click at [627, 362] on icon "Remove Private company" at bounding box center [631, 363] width 13 height 13
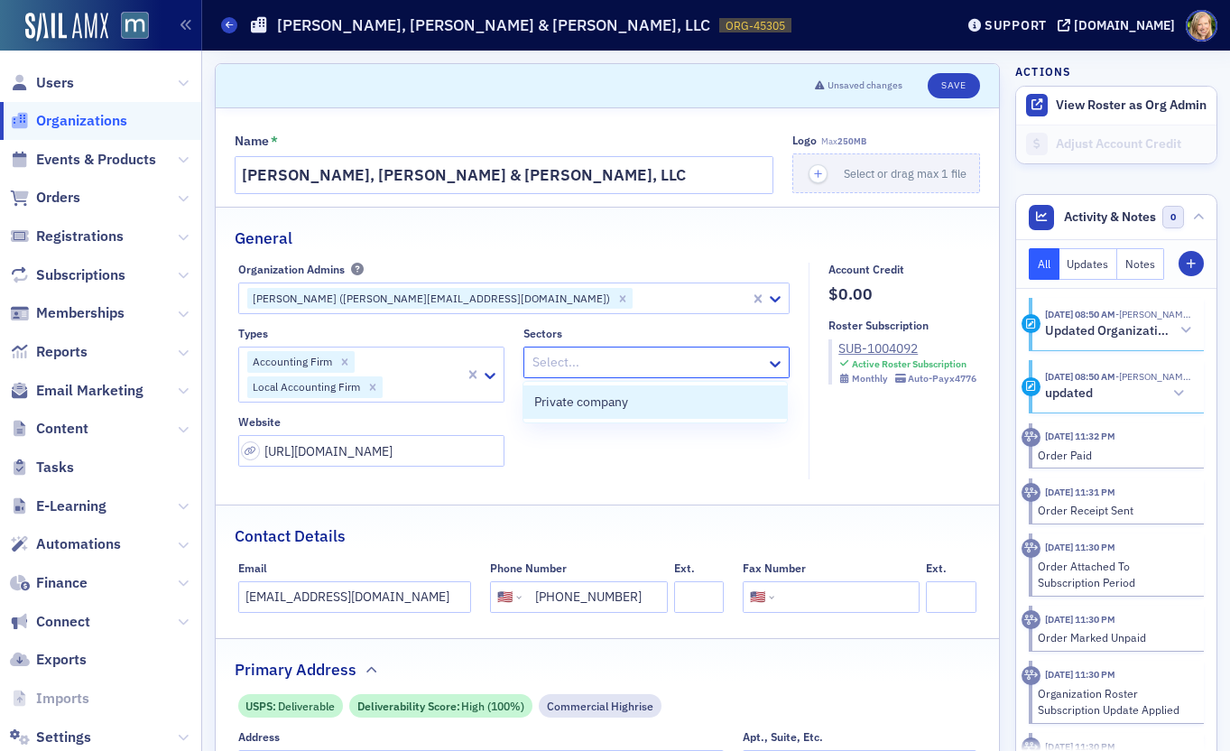
click at [627, 362] on div at bounding box center [648, 362] width 234 height 23
type input "fir"
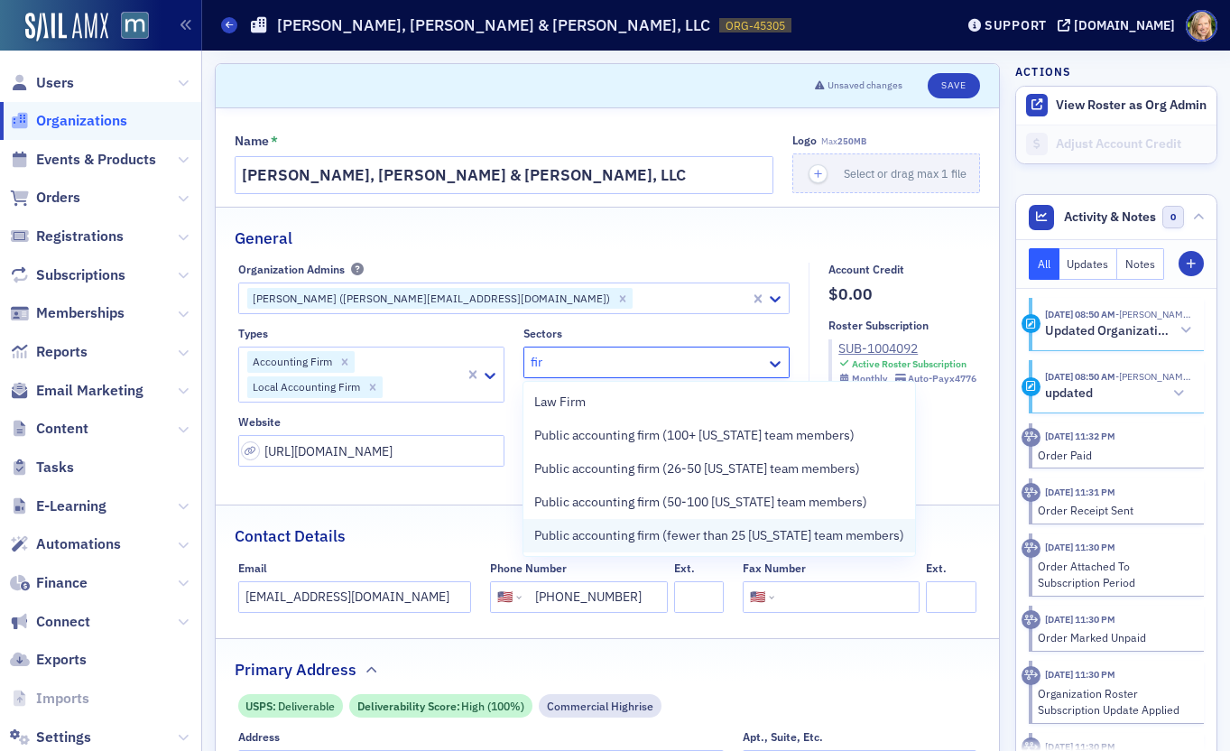
click at [662, 528] on span "Public accounting firm (fewer than 25 Maryland team members)" at bounding box center [719, 535] width 370 height 19
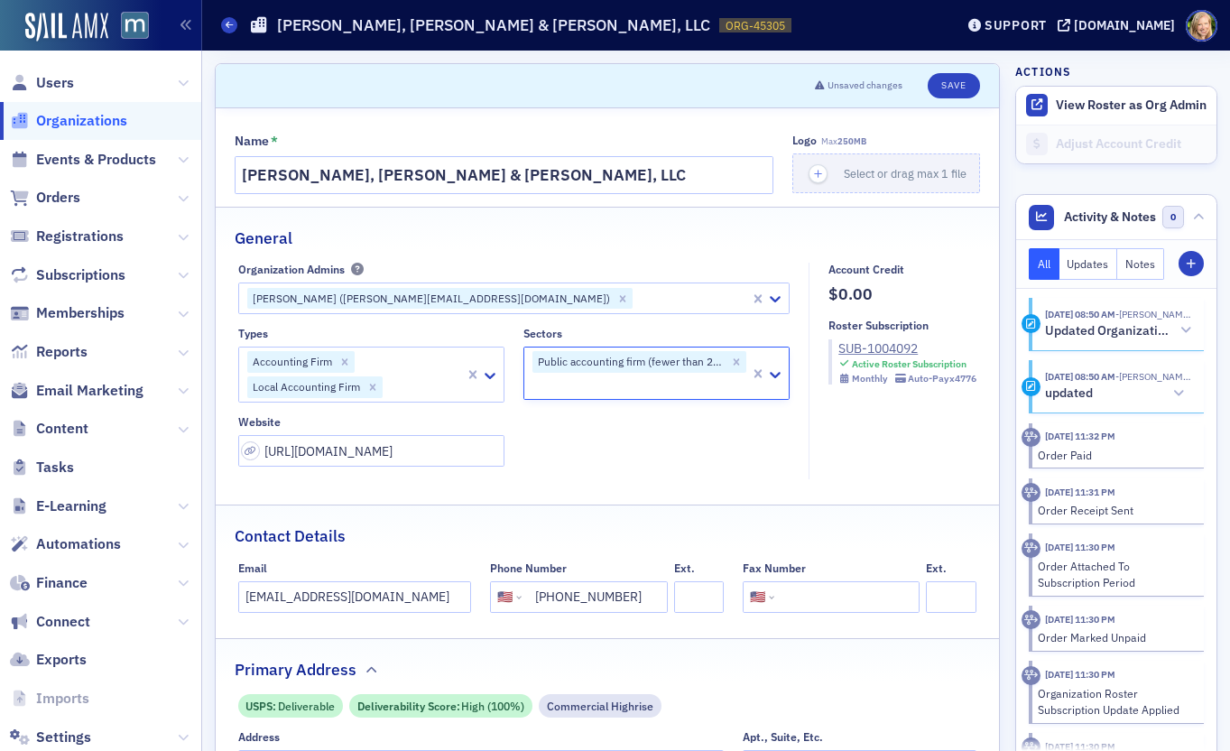
click at [707, 382] on div at bounding box center [640, 386] width 218 height 23
click at [946, 79] on button "Save" at bounding box center [953, 85] width 51 height 25
select select "US"
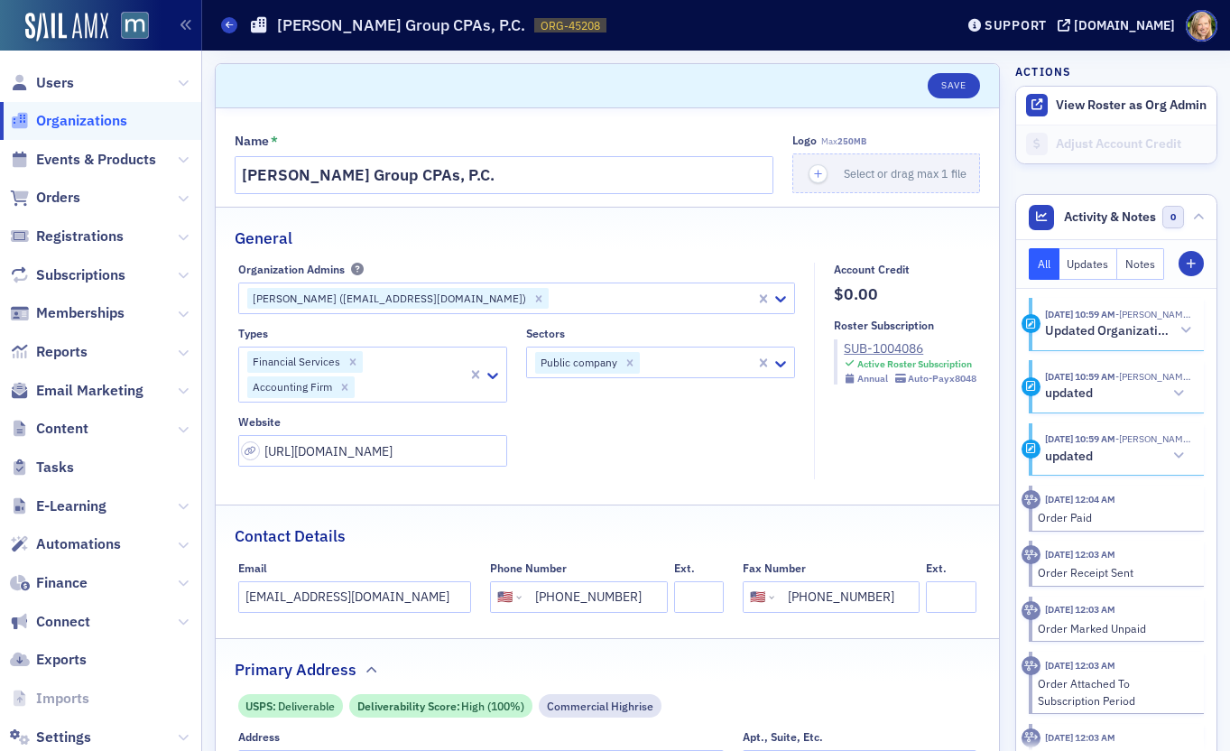
select select "US"
click at [430, 444] on input "https://ggroupcpas.com/" at bounding box center [372, 451] width 269 height 32
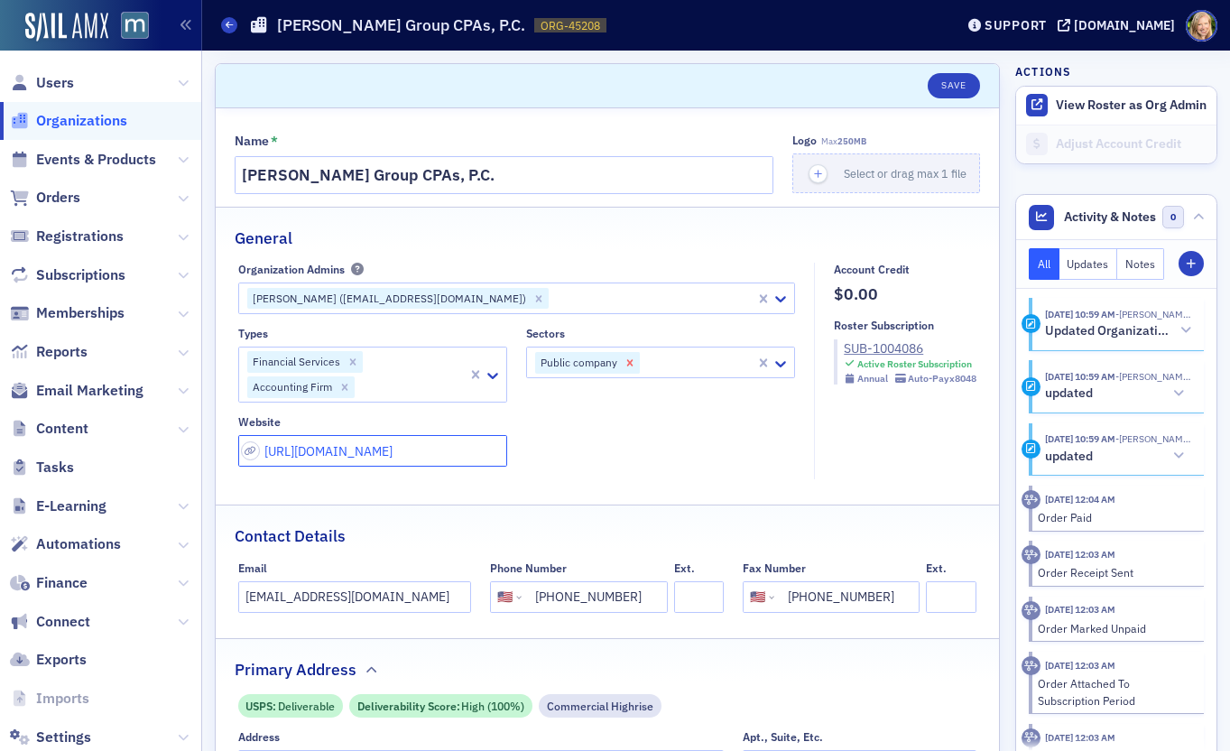
click at [625, 358] on icon "Remove Public company" at bounding box center [630, 363] width 13 height 13
click at [643, 359] on div at bounding box center [651, 362] width 236 height 23
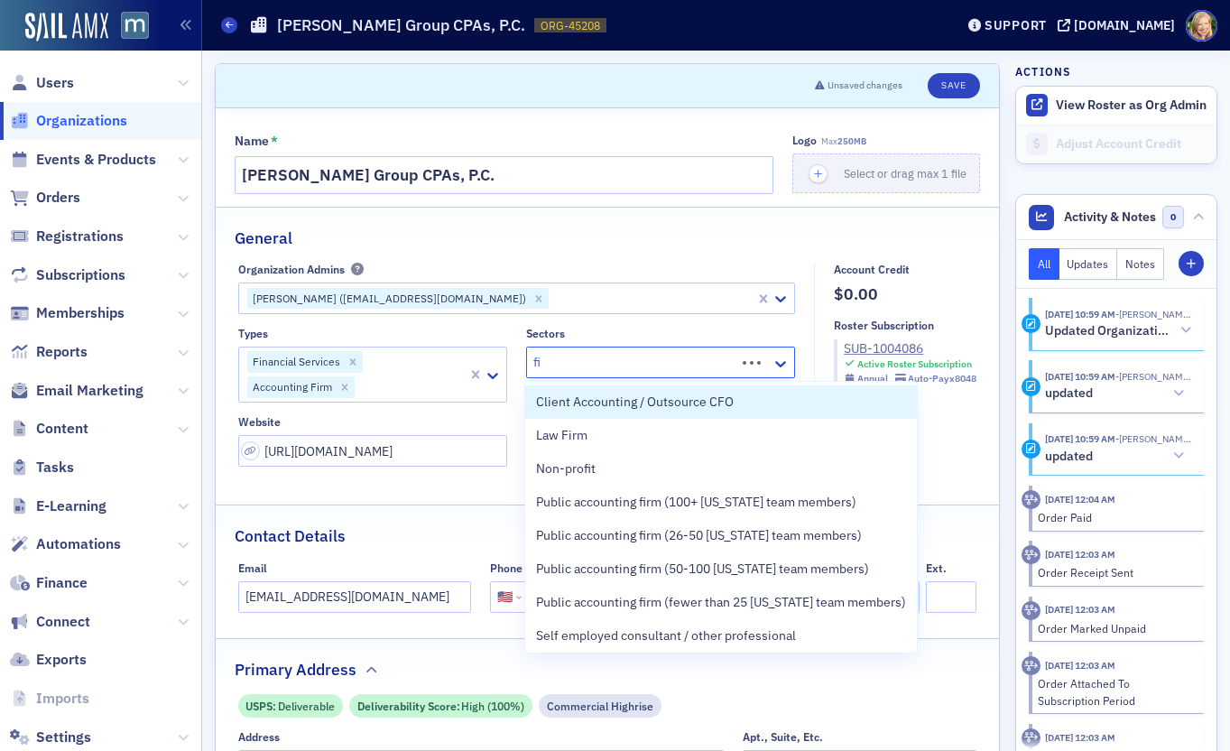
type input "fir"
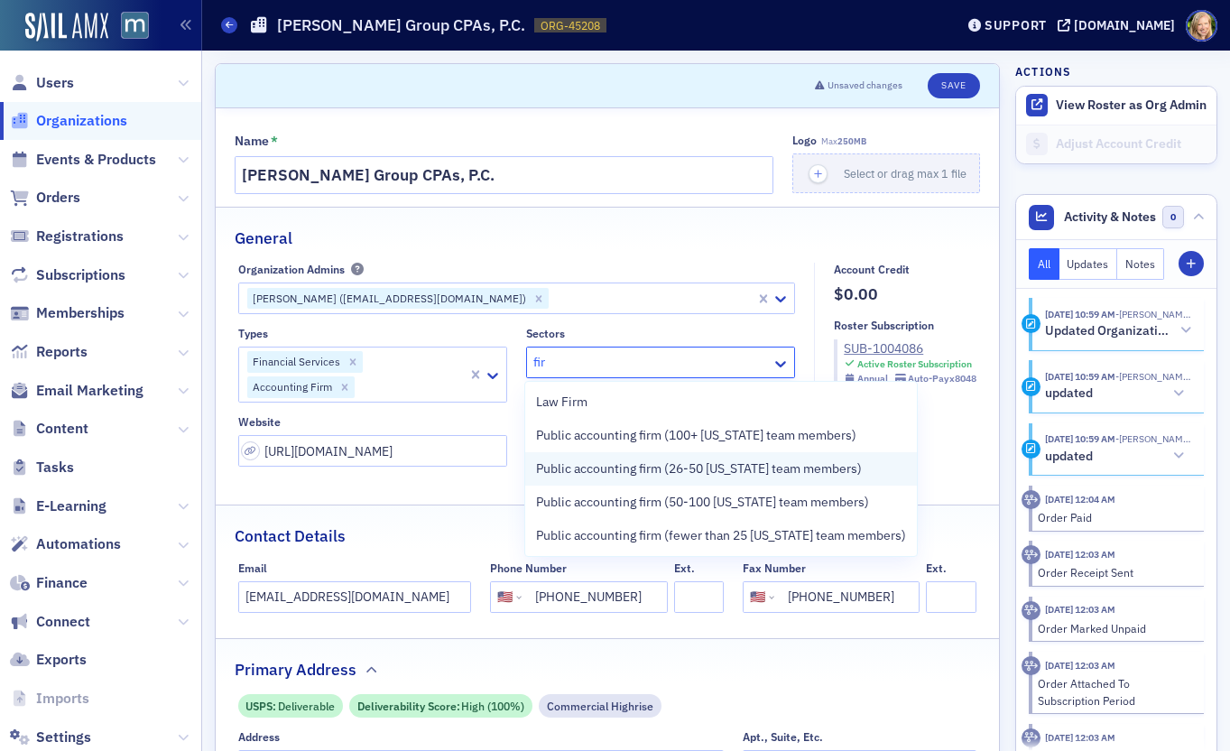
click at [714, 478] on span "Public accounting firm (26-50 [US_STATE] team members)" at bounding box center [699, 468] width 326 height 19
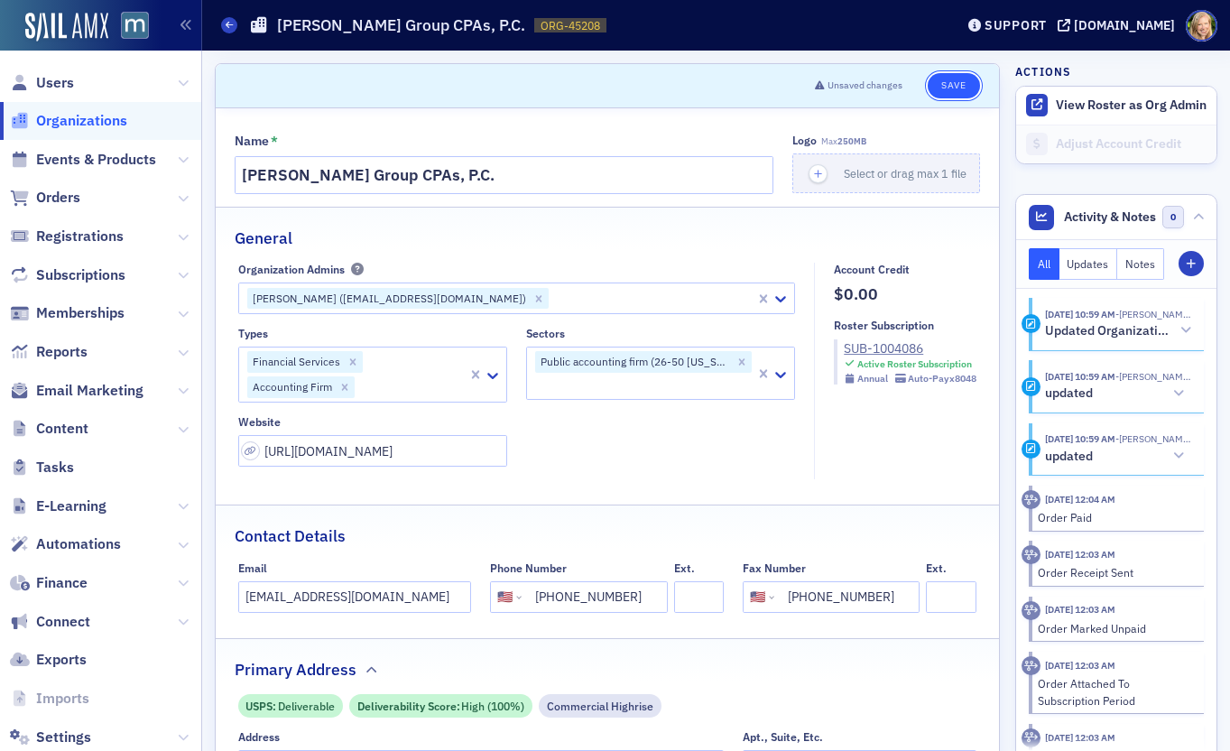
click at [962, 88] on button "Save" at bounding box center [953, 85] width 51 height 25
select select "US"
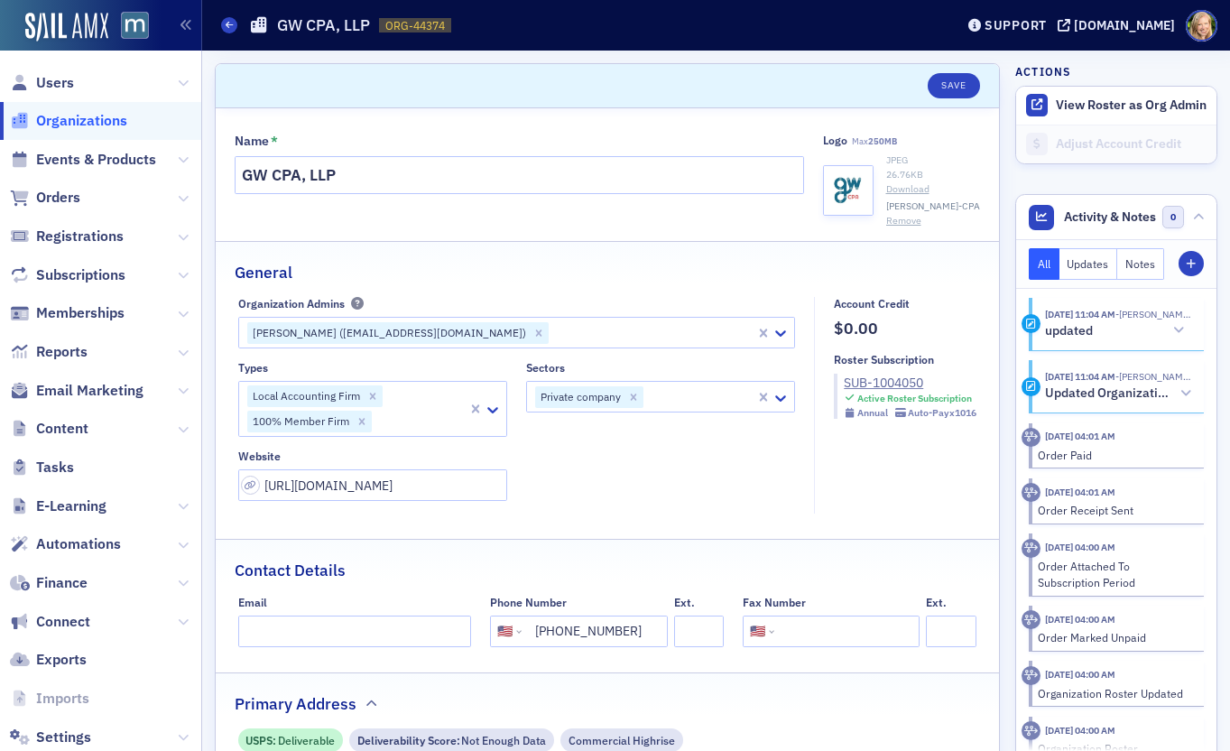
select select "US"
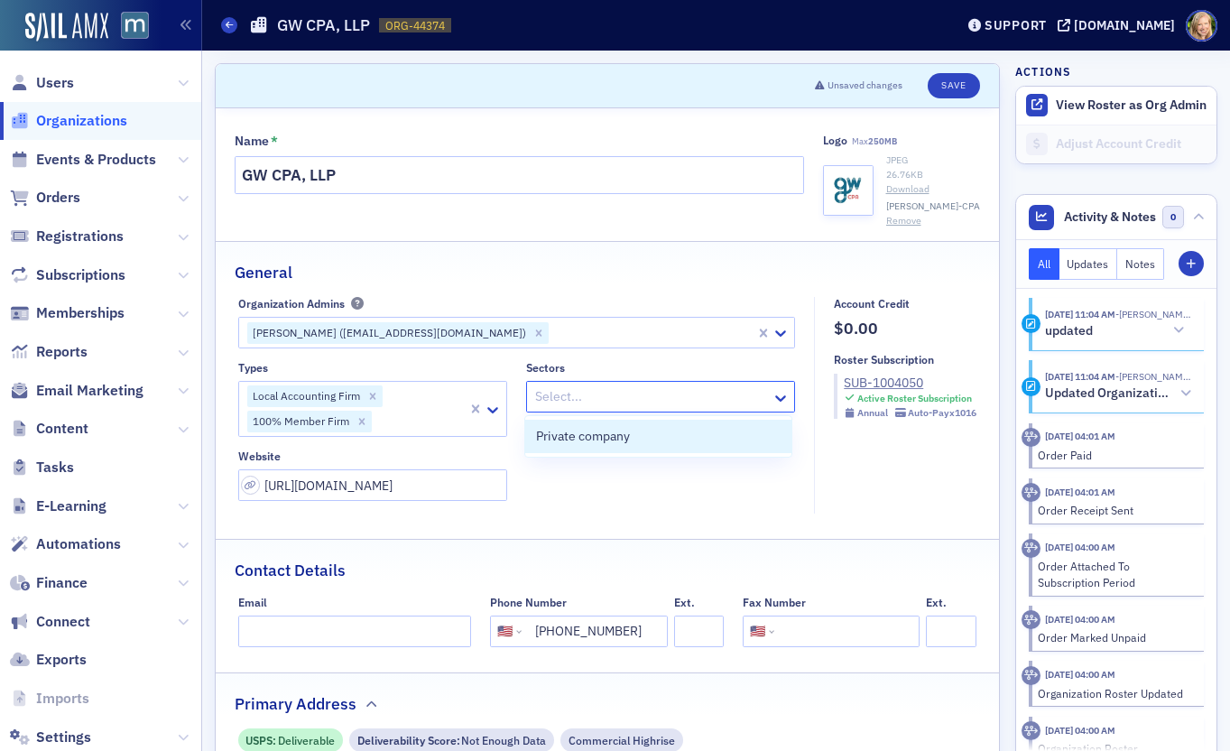
click at [723, 394] on div at bounding box center [651, 396] width 236 height 23
type input "o"
type input "firm"
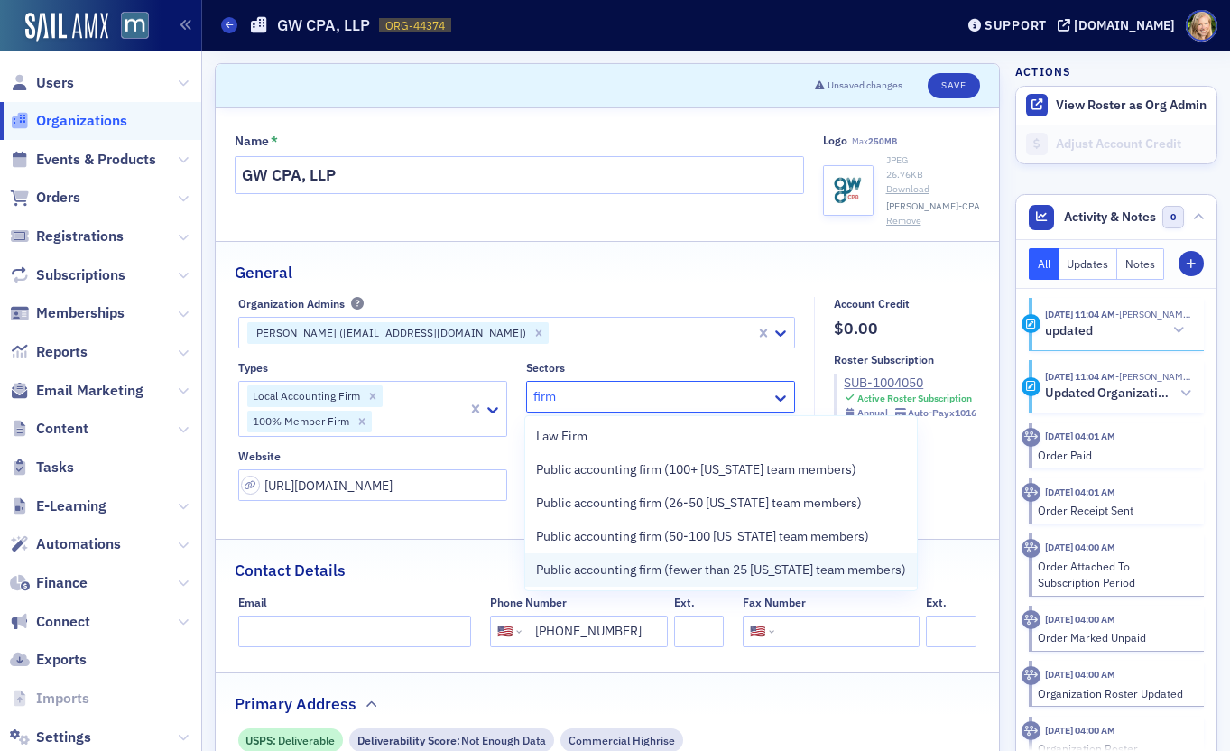
click at [673, 566] on span "Public accounting firm (fewer than 25 [US_STATE] team members)" at bounding box center [721, 570] width 370 height 19
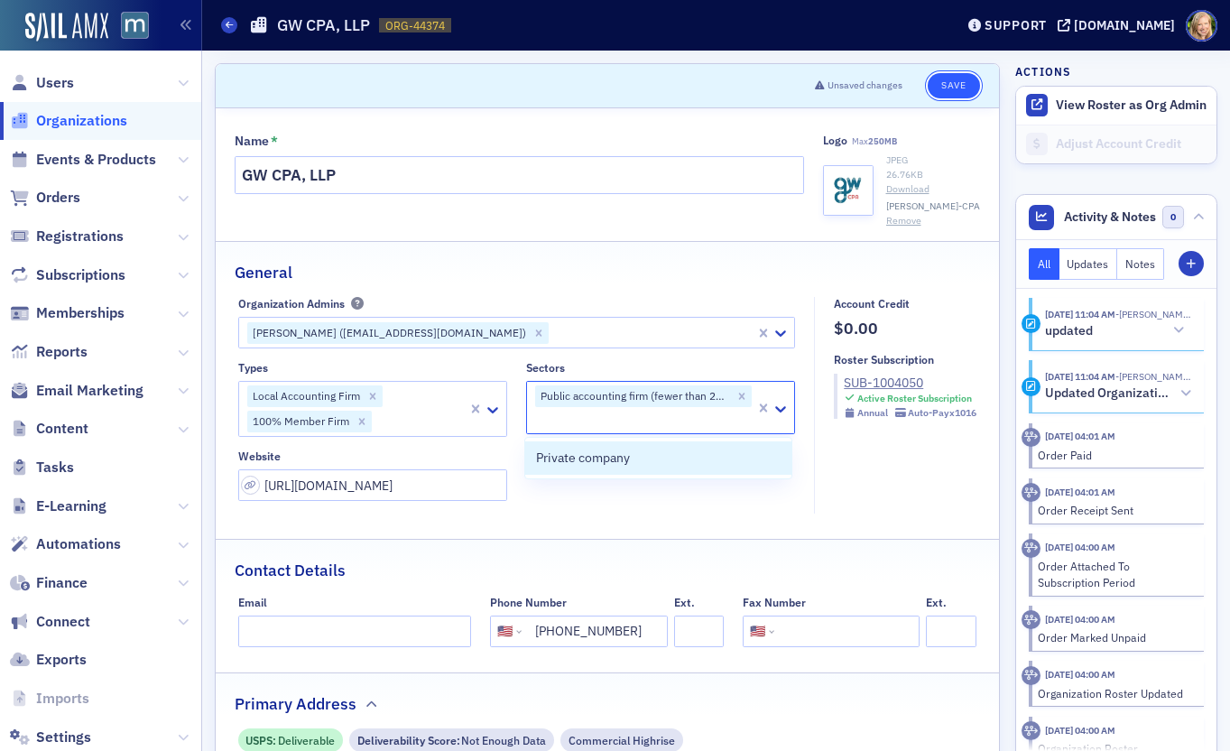
click at [954, 88] on button "Save" at bounding box center [953, 85] width 51 height 25
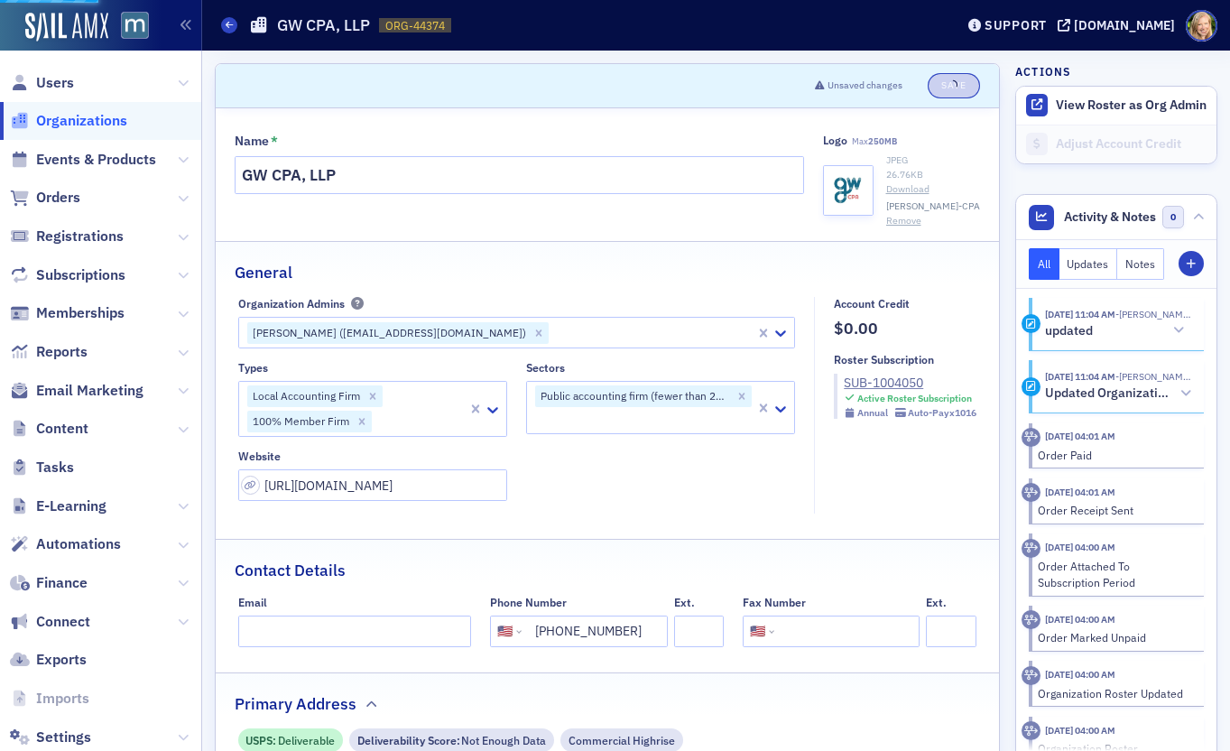
select select "US"
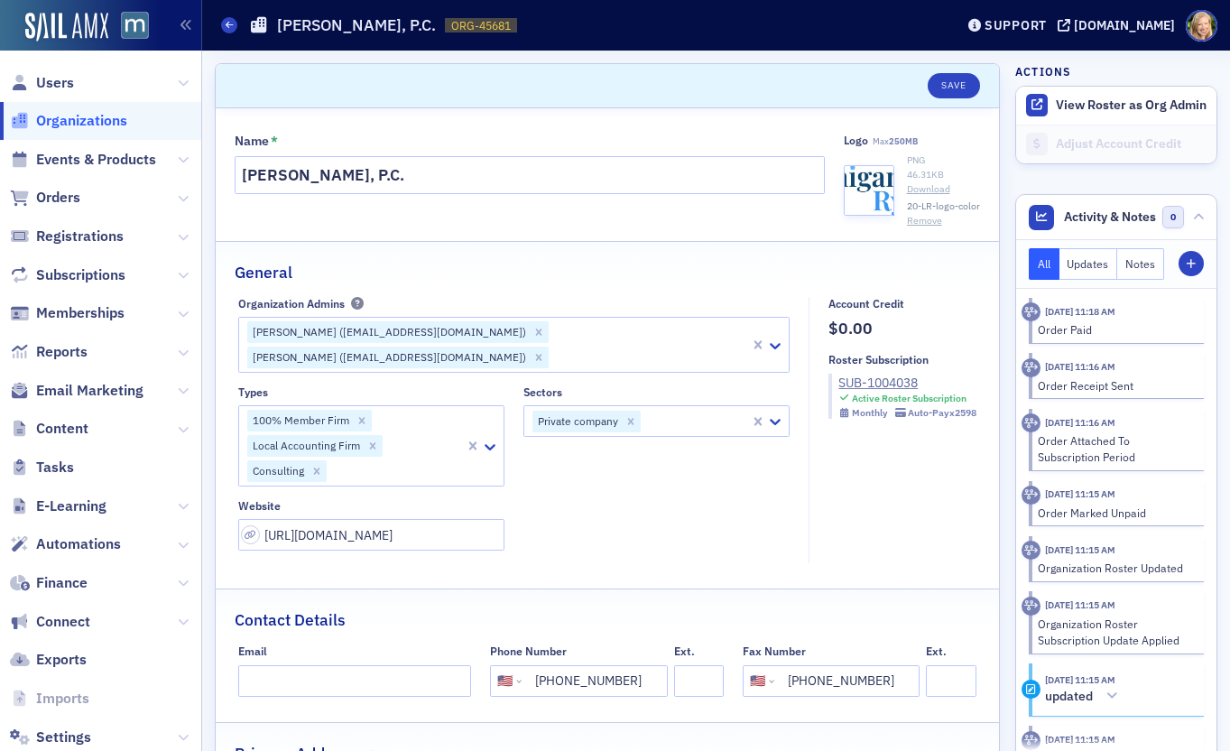
select select "US"
click at [634, 415] on icon "Remove Private company" at bounding box center [631, 421] width 13 height 13
click at [634, 410] on div at bounding box center [648, 421] width 234 height 23
type input "firm"
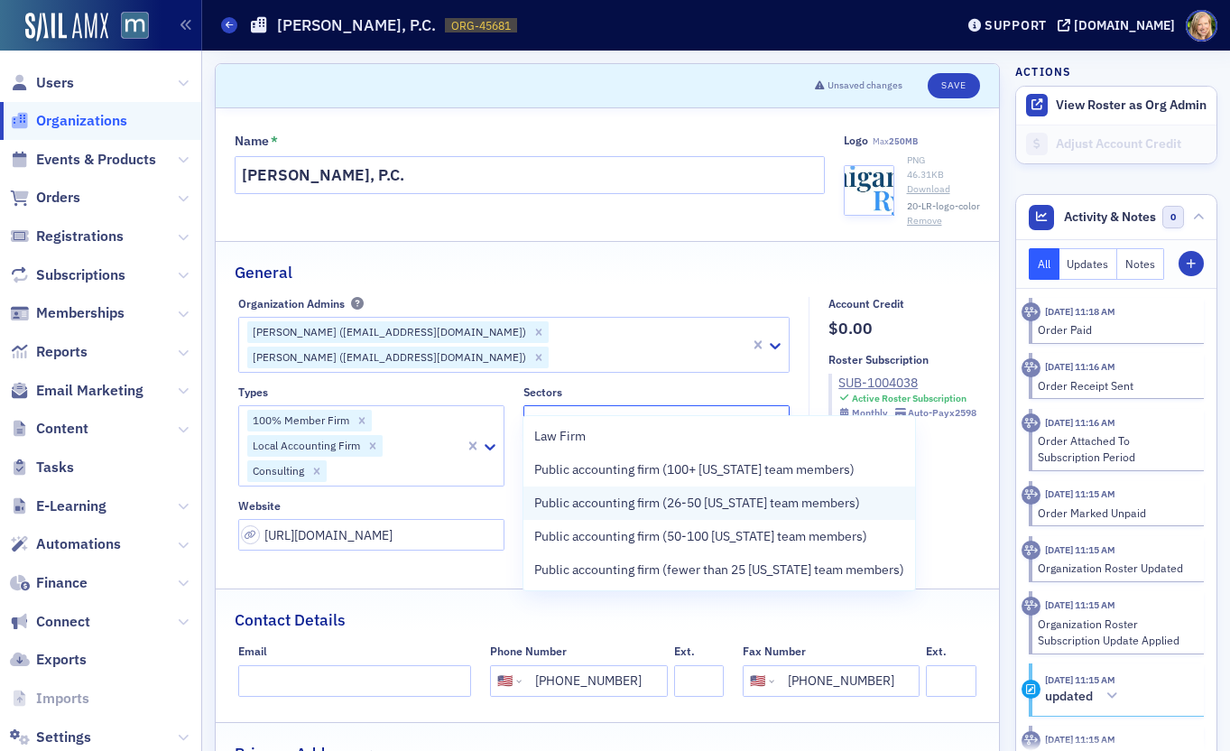
click at [653, 518] on div "Public accounting firm (26-50 [US_STATE] team members)" at bounding box center [719, 502] width 392 height 33
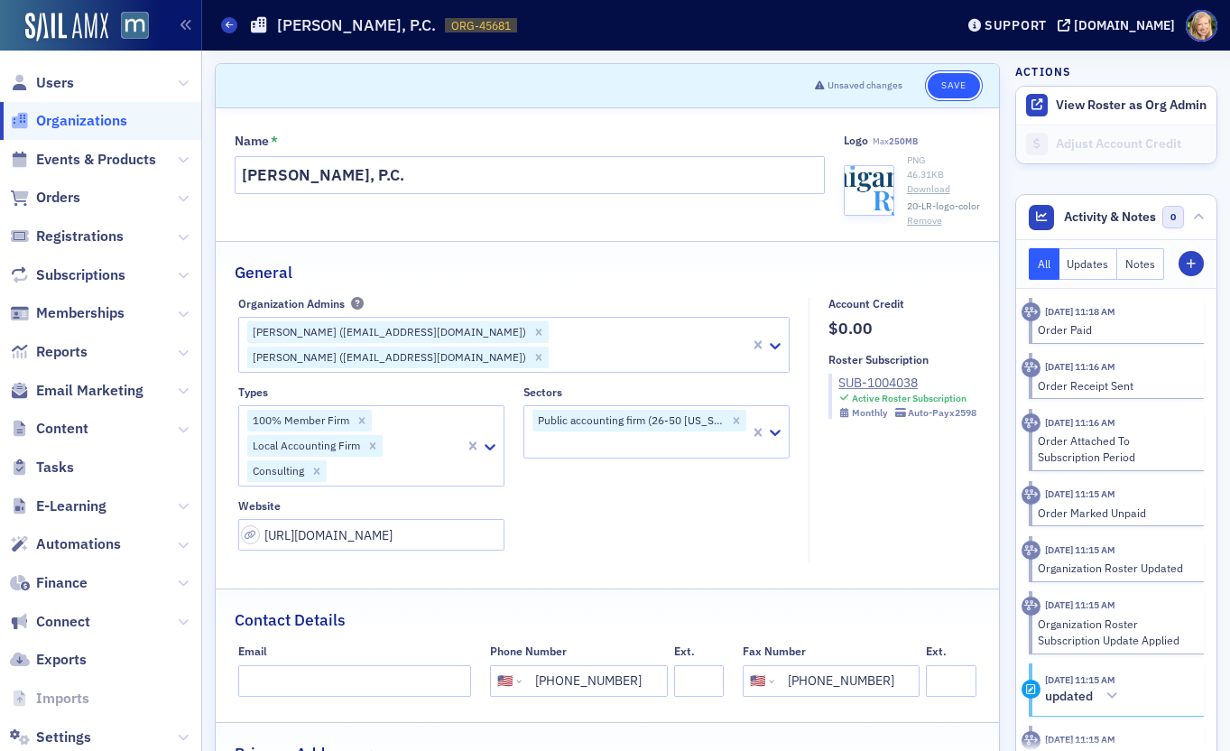
click at [959, 87] on button "Save" at bounding box center [953, 85] width 51 height 25
select select "US"
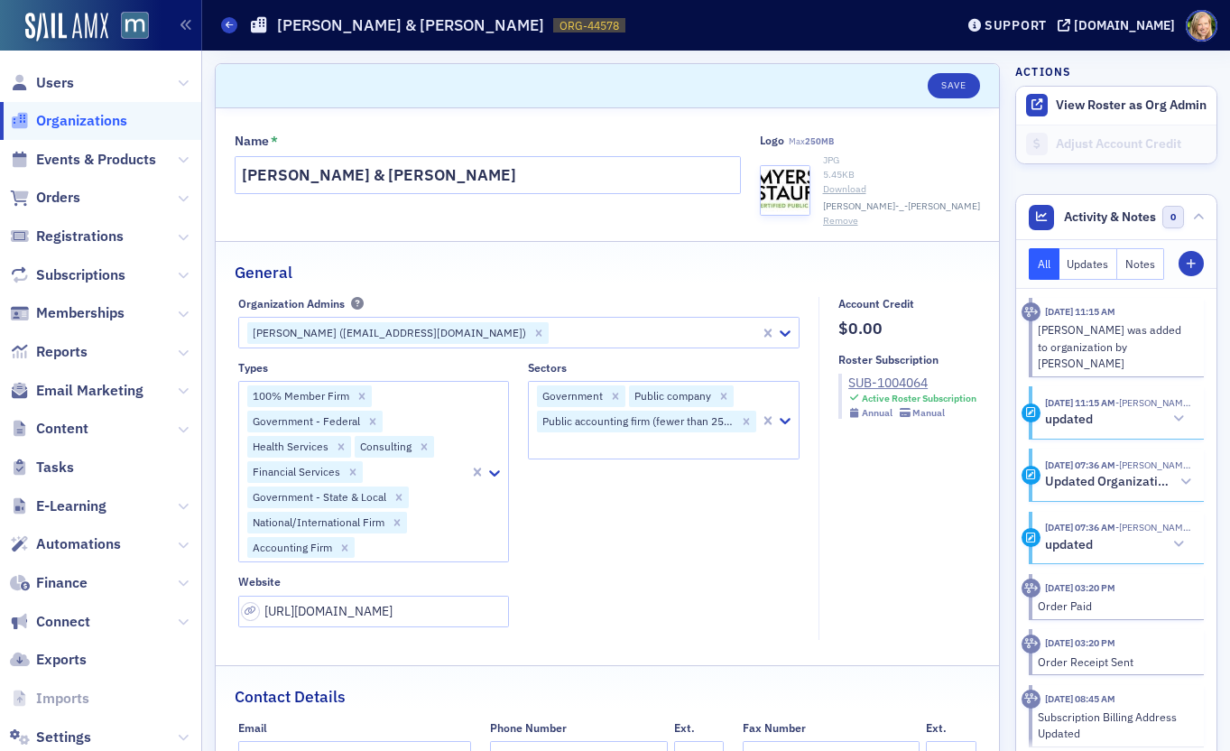
select select "US"
click at [748, 421] on icon "Remove Public accounting firm (fewer than 25 Maryland team members)" at bounding box center [746, 421] width 13 height 13
click at [719, 393] on icon "Remove Public company" at bounding box center [724, 397] width 13 height 13
click at [608, 389] on div "Remove Government" at bounding box center [616, 397] width 20 height 22
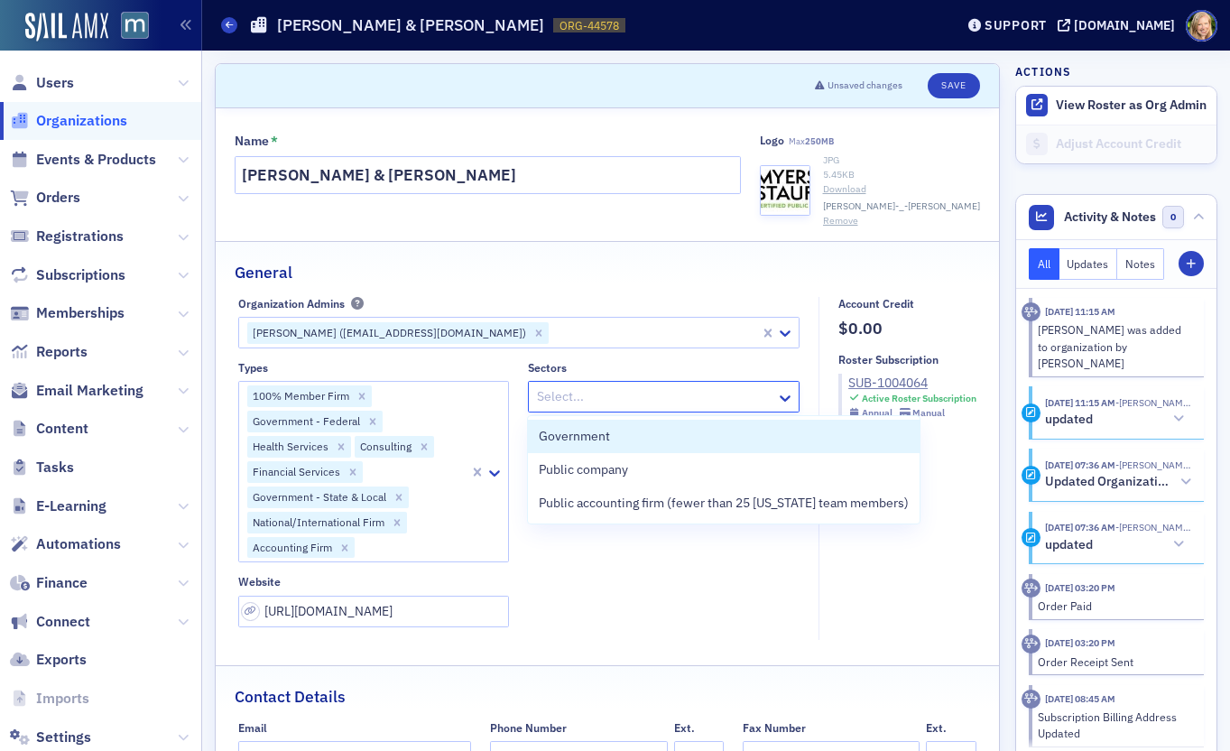
click at [625, 394] on div at bounding box center [654, 396] width 239 height 23
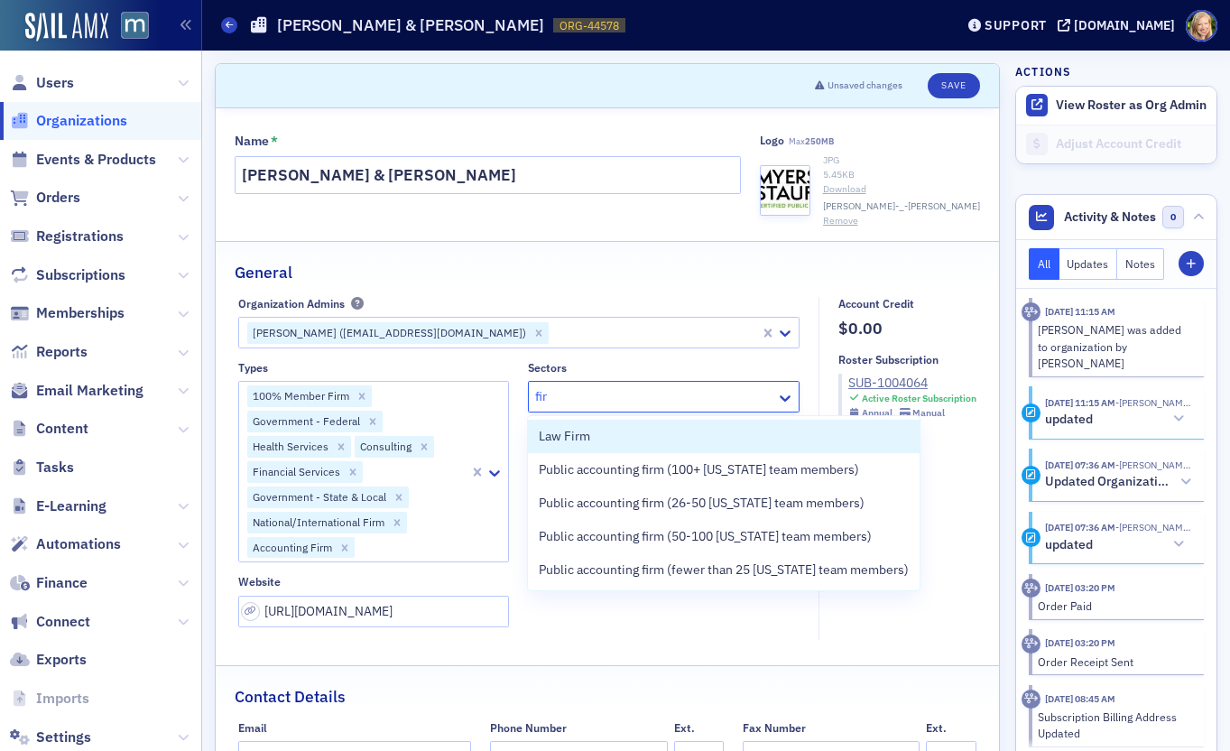
type input "firm"
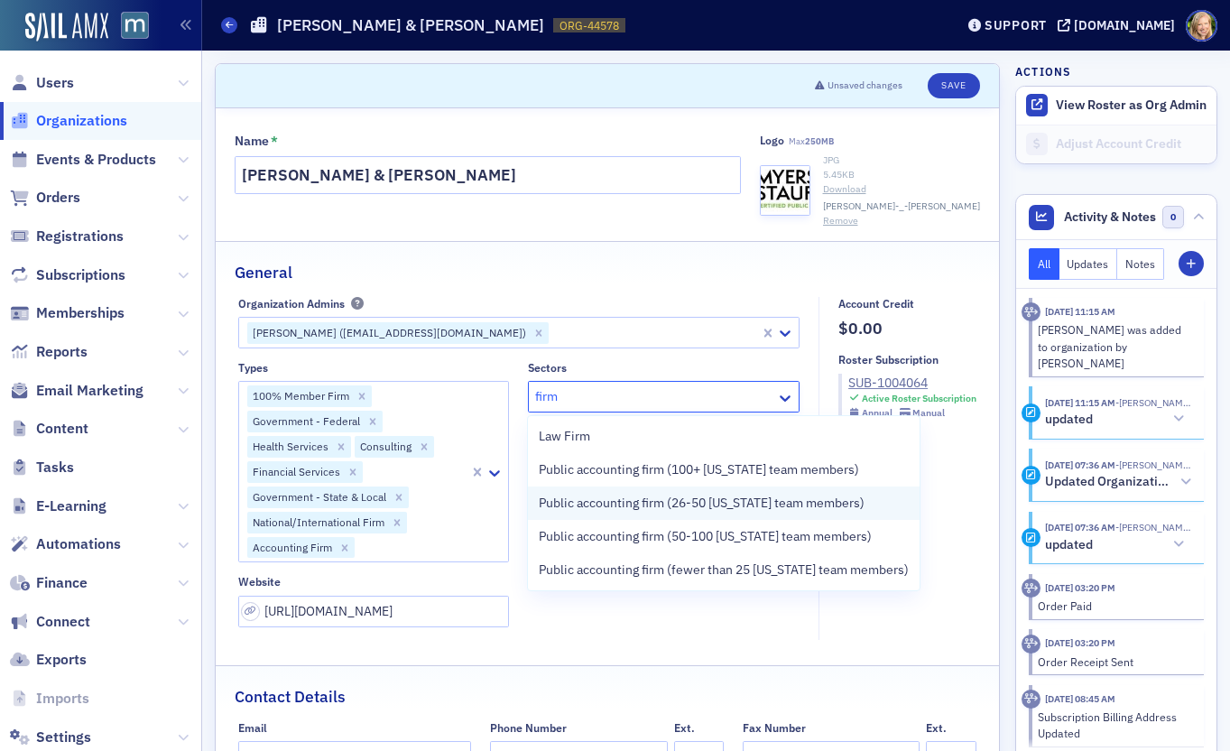
click at [645, 503] on span "Public accounting firm (26-50 [US_STATE] team members)" at bounding box center [702, 503] width 326 height 19
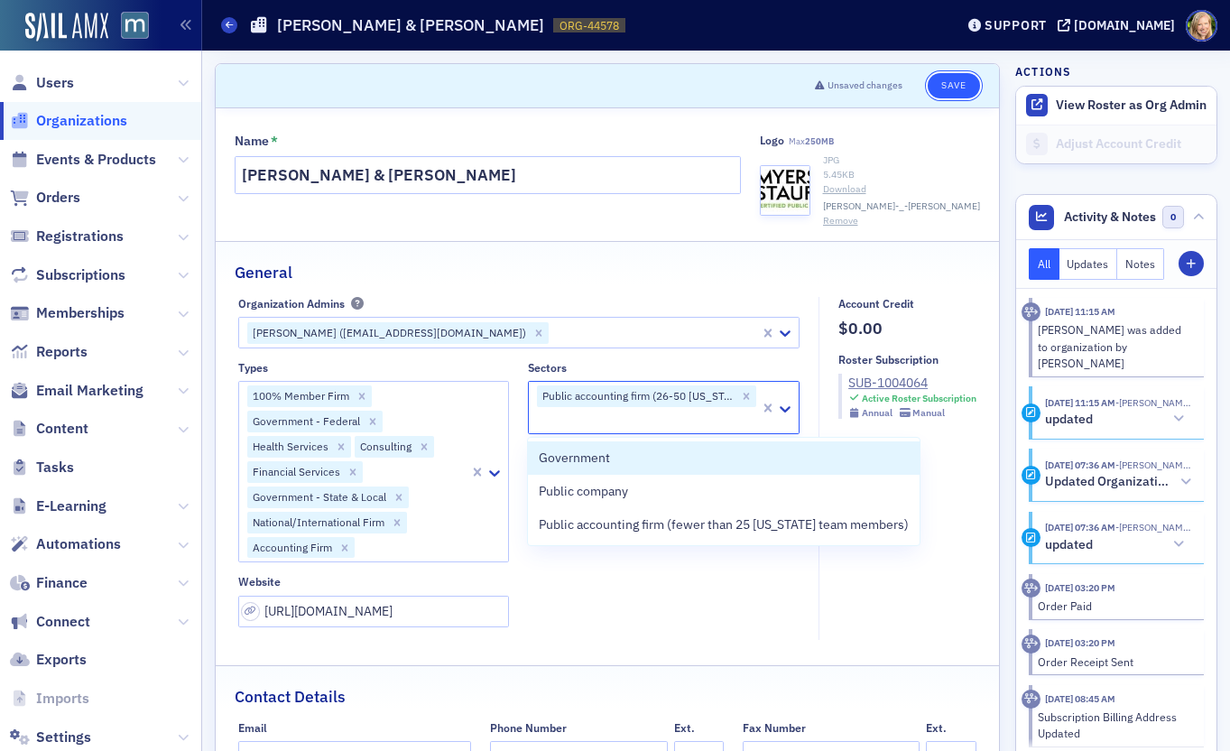
click at [949, 79] on button "Save" at bounding box center [953, 85] width 51 height 25
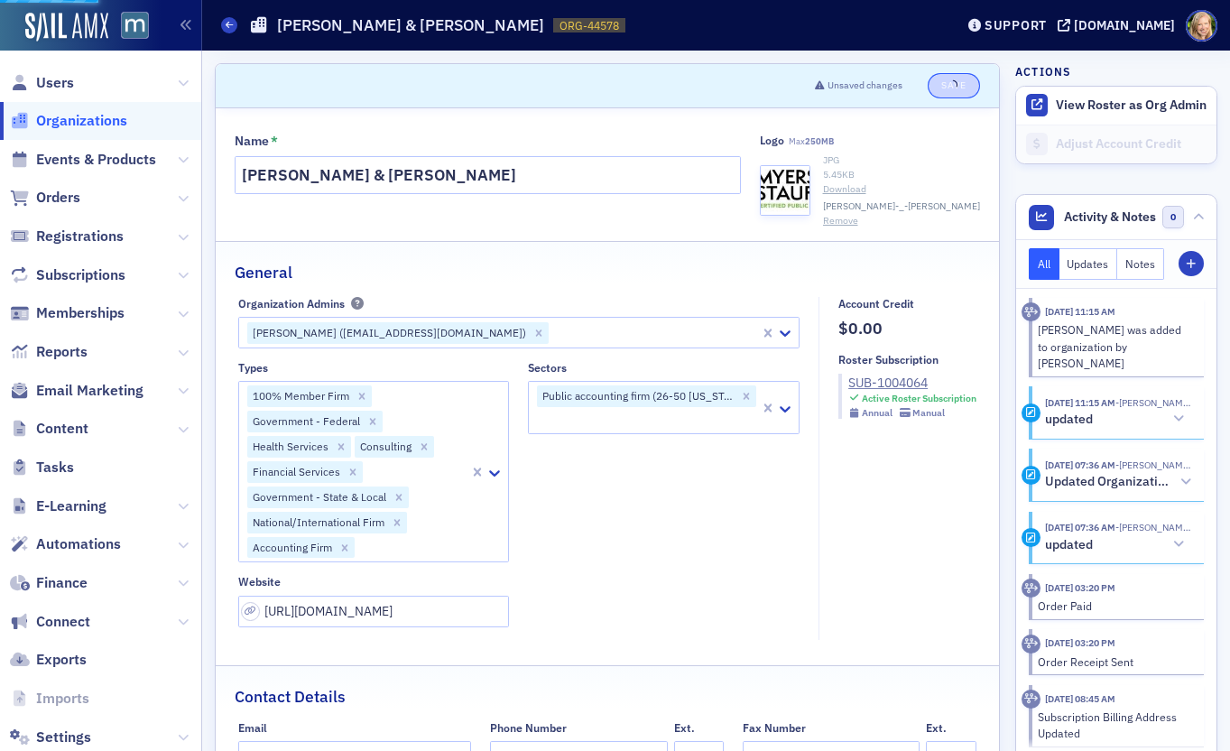
select select "US"
